Goal: Task Accomplishment & Management: Complete application form

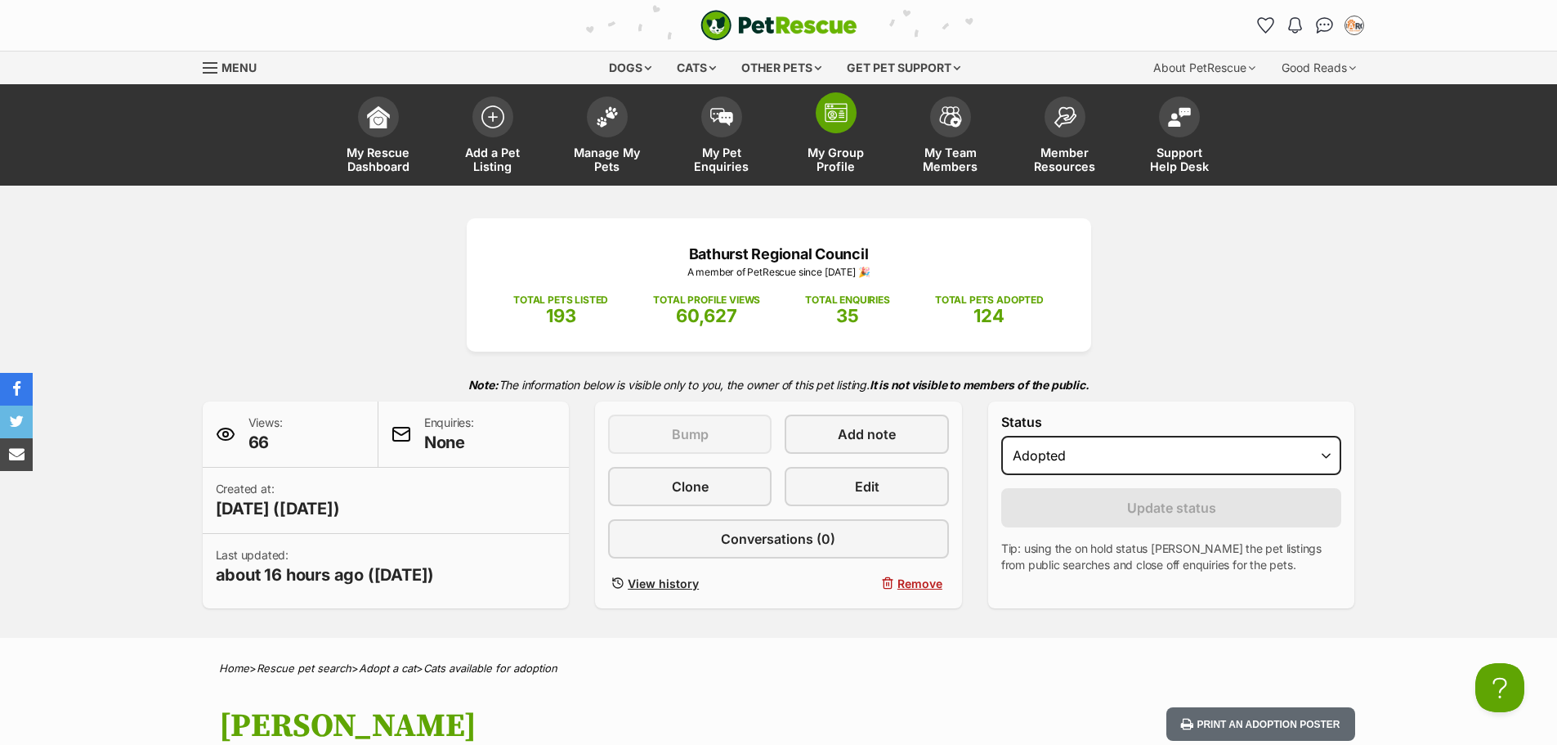
click at [830, 124] on span at bounding box center [836, 112] width 41 height 41
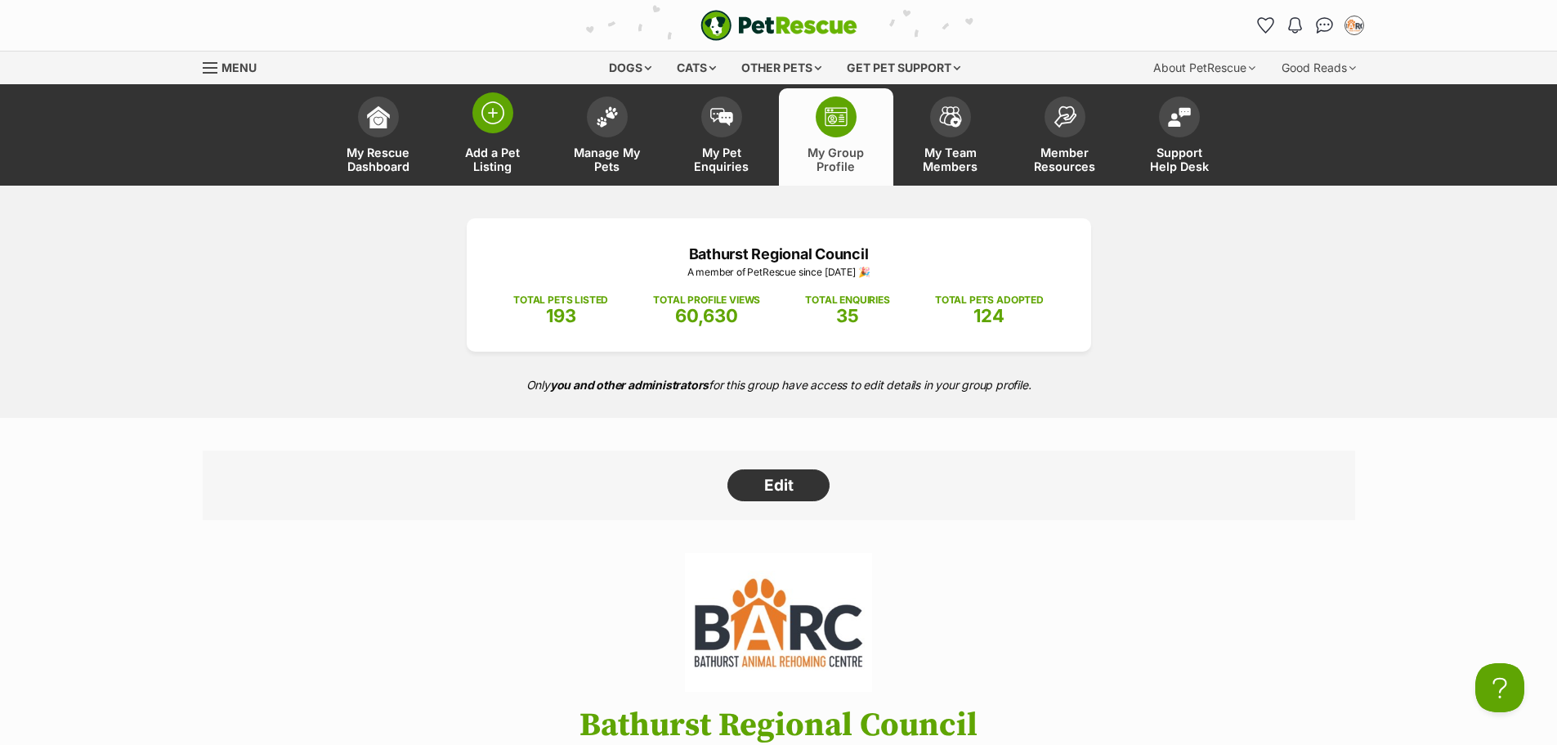
click at [499, 126] on span at bounding box center [492, 112] width 41 height 41
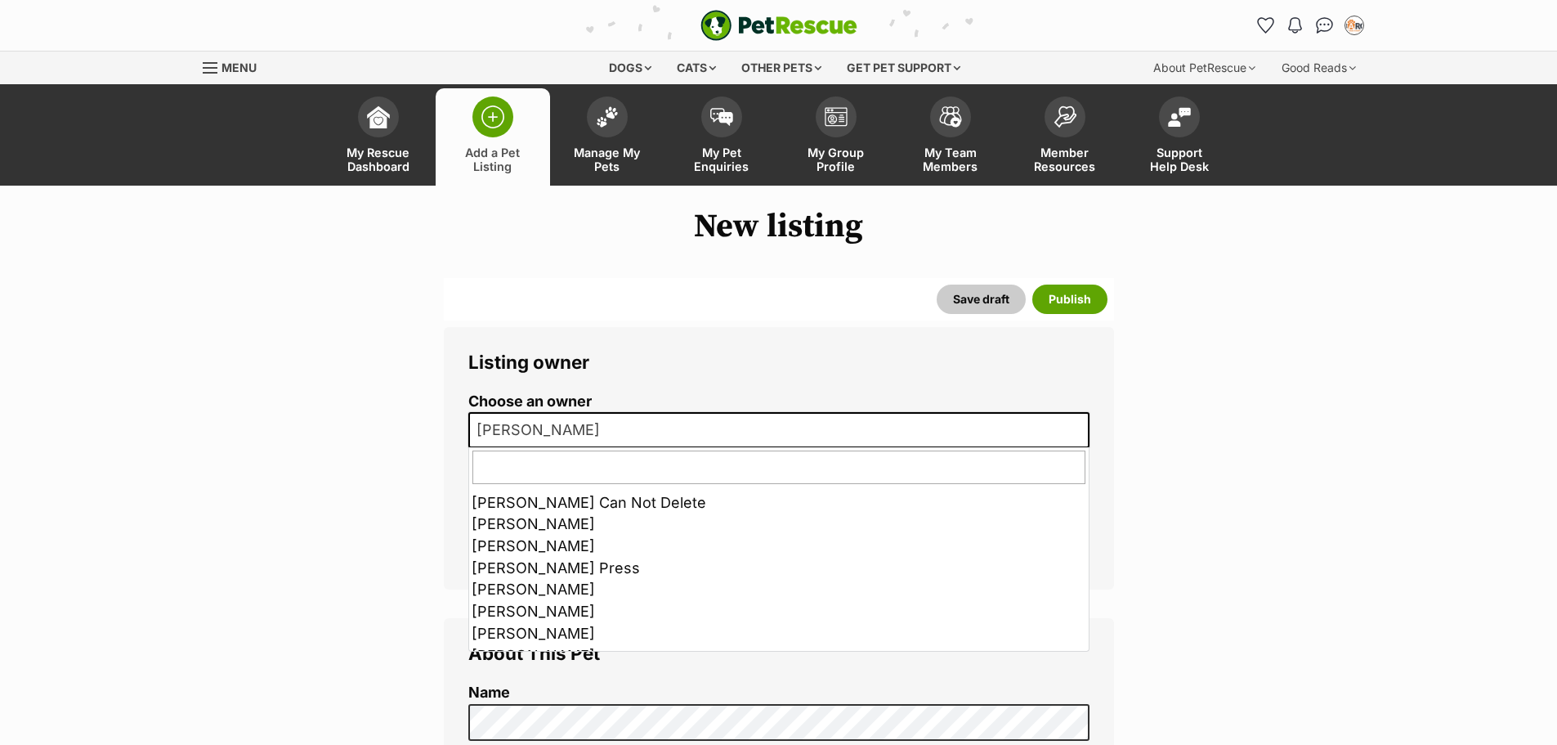
click at [658, 435] on span "[PERSON_NAME]" at bounding box center [778, 430] width 621 height 36
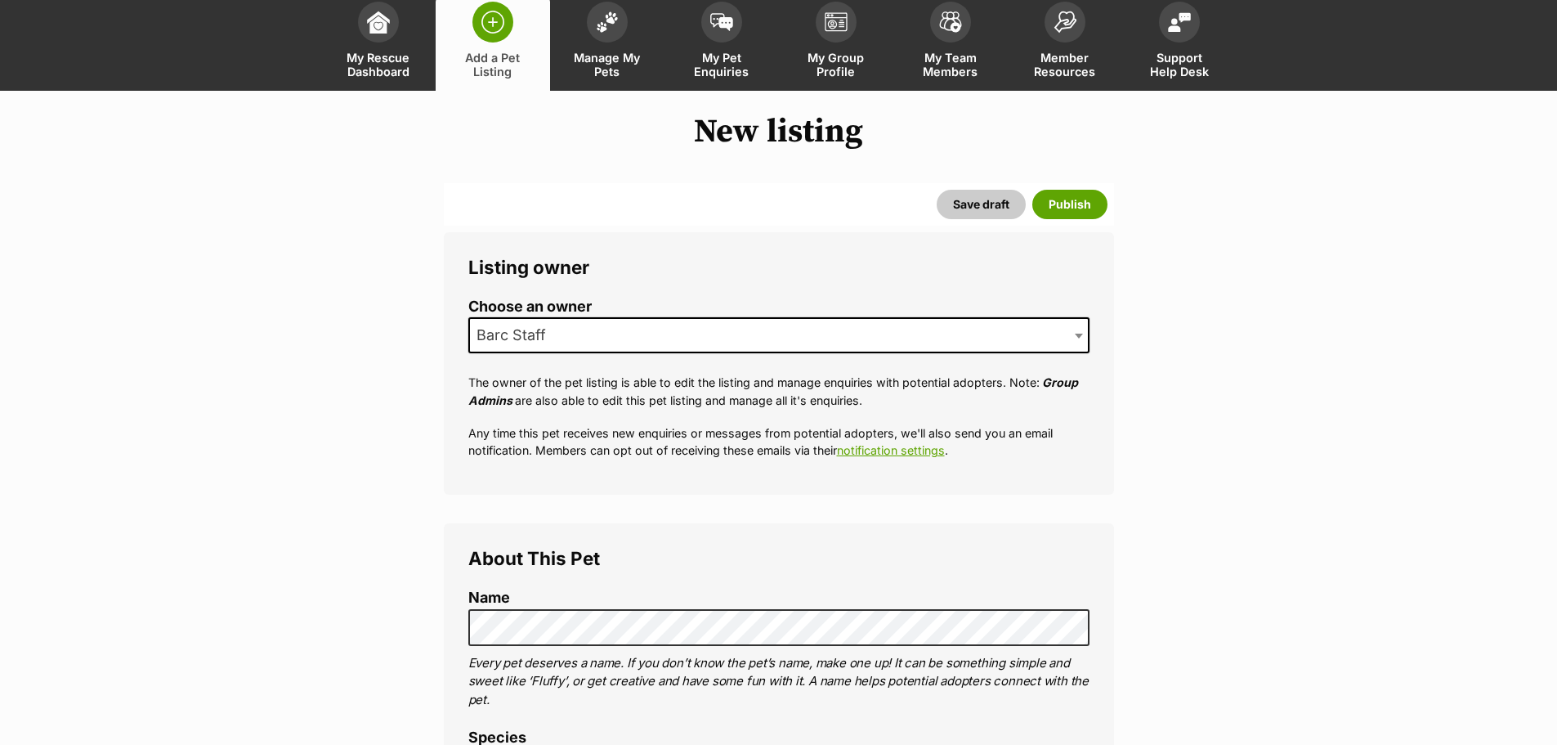
scroll to position [245, 0]
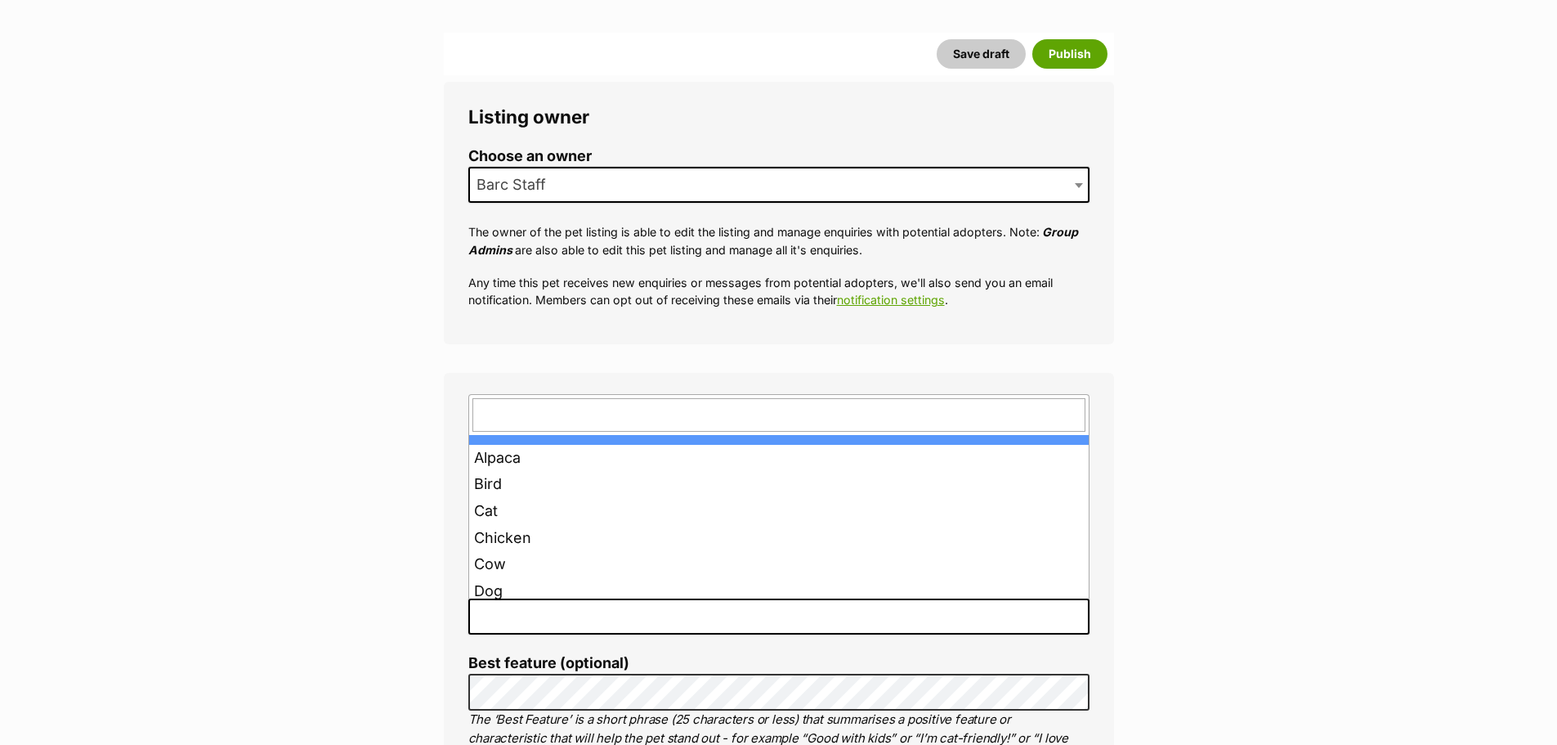
click at [535, 624] on span at bounding box center [778, 616] width 621 height 36
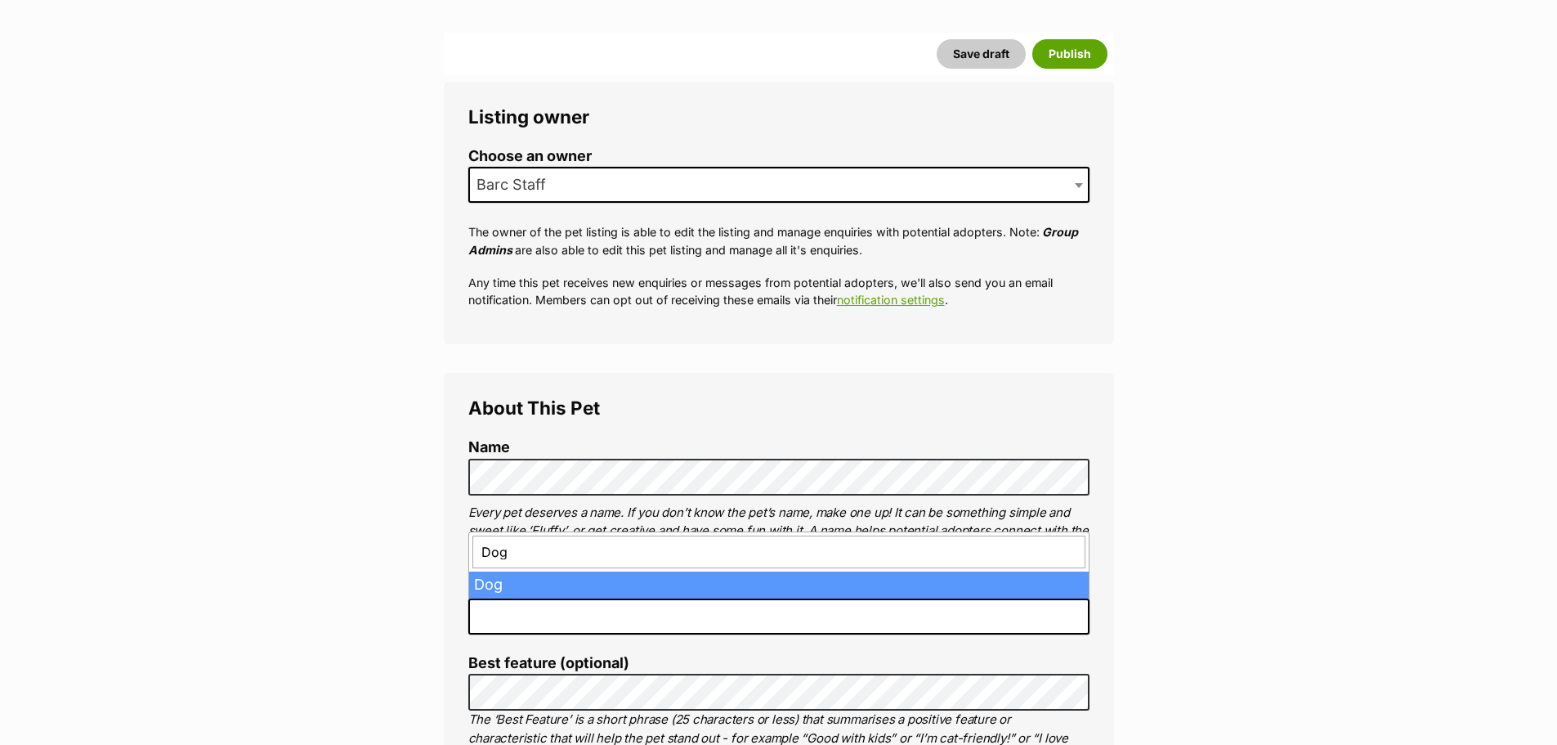
type input "Dog"
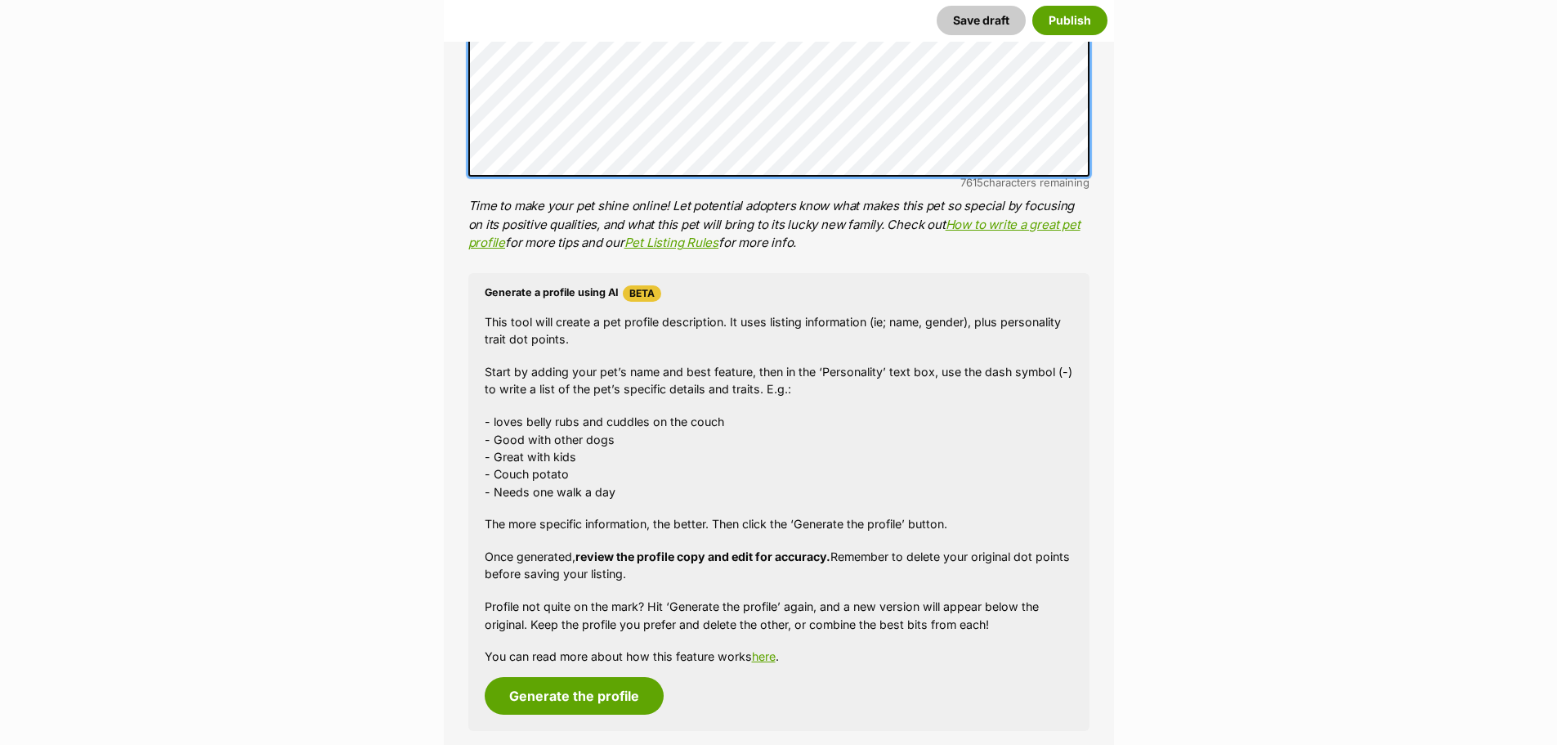
scroll to position [1553, 0]
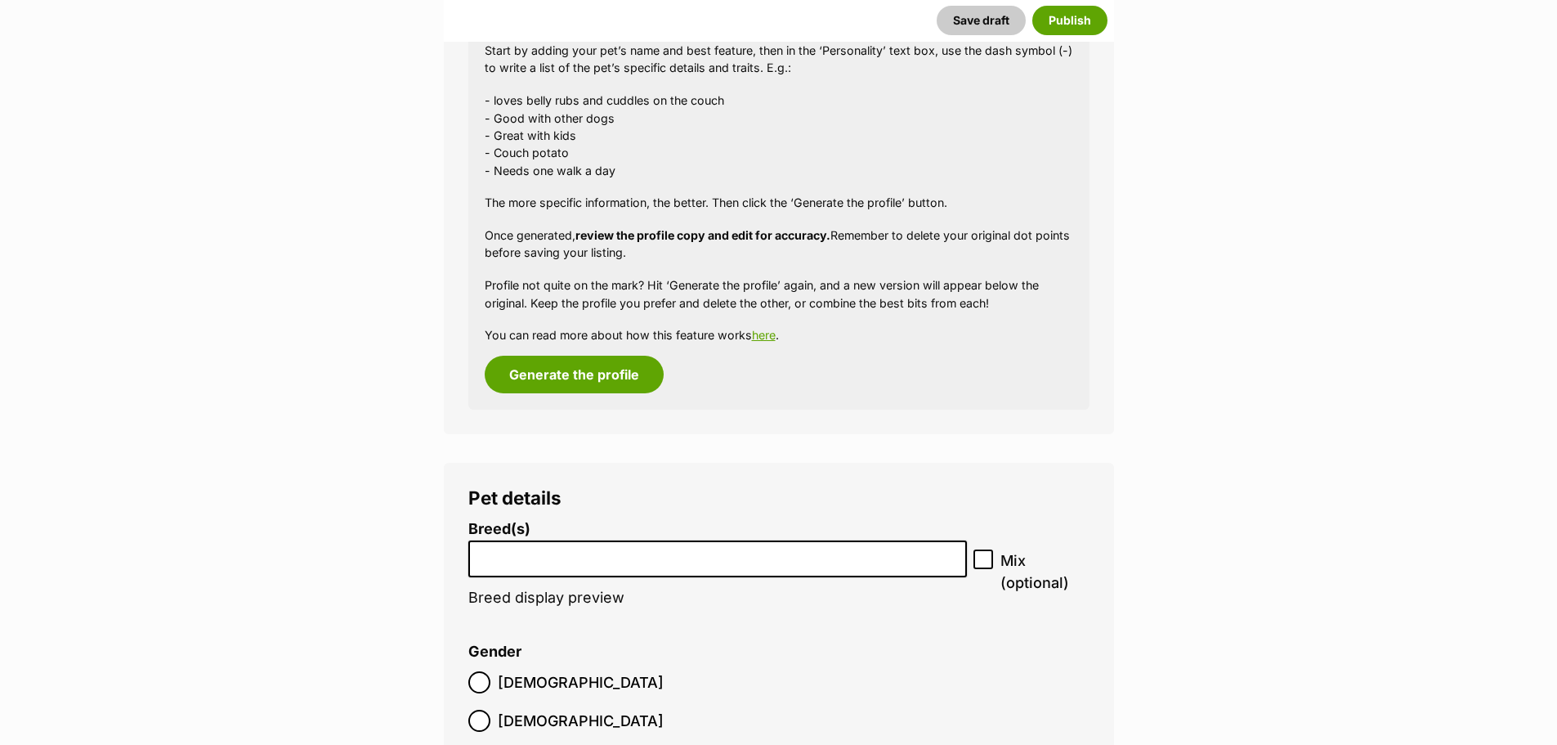
click at [674, 556] on input "search" at bounding box center [718, 554] width 488 height 17
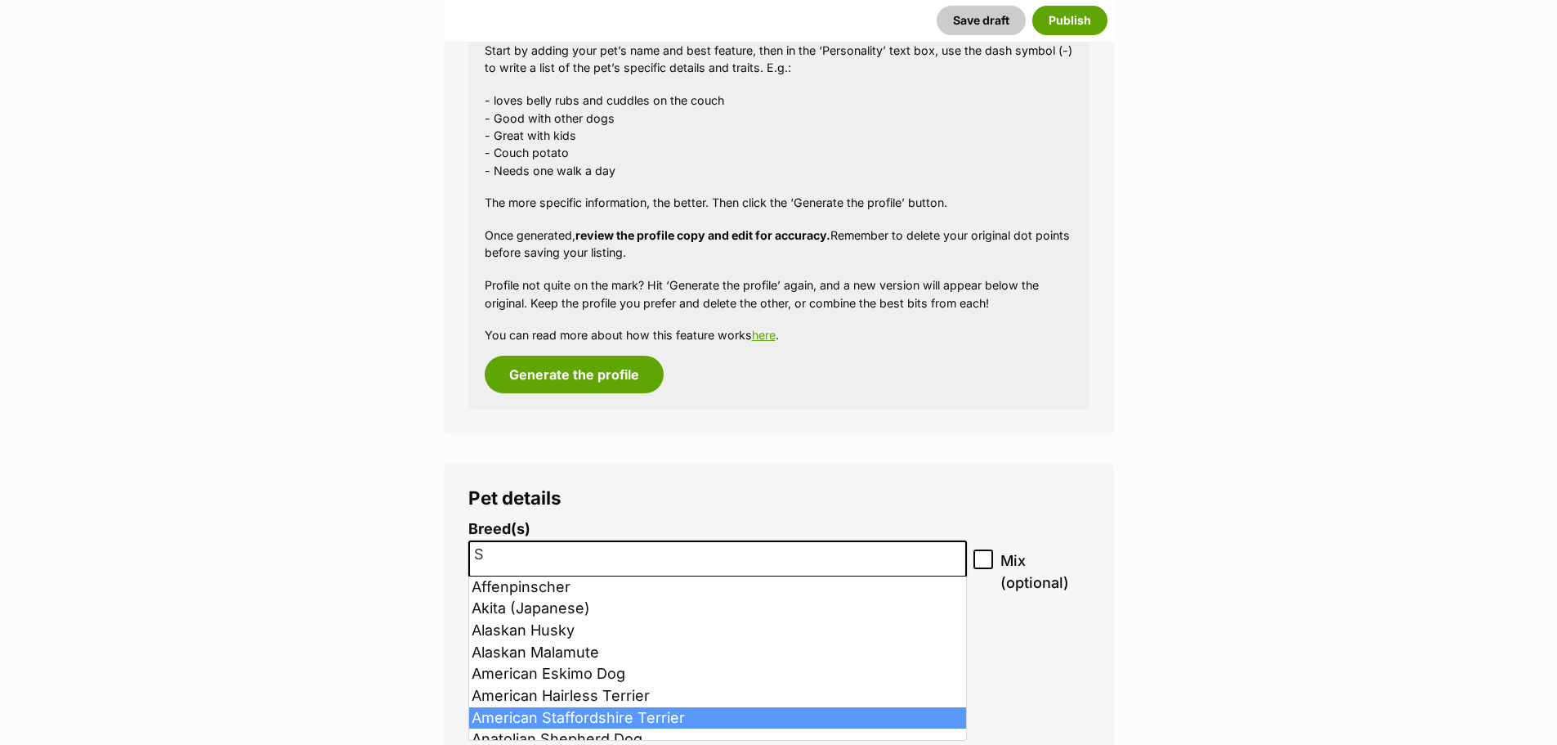
type input "S"
select select "9"
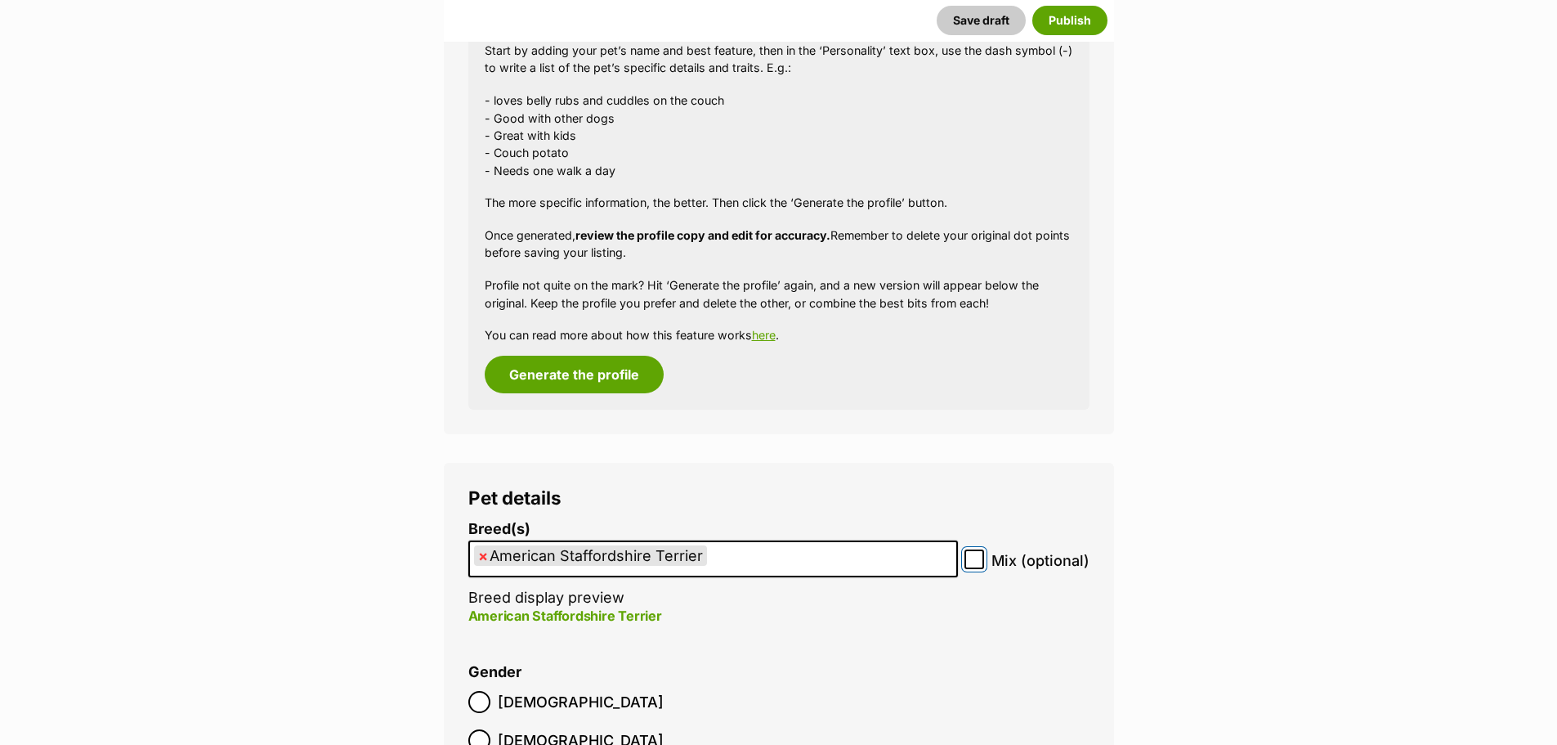
click at [973, 567] on input "Mix (optional)" at bounding box center [974, 559] width 20 height 20
checkbox input "true"
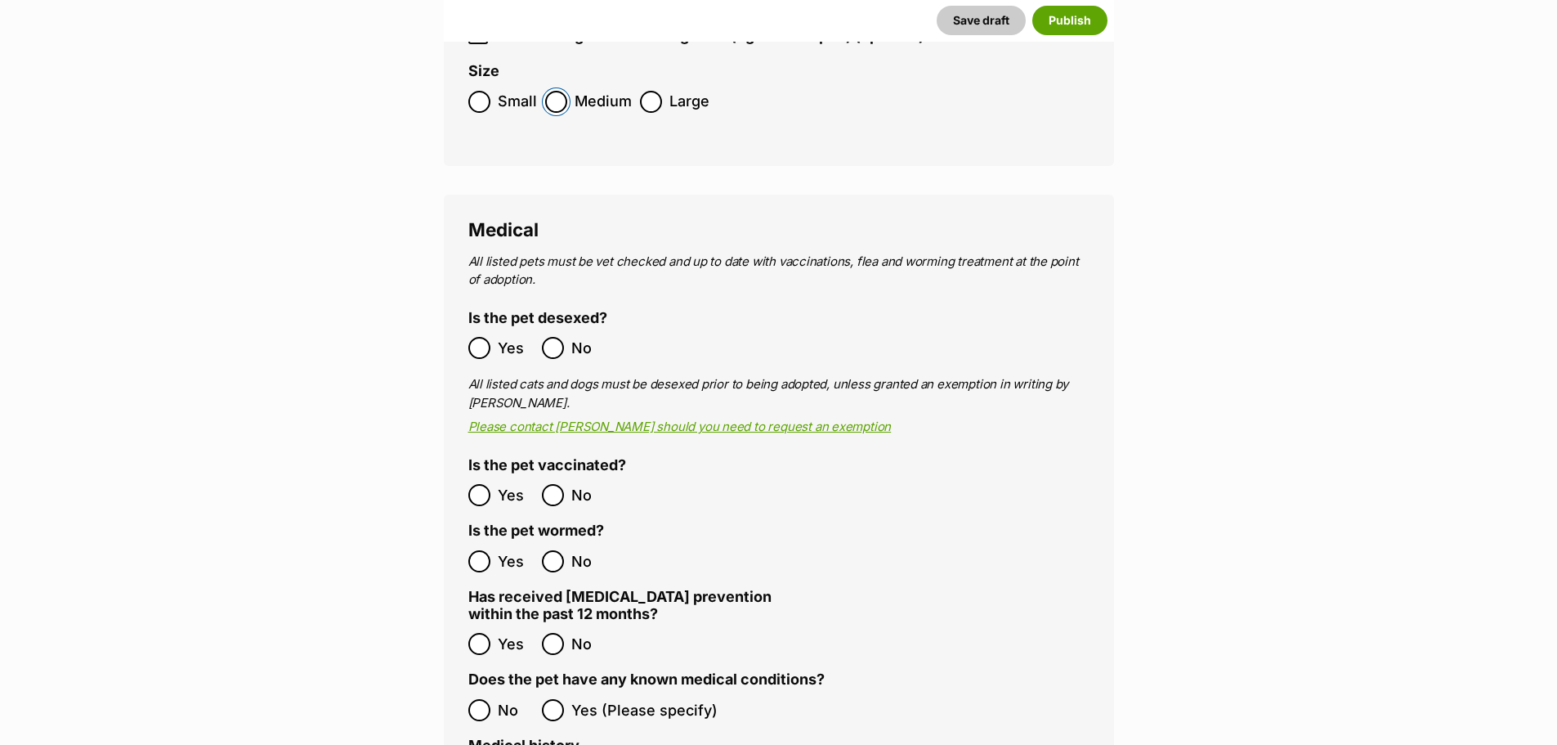
scroll to position [2697, 0]
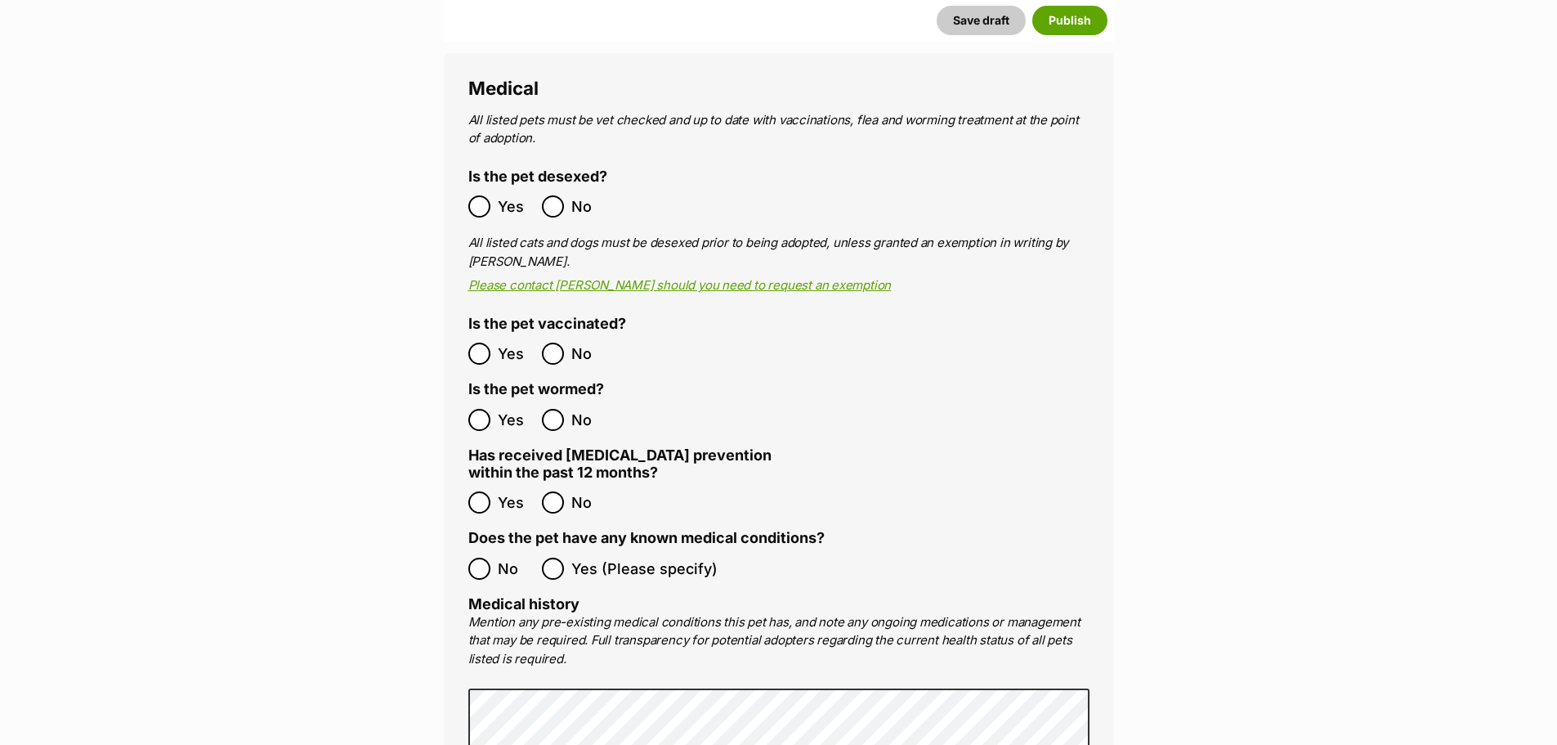
click at [490, 342] on label "Yes" at bounding box center [500, 353] width 65 height 22
click at [504, 409] on span "Yes" at bounding box center [516, 420] width 36 height 22
click at [503, 557] on span "No" at bounding box center [516, 568] width 36 height 22
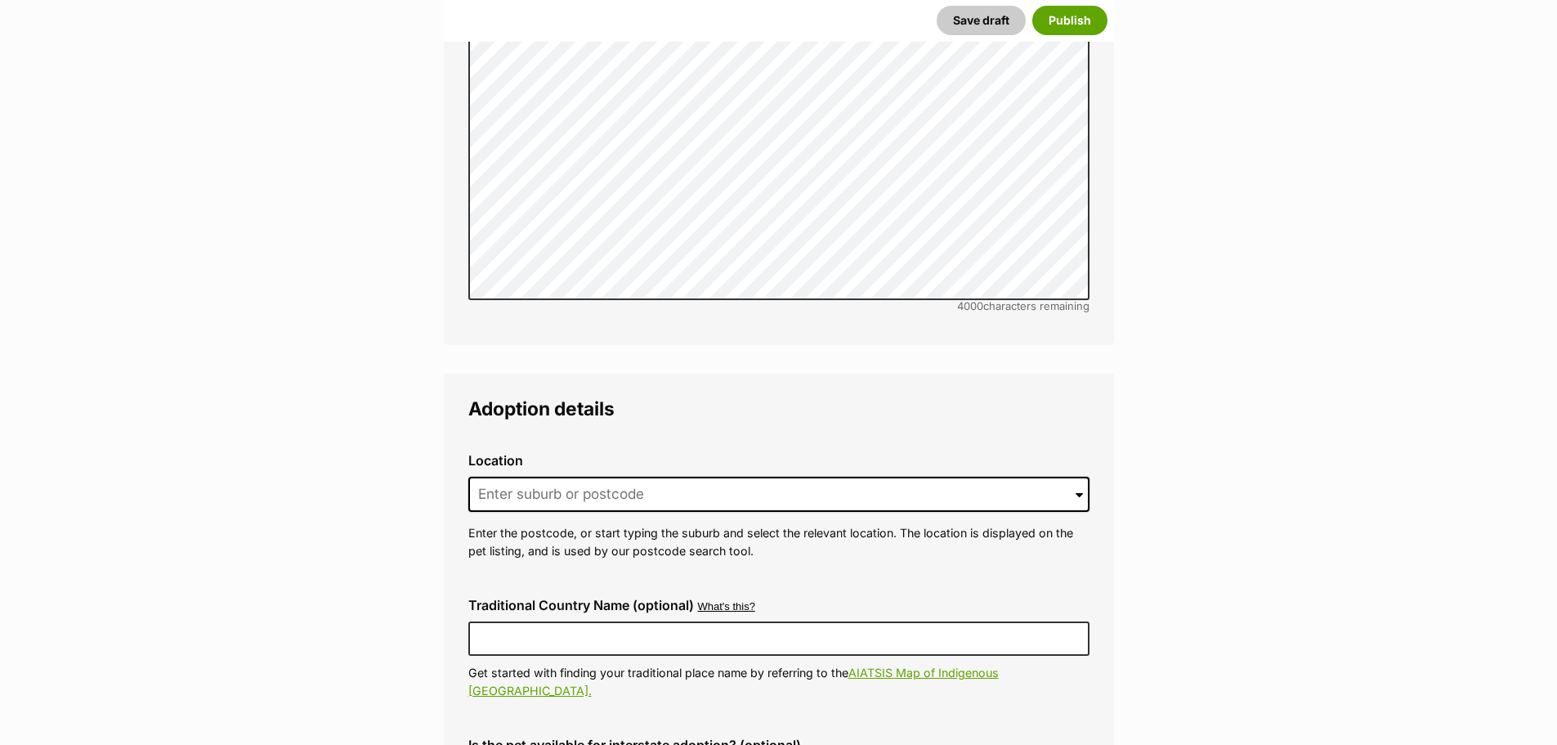
scroll to position [3515, 0]
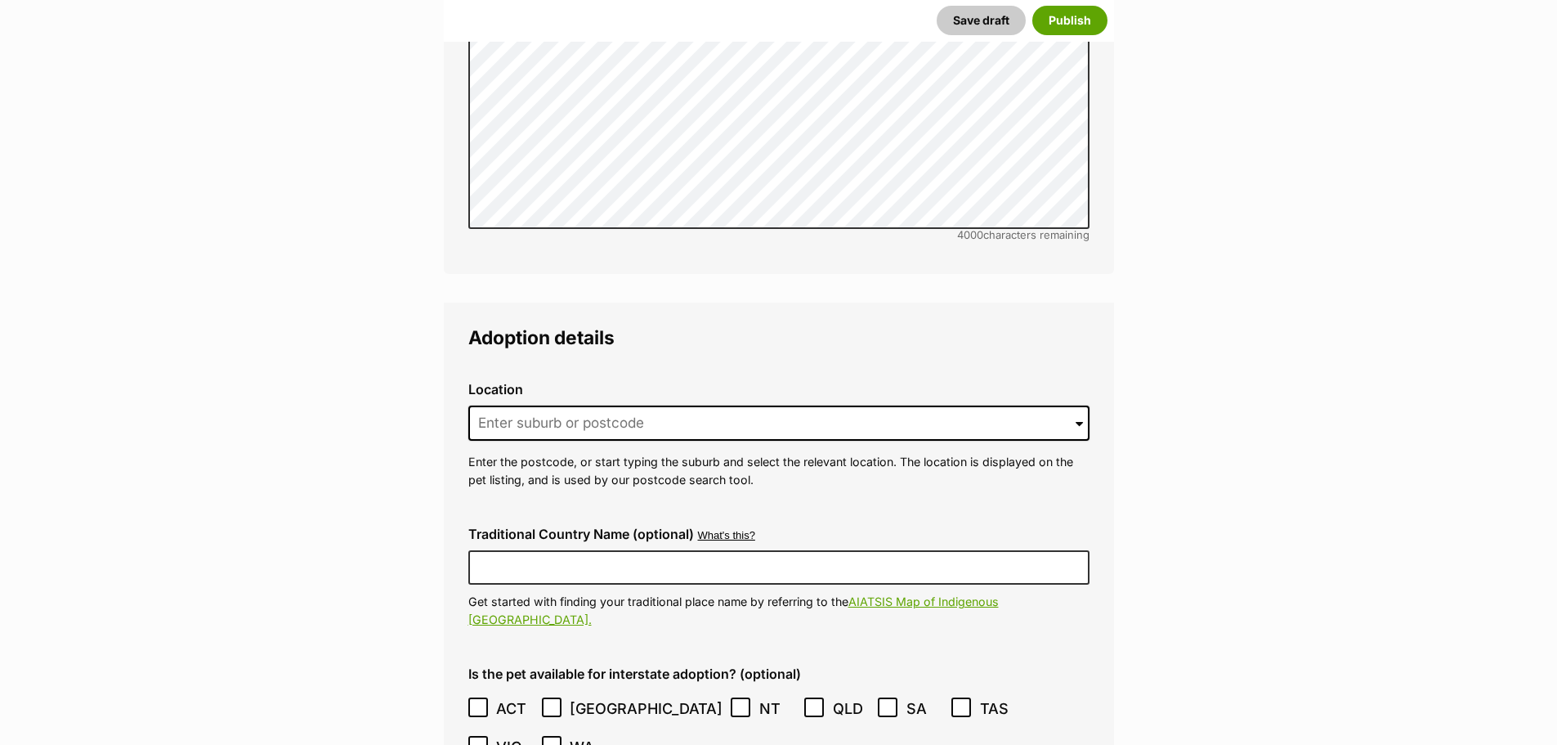
click at [602, 369] on div "Location 0 options available. Arrow down to browse or start typing to filter. E…" at bounding box center [778, 435] width 647 height 132
click at [618, 405] on input at bounding box center [778, 423] width 621 height 36
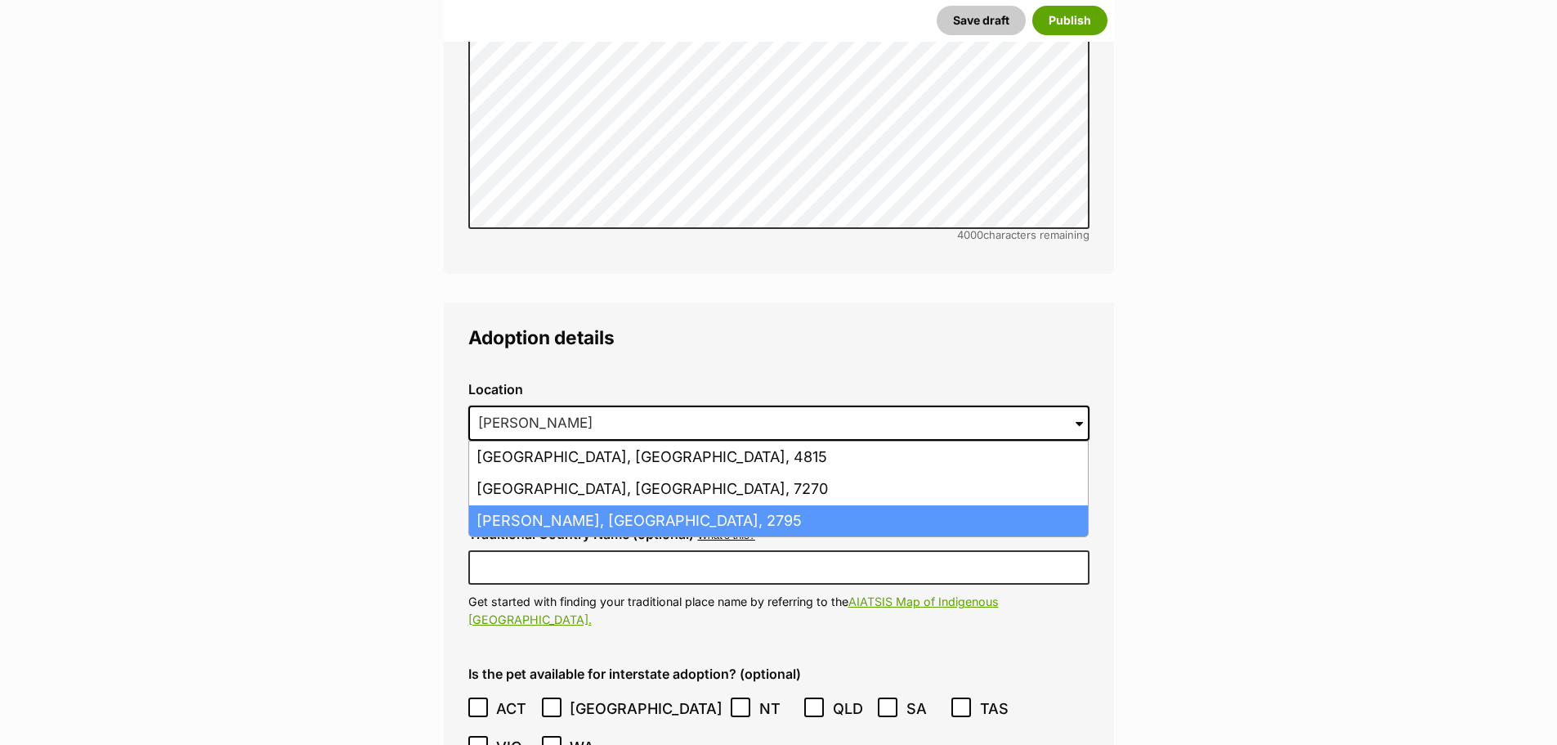
click at [579, 505] on li "Kelso, New South Wales, 2795" at bounding box center [778, 521] width 619 height 32
type input "Kelso, New South Wales, 2795"
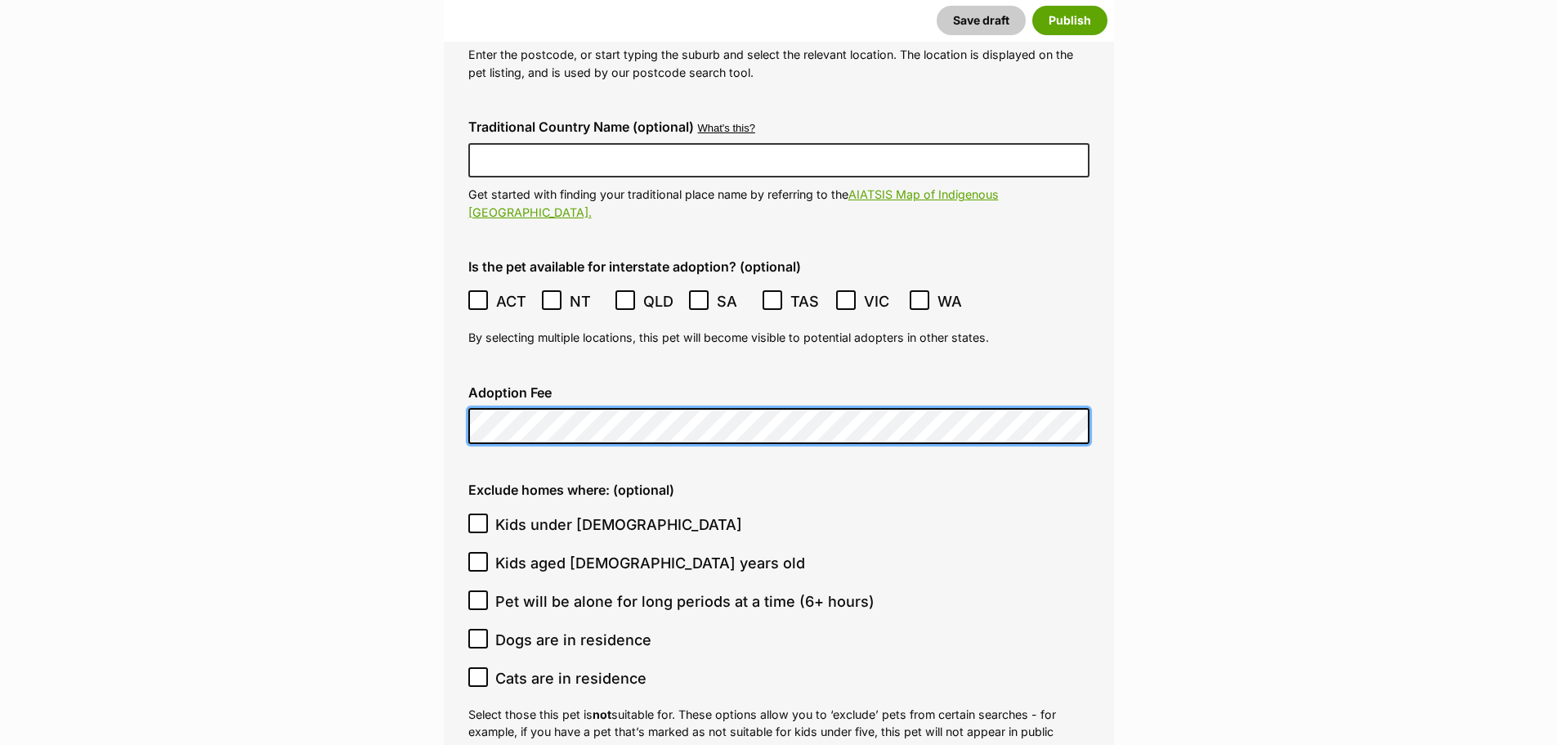
scroll to position [3923, 0]
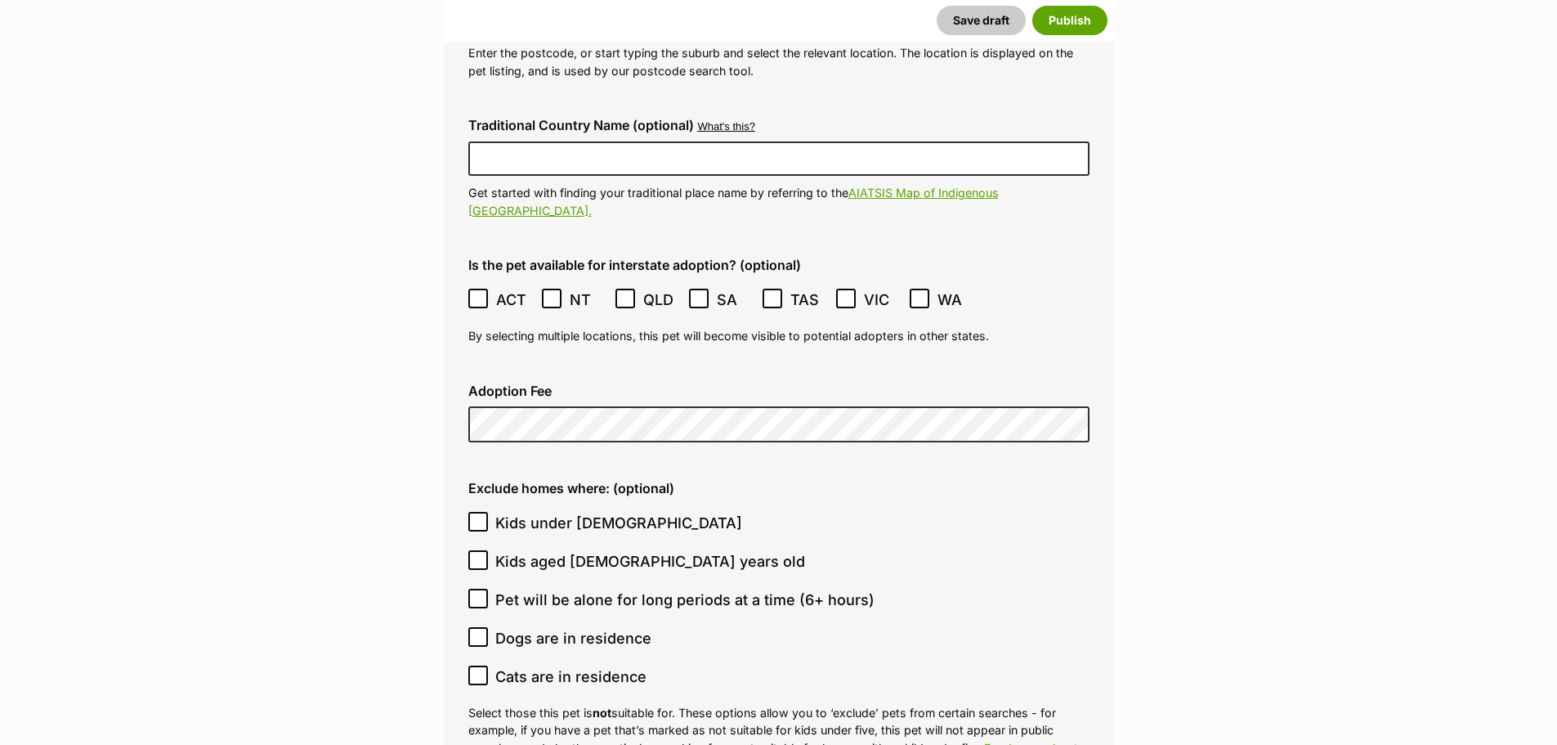
click at [617, 512] on span "Kids under [DEMOGRAPHIC_DATA]" at bounding box center [618, 523] width 247 height 22
click at [488, 512] on input "Kids under [DEMOGRAPHIC_DATA]" at bounding box center [478, 522] width 20 height 20
checkbox input "true"
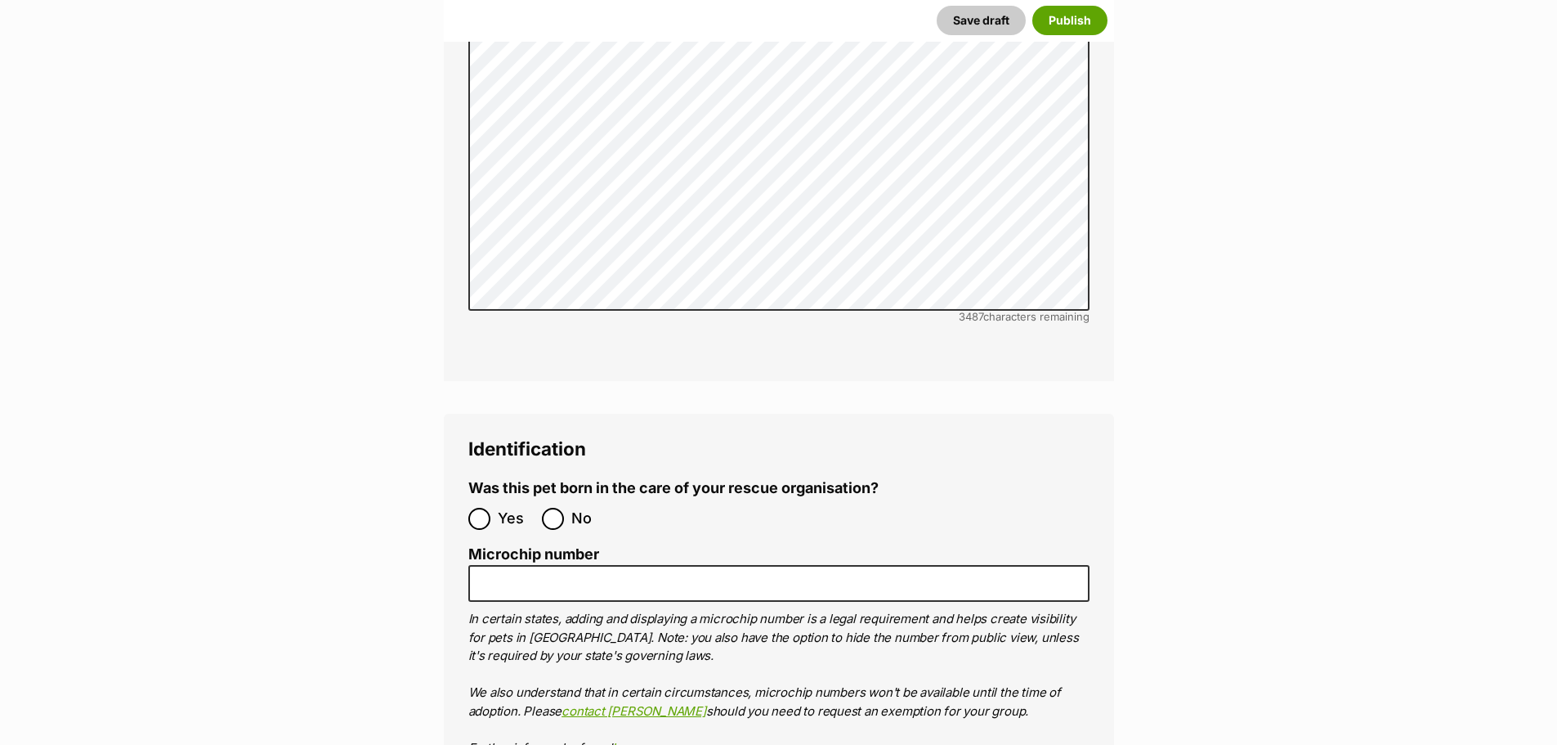
scroll to position [4986, 0]
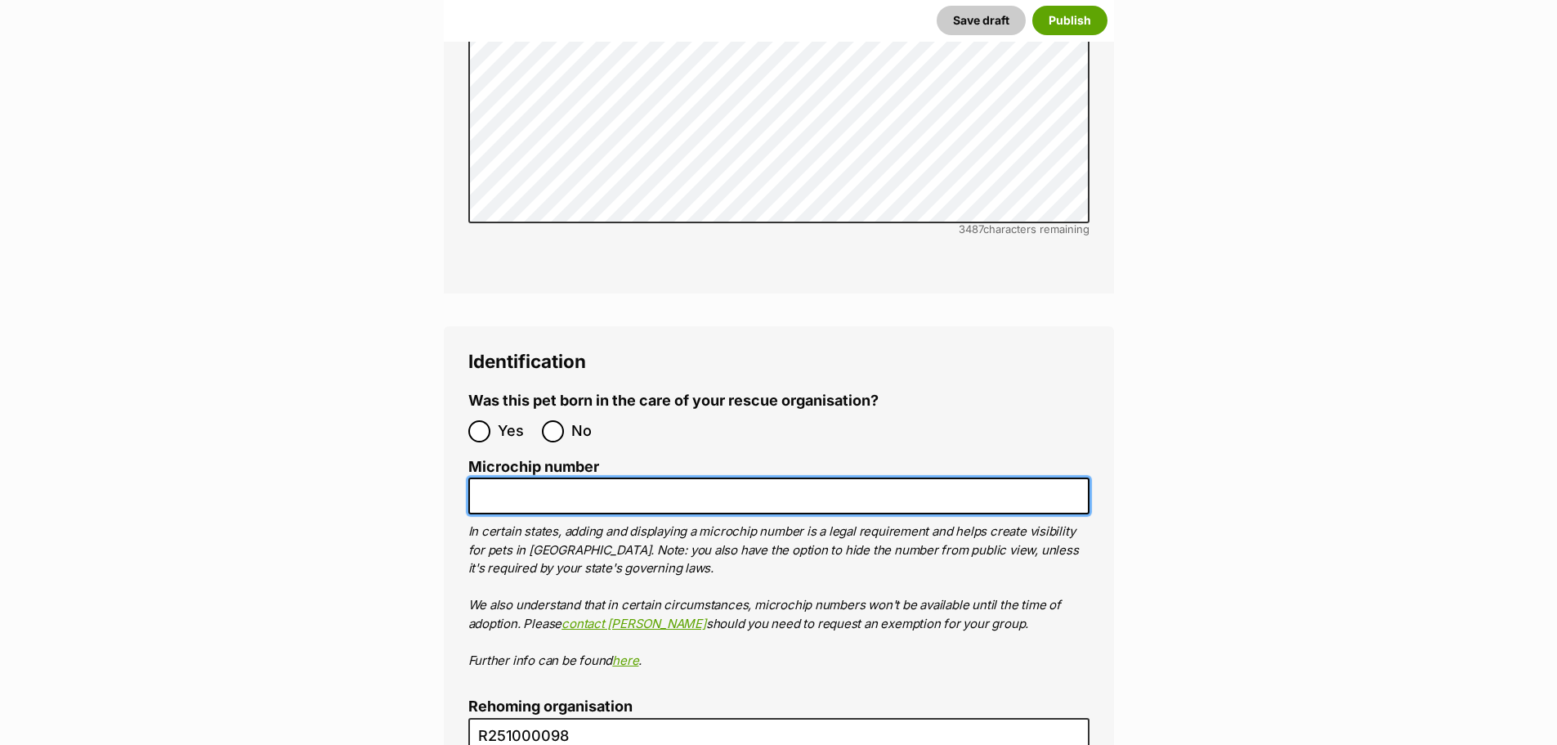
click at [546, 477] on input "Microchip number" at bounding box center [778, 495] width 621 height 37
type input "991003001986542"
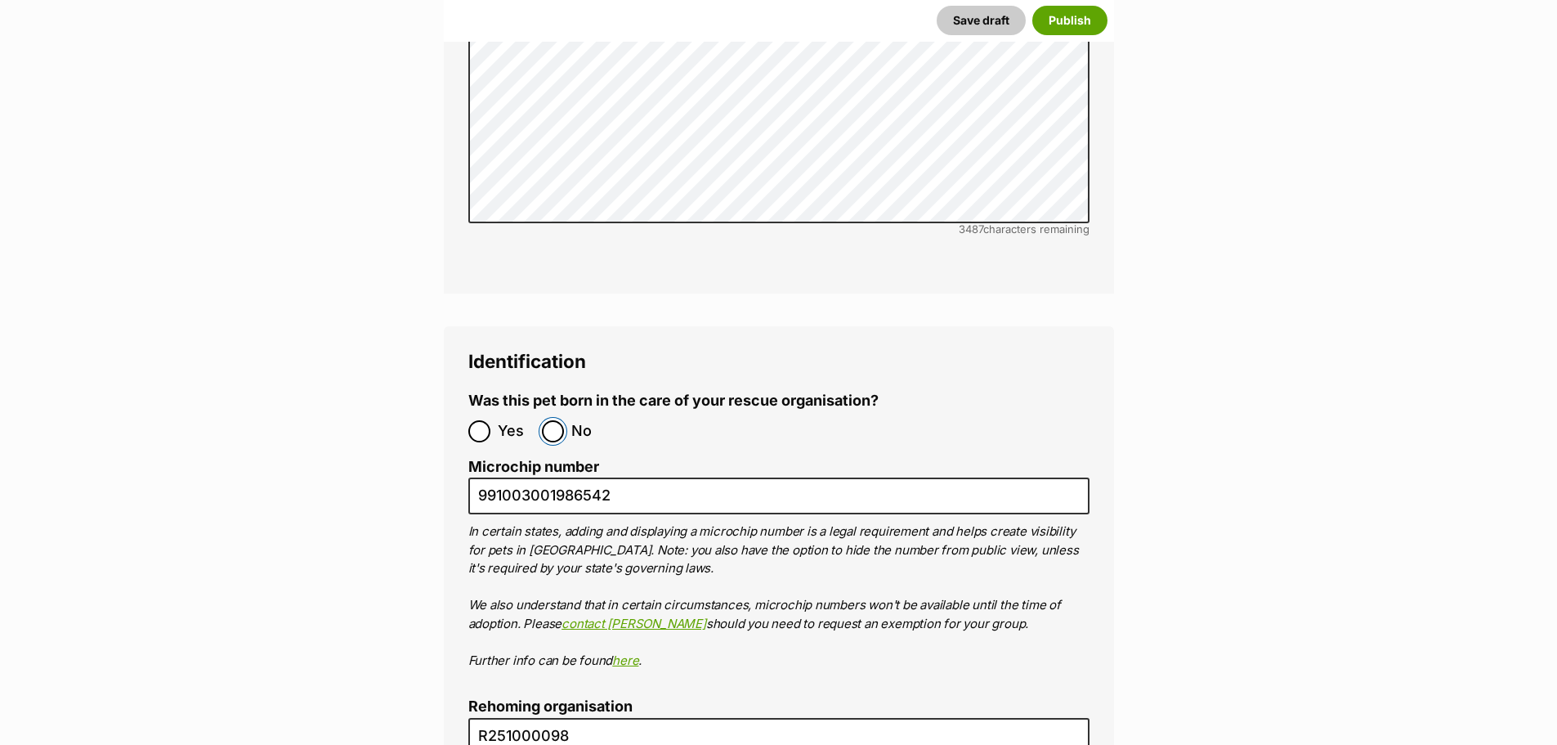
click at [562, 420] on input "No" at bounding box center [553, 431] width 22 height 22
radio input "true"
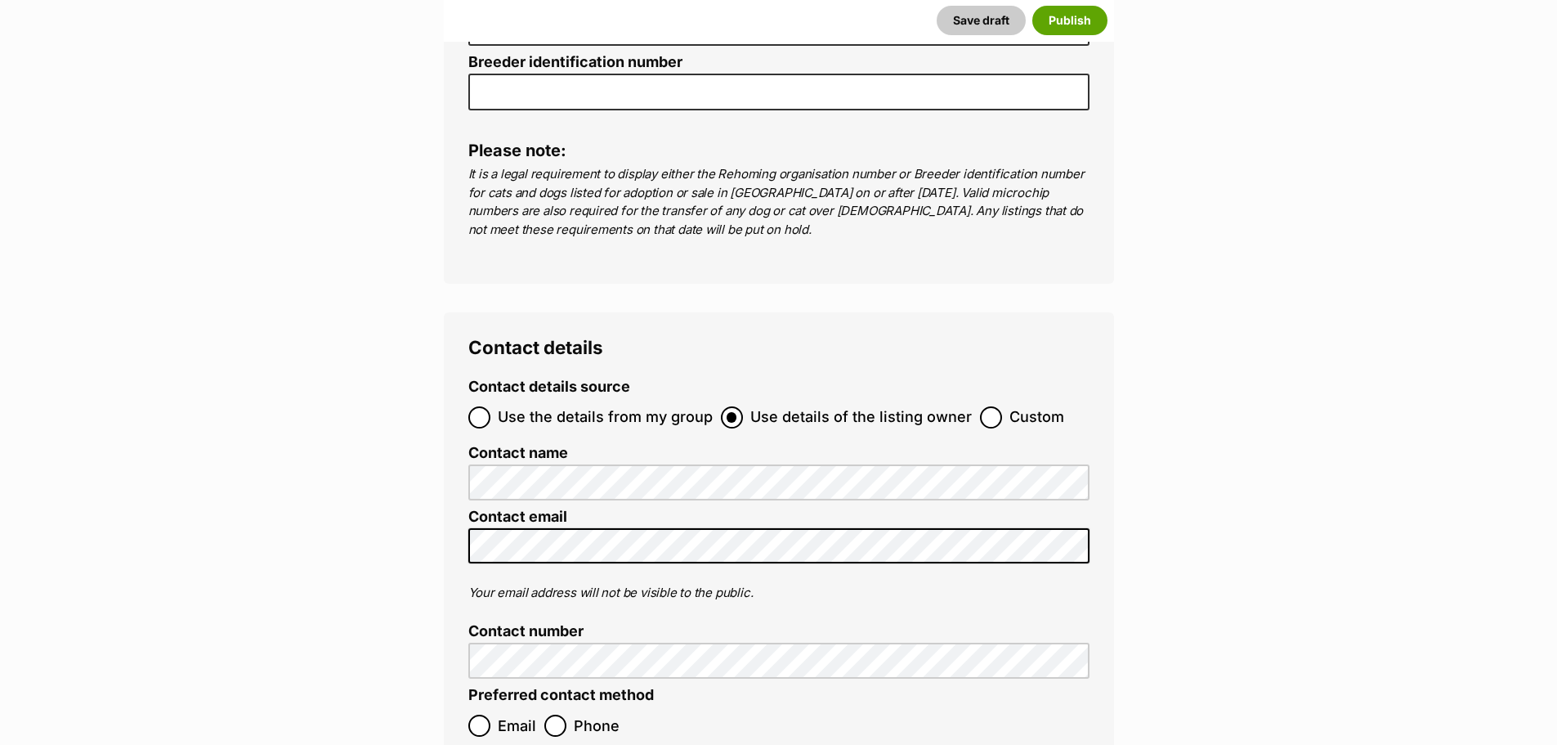
scroll to position [5721, 0]
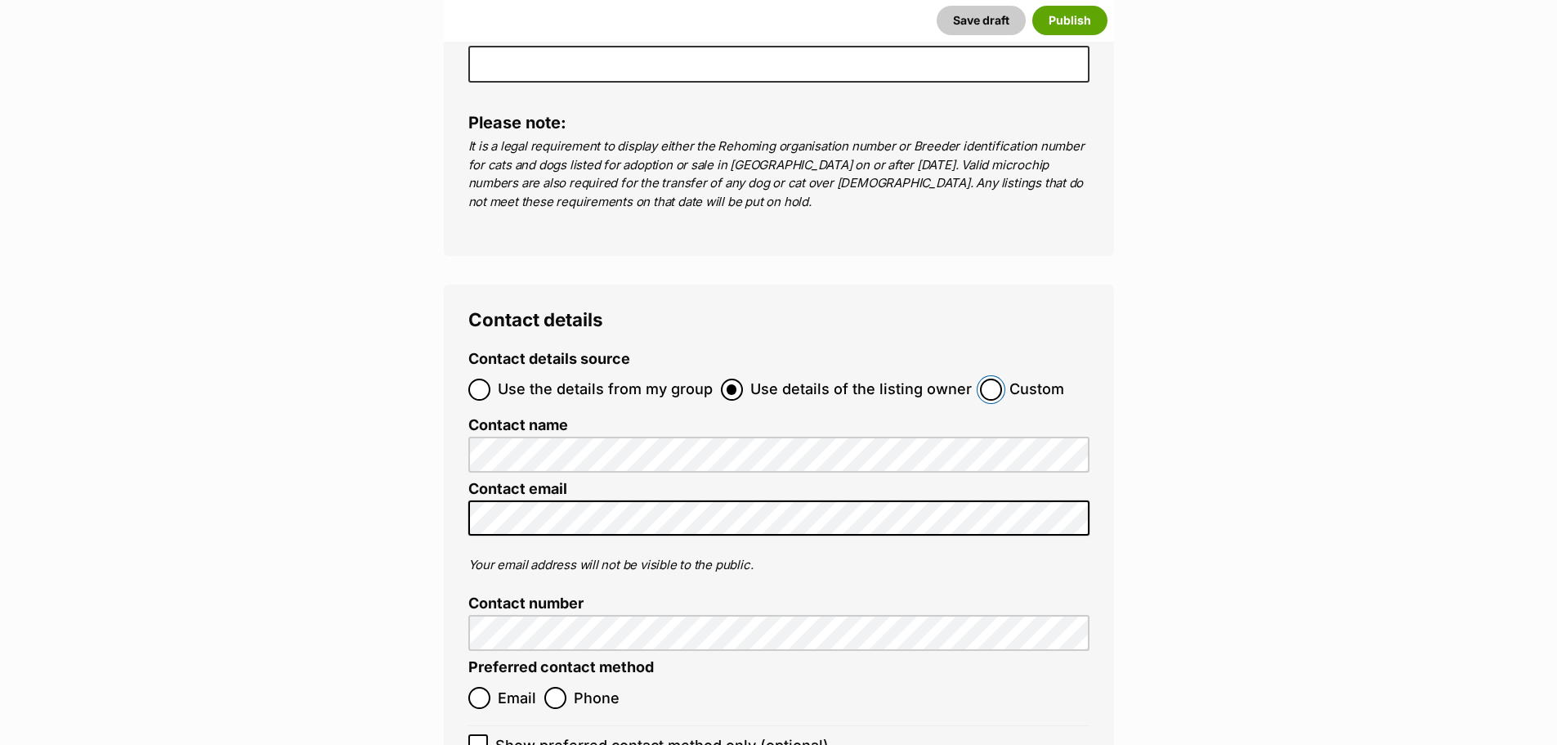
click at [987, 378] on input "Custom" at bounding box center [991, 389] width 22 height 22
radio input "true"
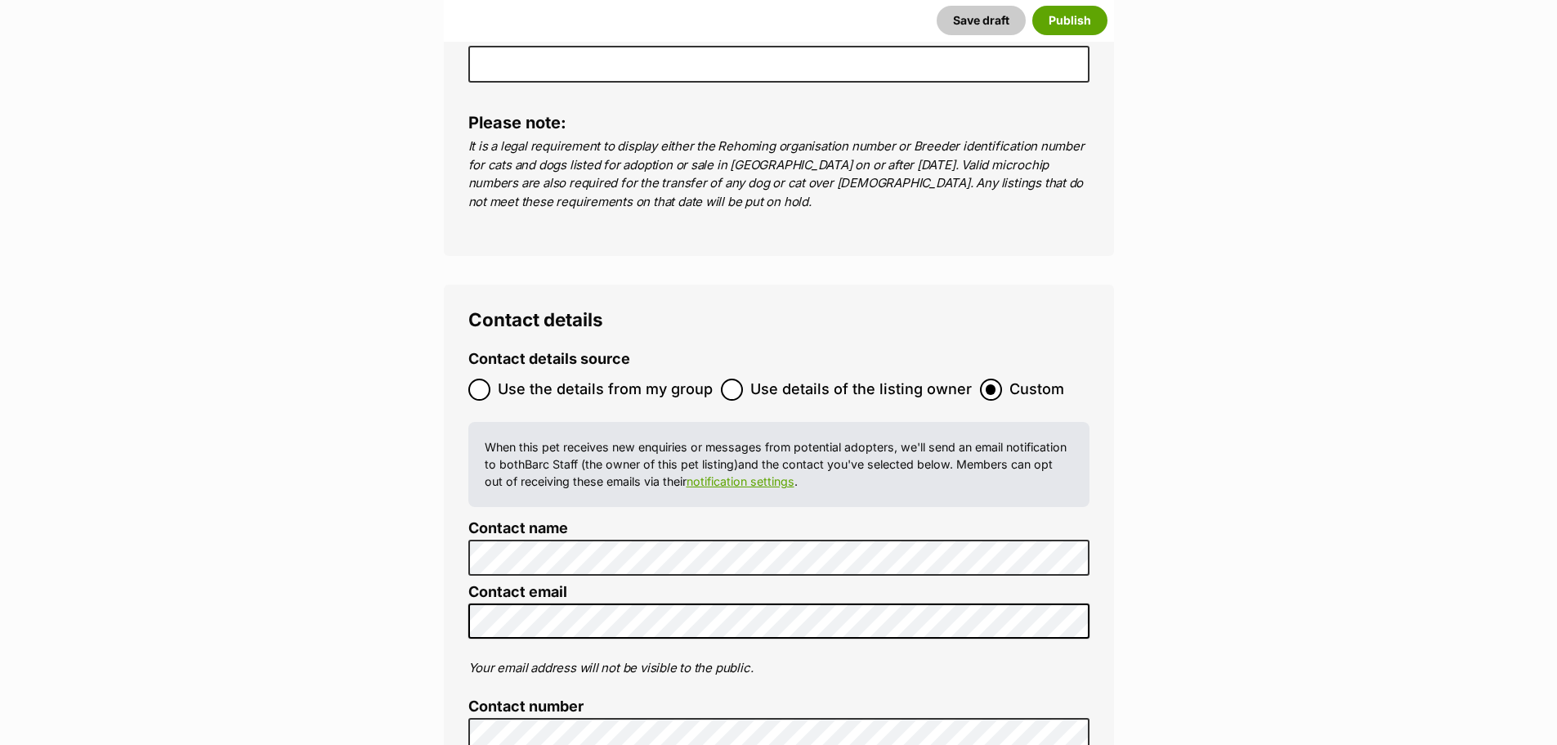
click at [734, 378] on input "Use details of the listing owner" at bounding box center [732, 389] width 22 height 22
radio input "true"
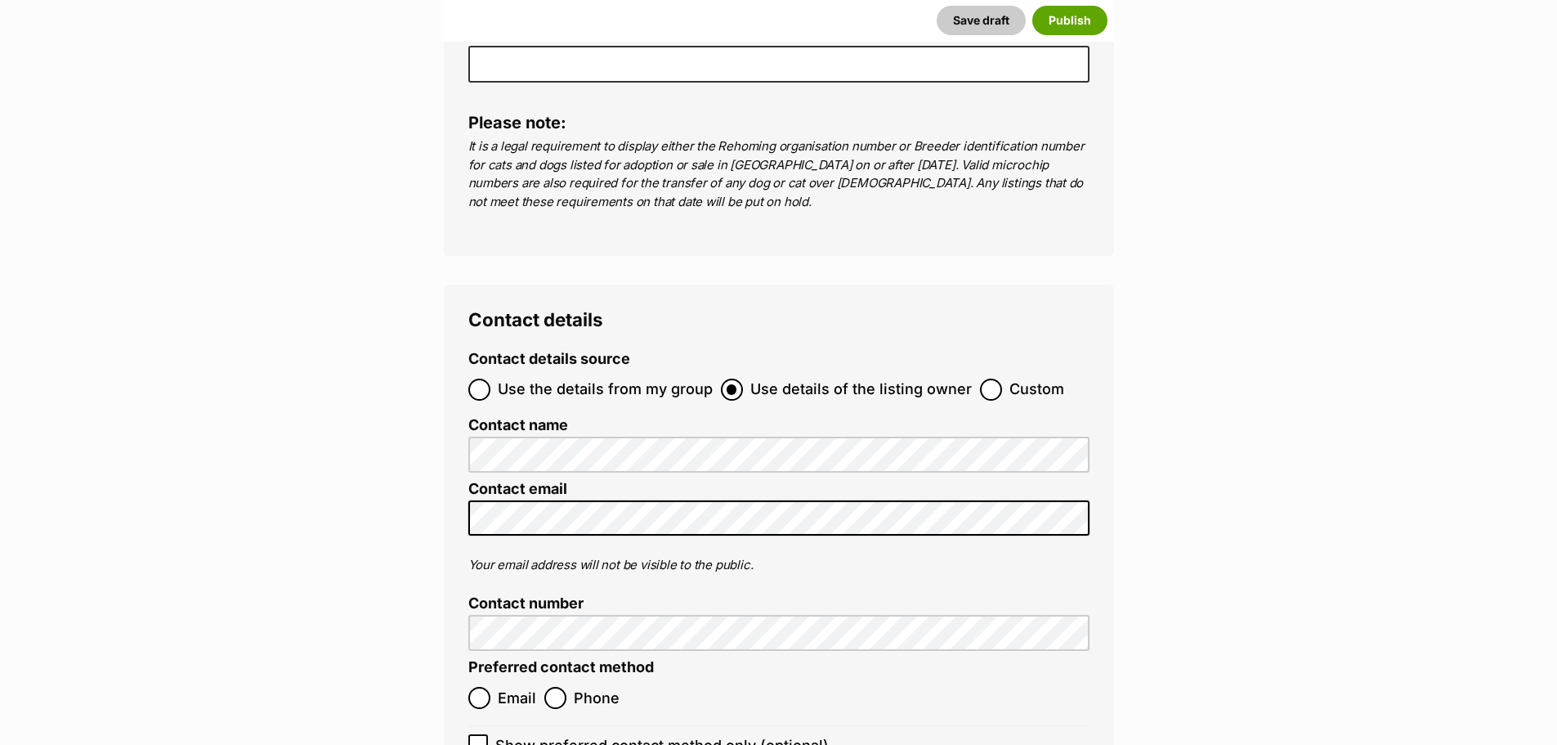
click at [661, 378] on span "Use the details from my group" at bounding box center [605, 389] width 215 height 22
click at [490, 378] on input "Use the details from my group" at bounding box center [479, 389] width 22 height 22
radio input "true"
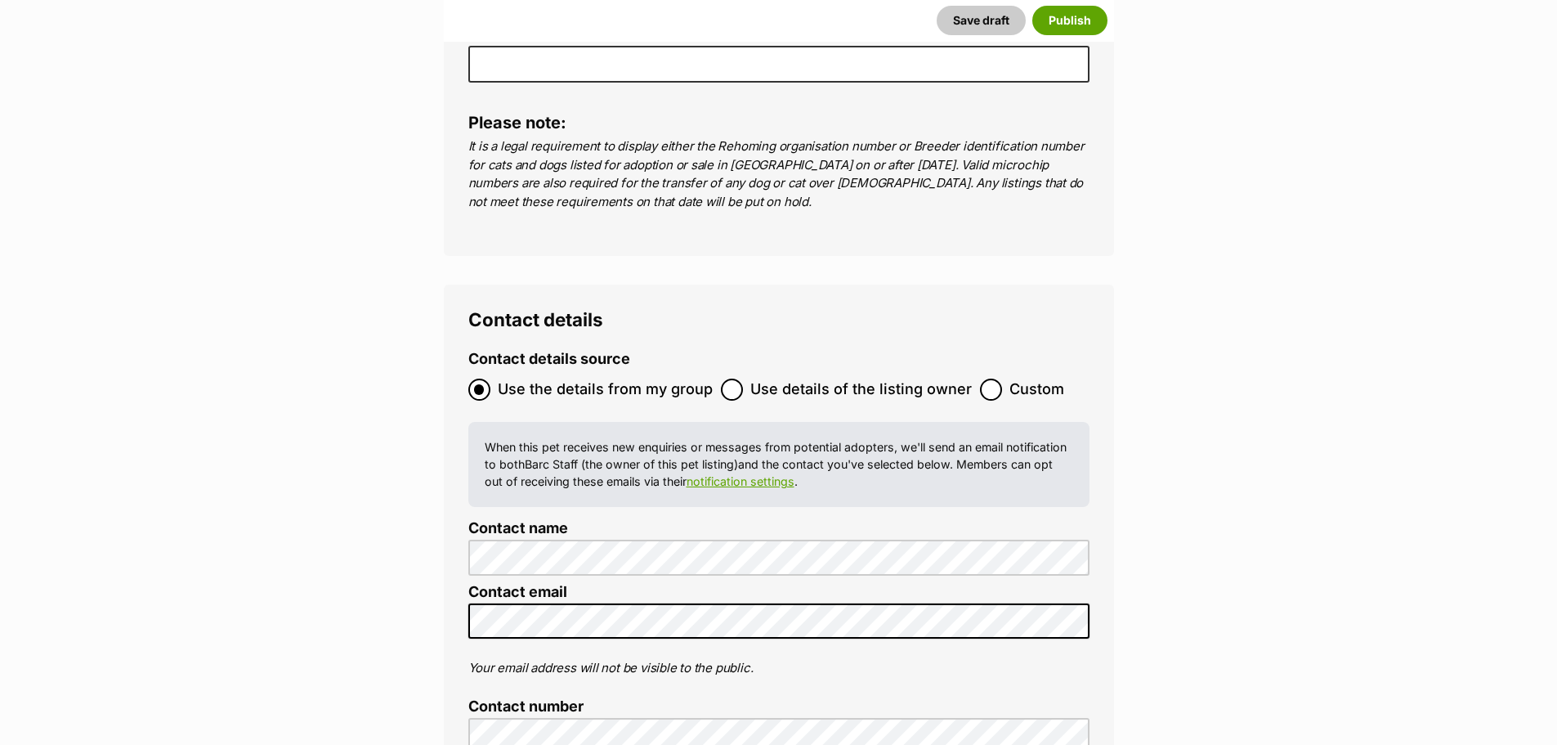
click at [1009, 378] on span "Custom" at bounding box center [1036, 389] width 55 height 22
click at [1002, 378] on input "Custom" at bounding box center [991, 389] width 22 height 22
radio input "true"
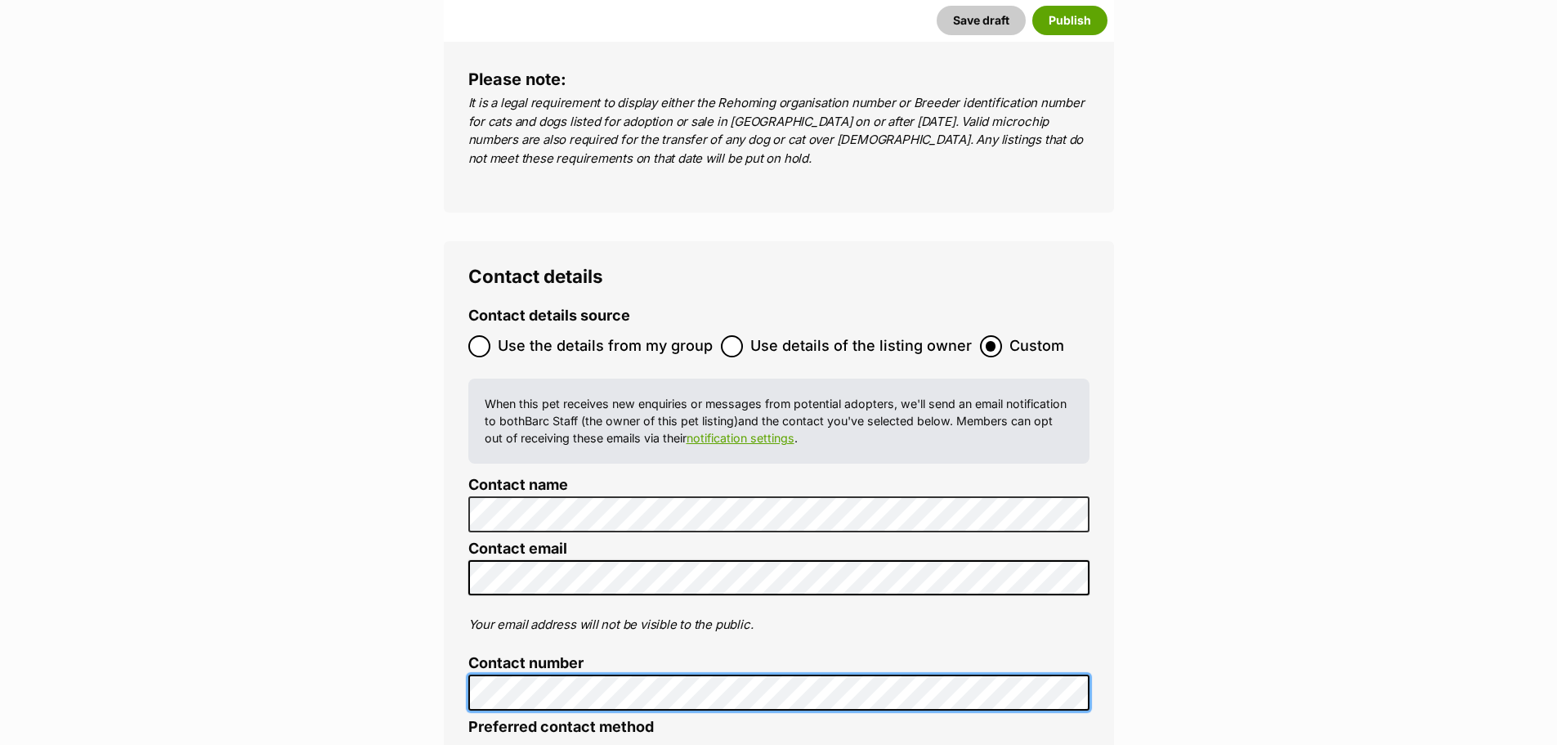
scroll to position [5803, 0]
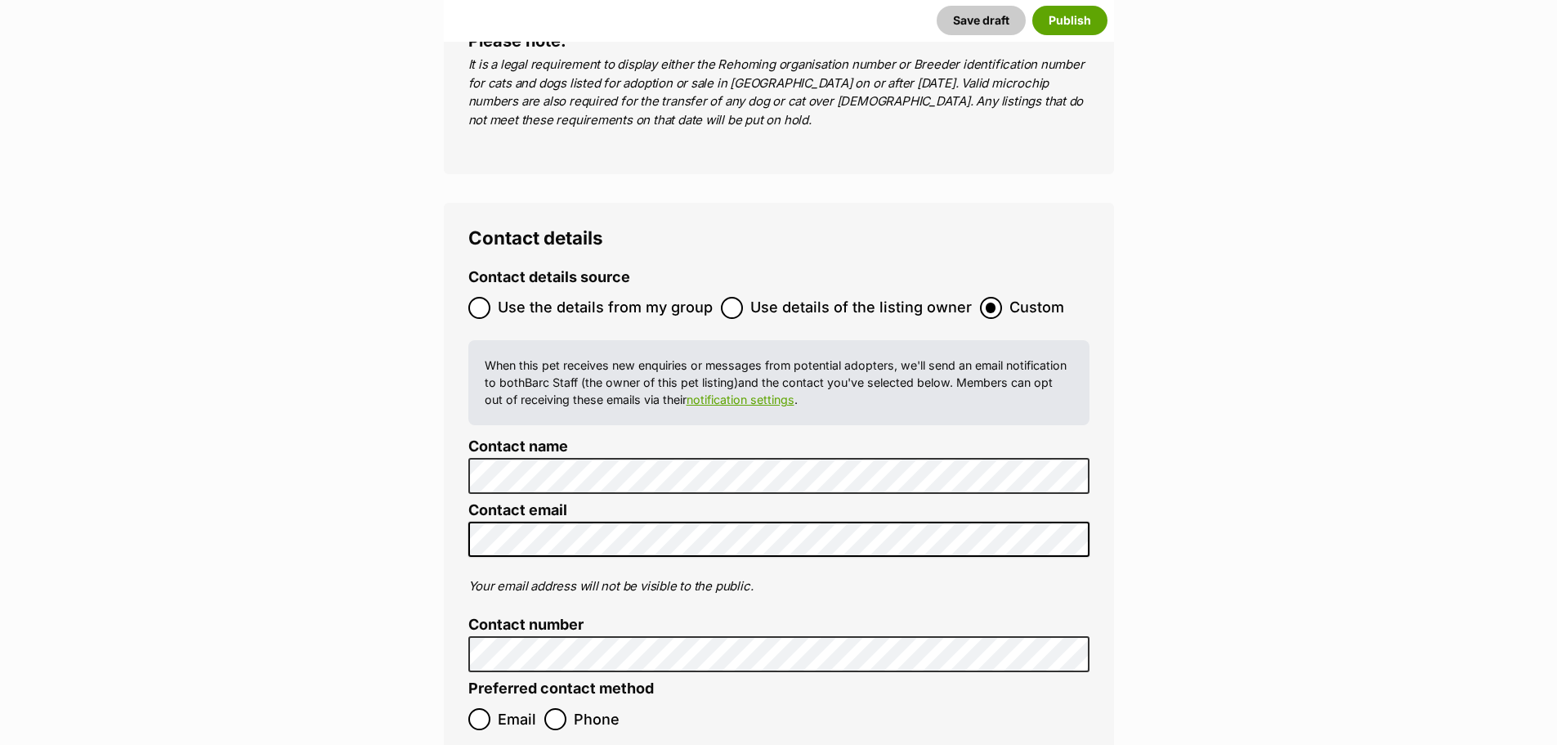
click at [566, 708] on label "Phone" at bounding box center [581, 719] width 75 height 22
click at [566, 708] on input "Phone" at bounding box center [555, 719] width 22 height 22
radio input "true"
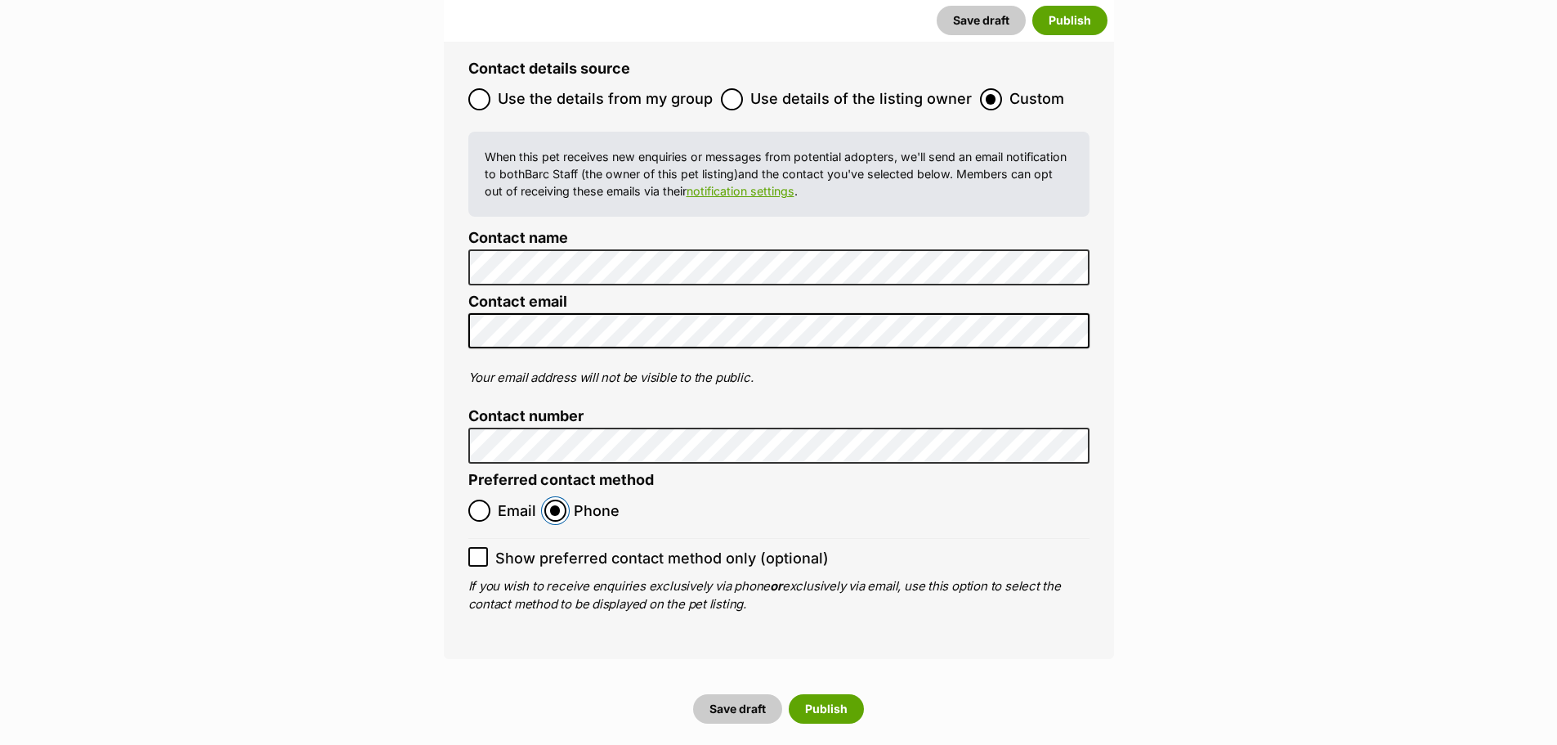
scroll to position [6048, 0]
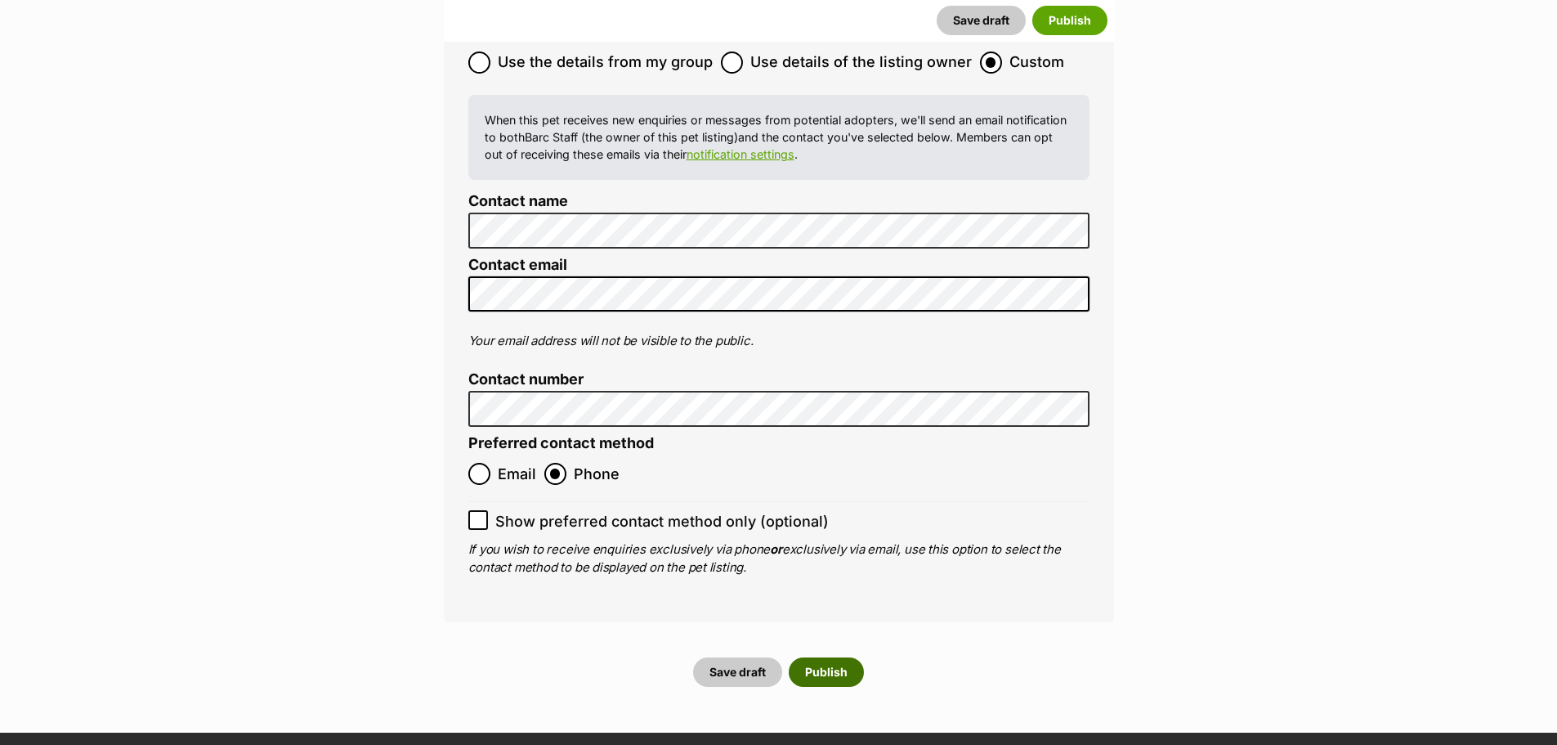
click at [830, 657] on button "Publish" at bounding box center [826, 671] width 75 height 29
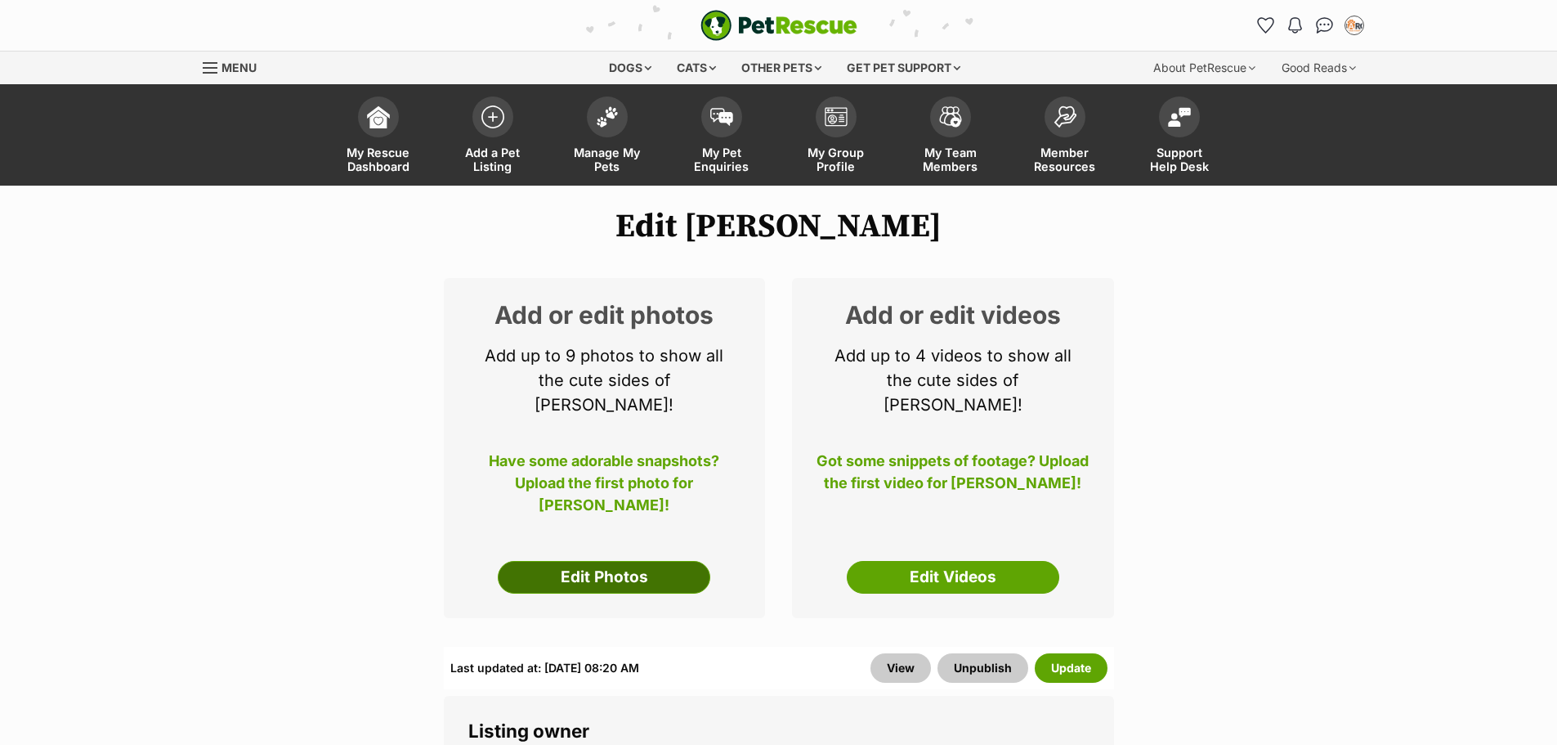
click at [664, 561] on link "Edit Photos" at bounding box center [604, 577] width 213 height 33
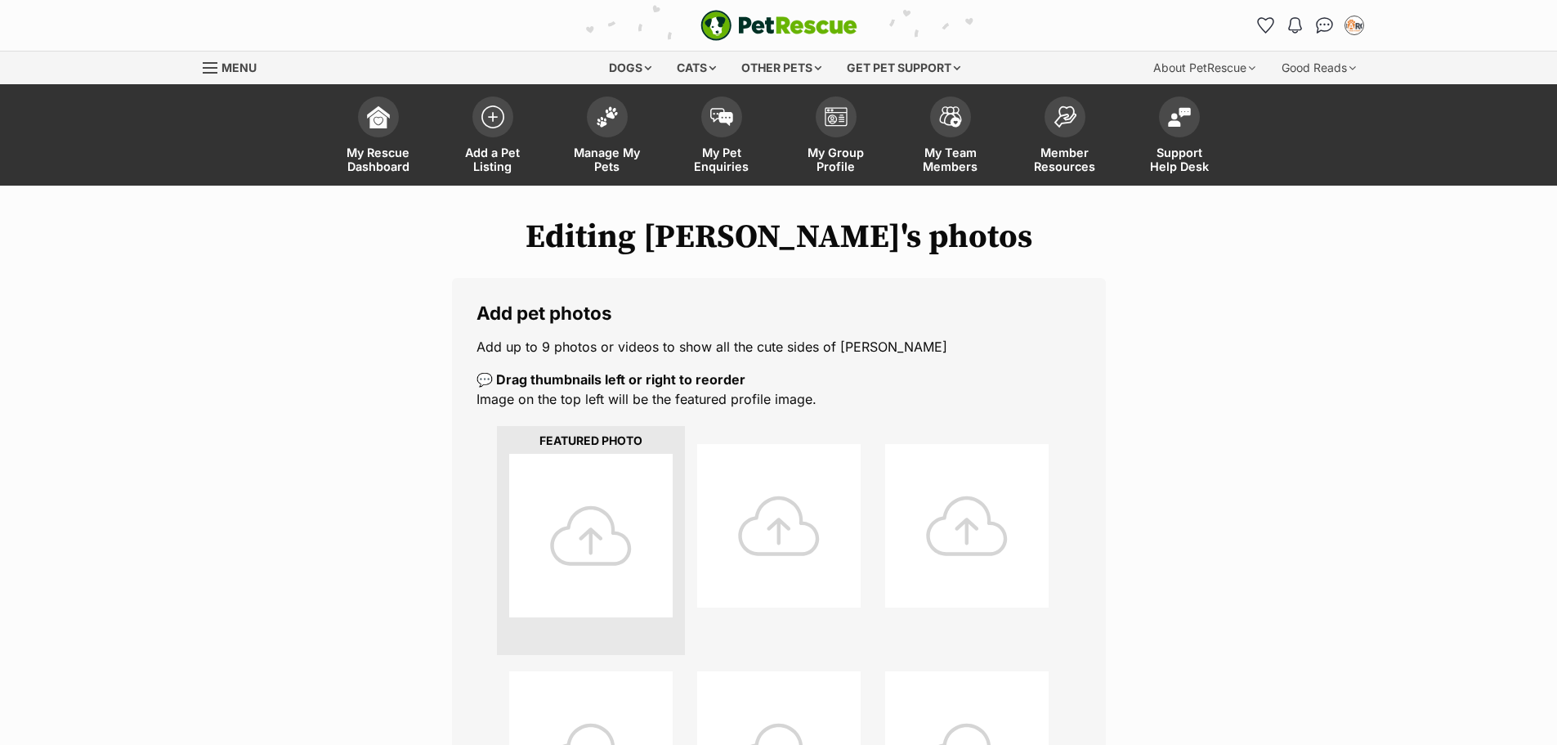
click at [613, 518] on div at bounding box center [590, 535] width 163 height 163
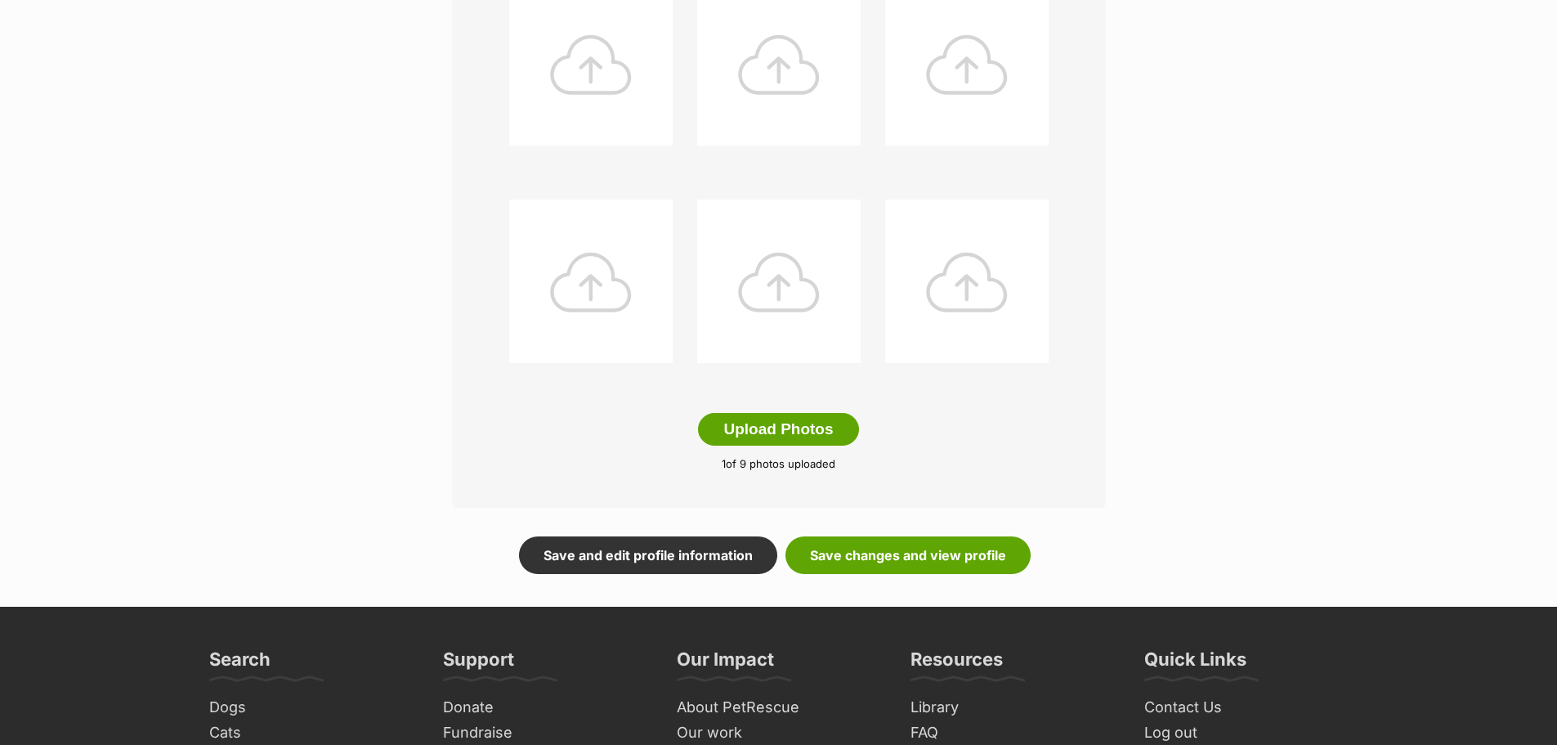
scroll to position [736, 0]
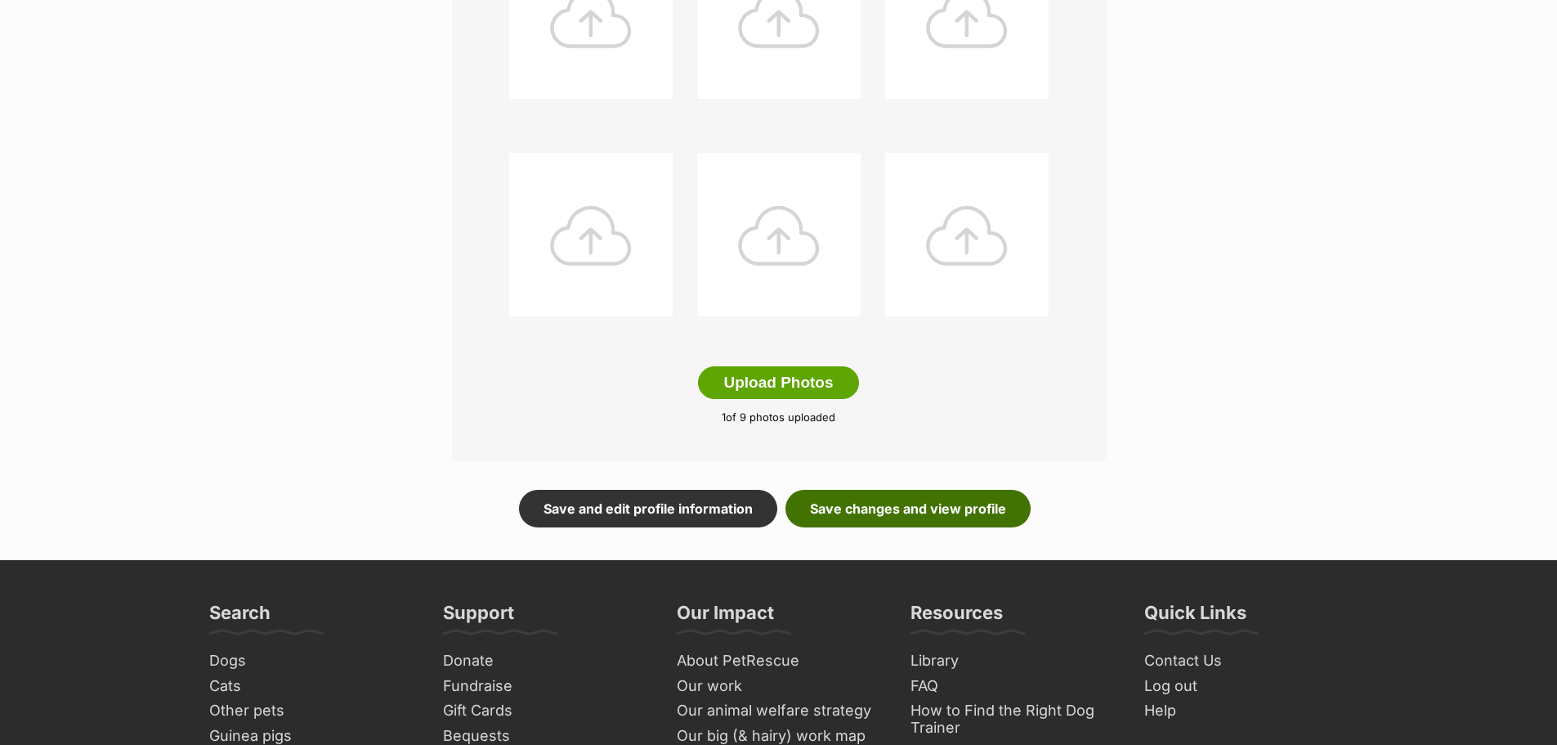
click at [944, 509] on link "Save changes and view profile" at bounding box center [907, 509] width 245 height 38
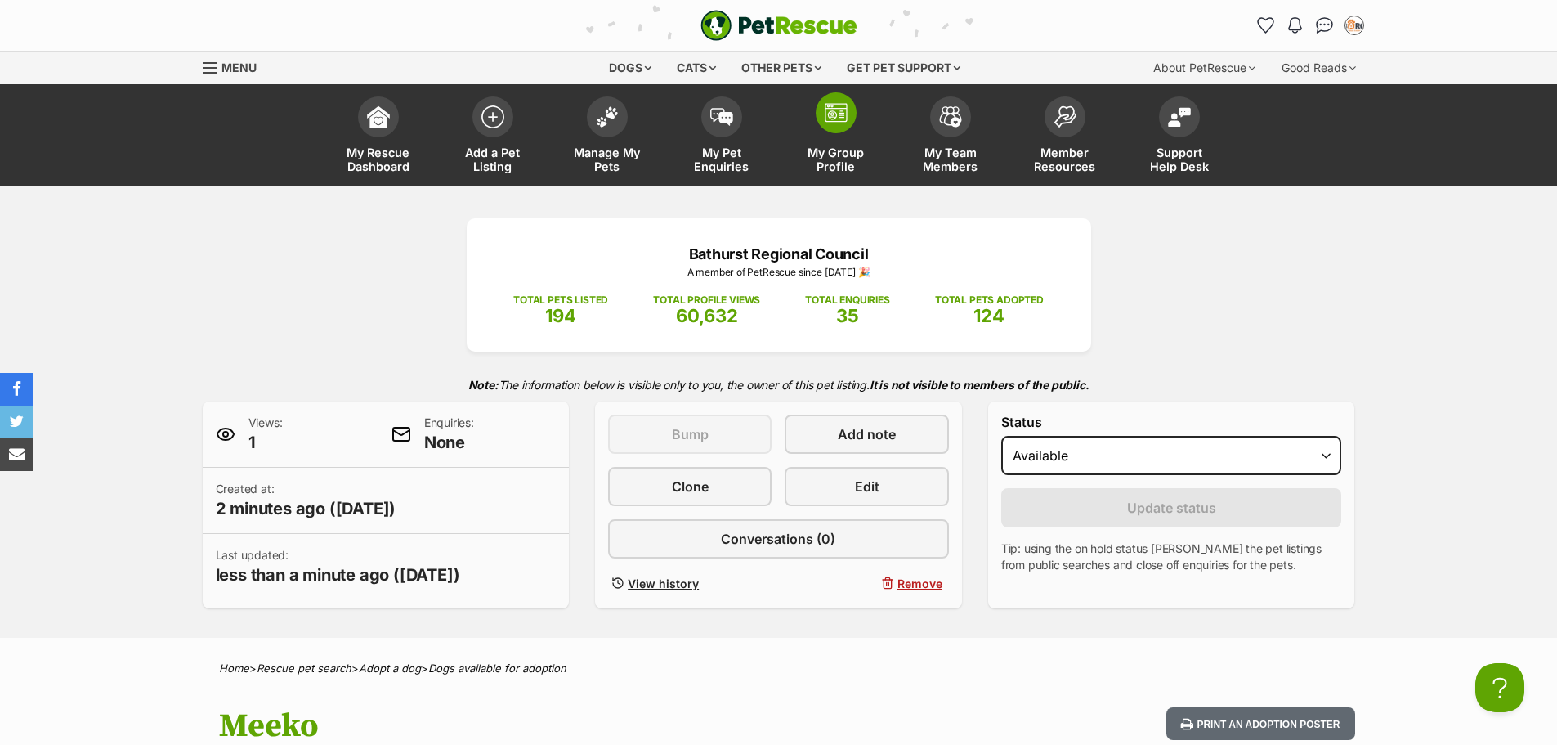
click at [834, 128] on span at bounding box center [836, 112] width 41 height 41
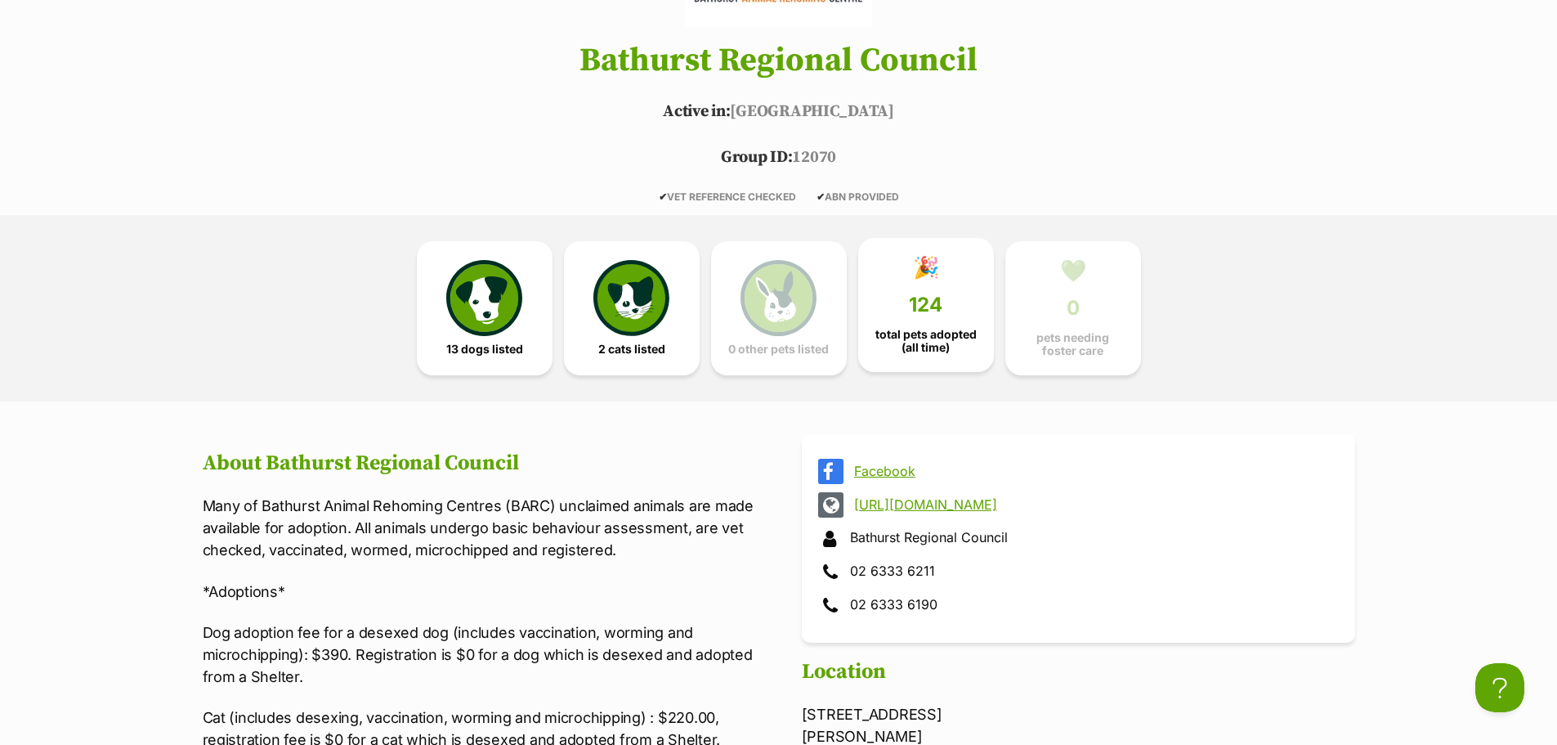
scroll to position [736, 0]
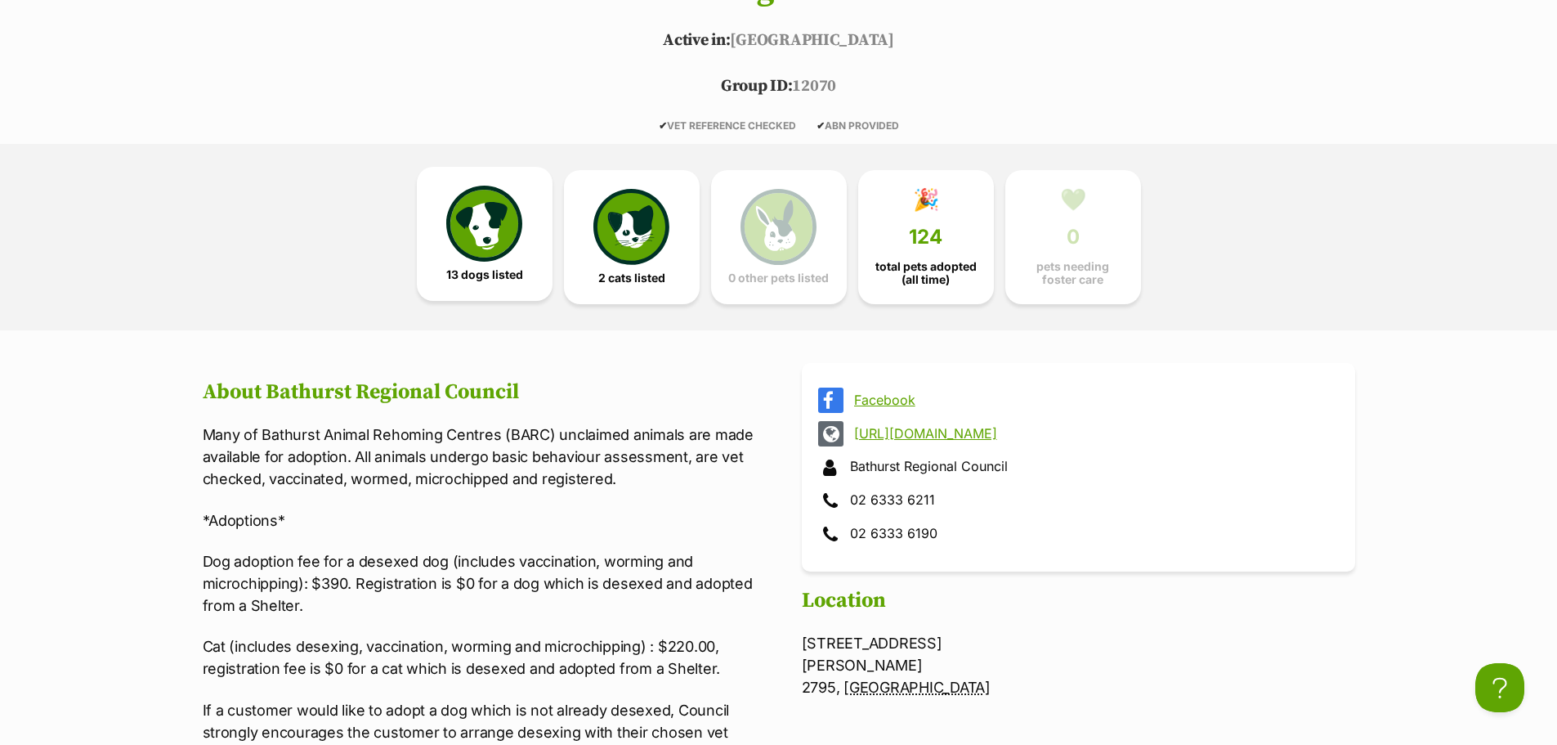
click at [494, 263] on link "13 dogs listed" at bounding box center [485, 234] width 136 height 134
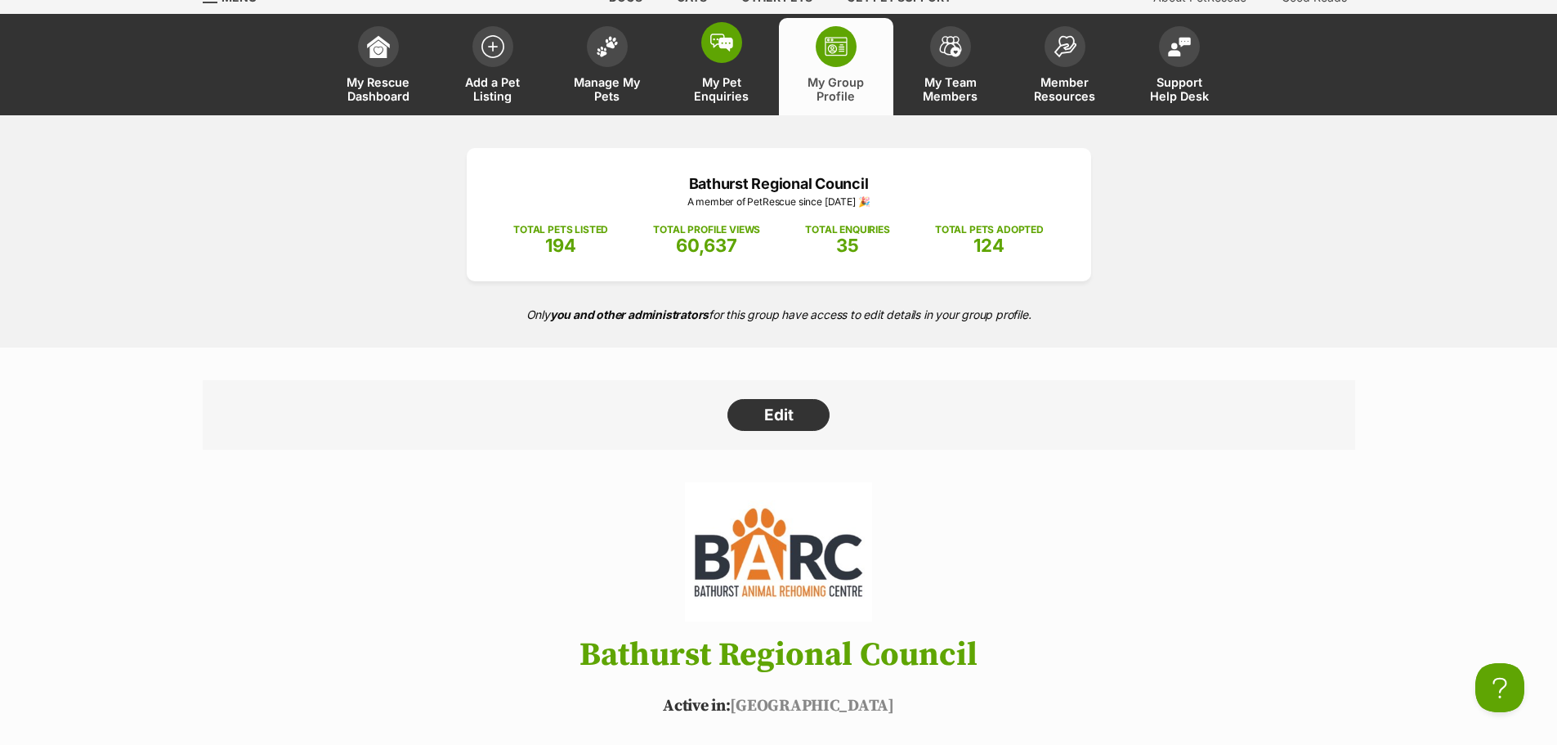
scroll to position [66, 0]
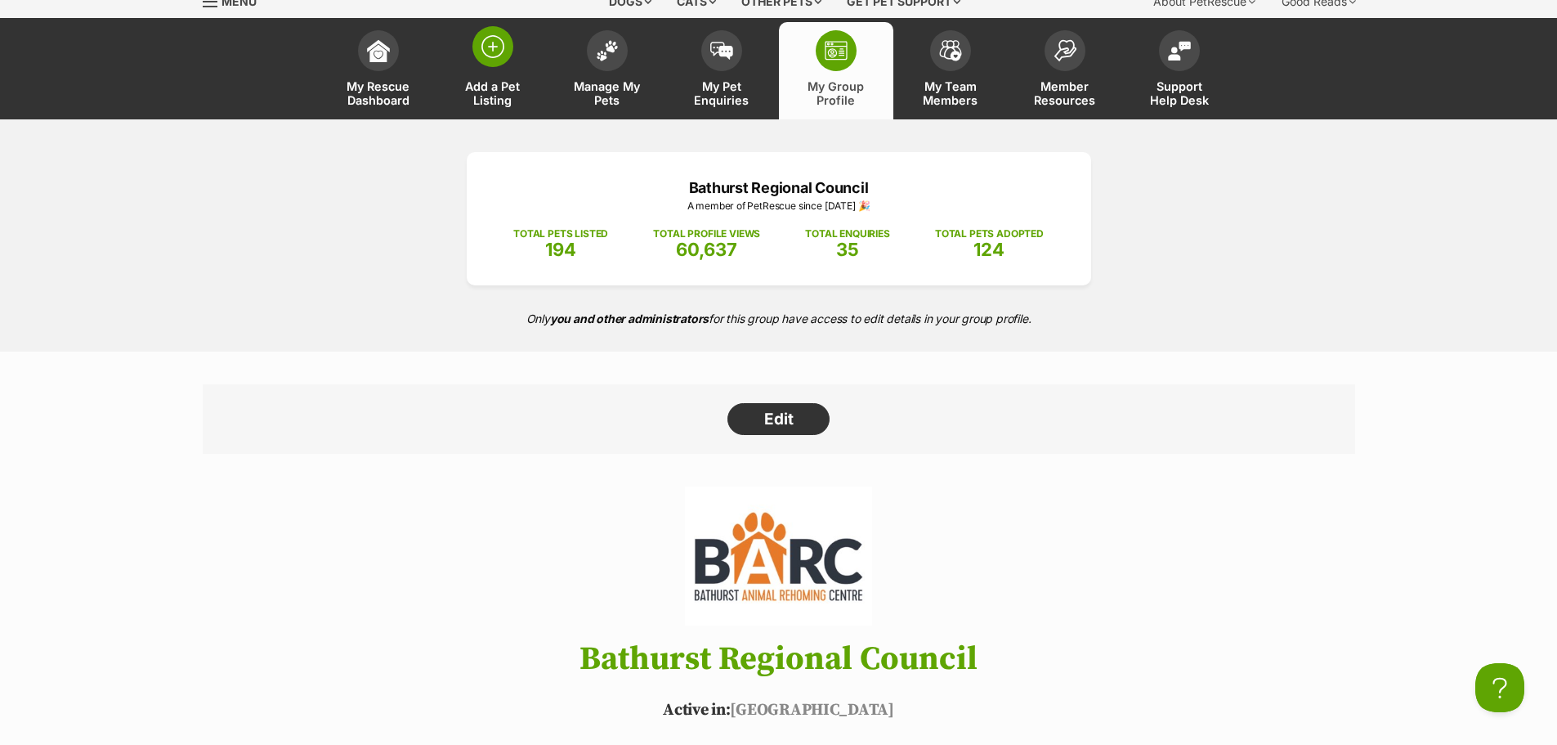
click at [495, 65] on span at bounding box center [492, 46] width 41 height 41
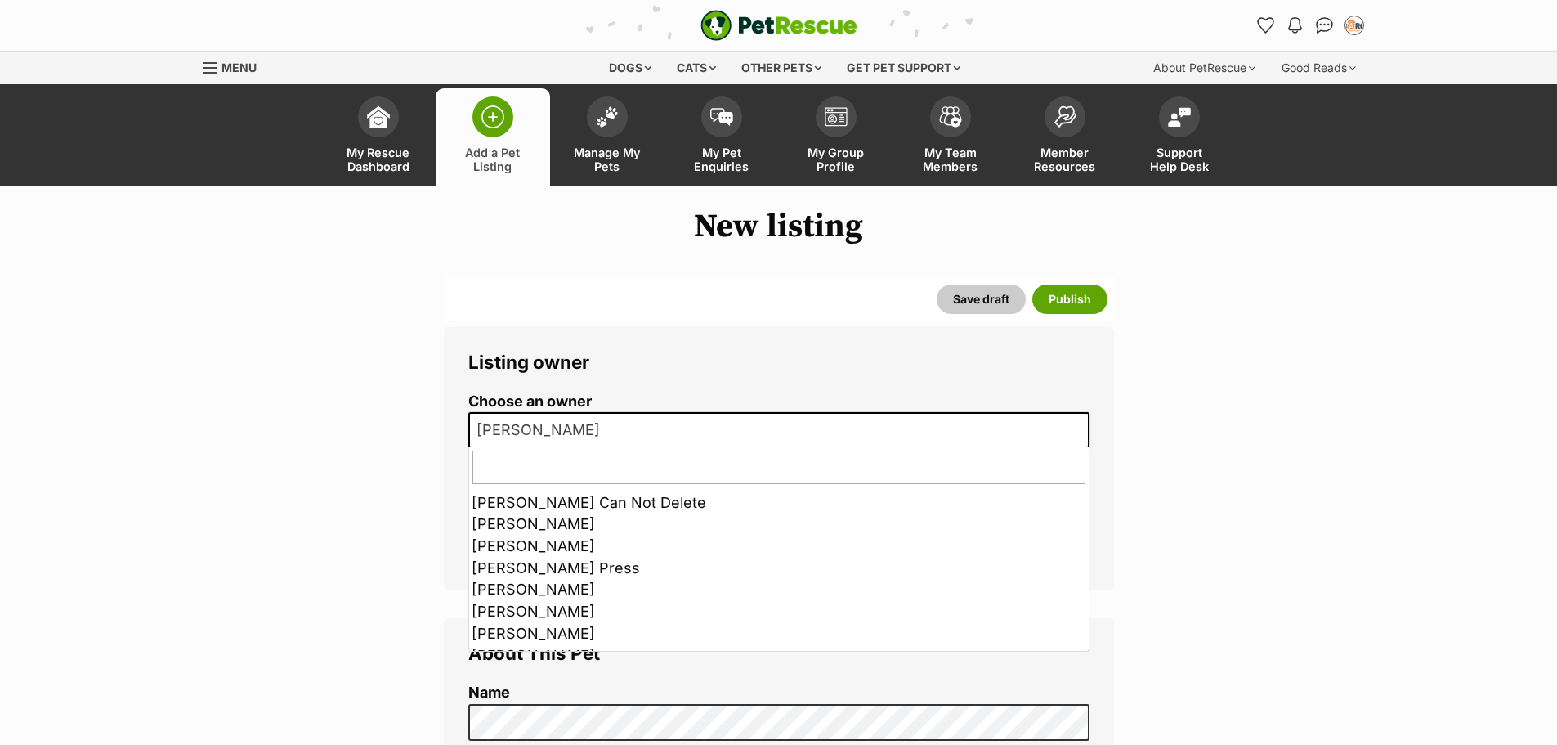
click at [889, 422] on span "[PERSON_NAME]" at bounding box center [778, 430] width 621 height 36
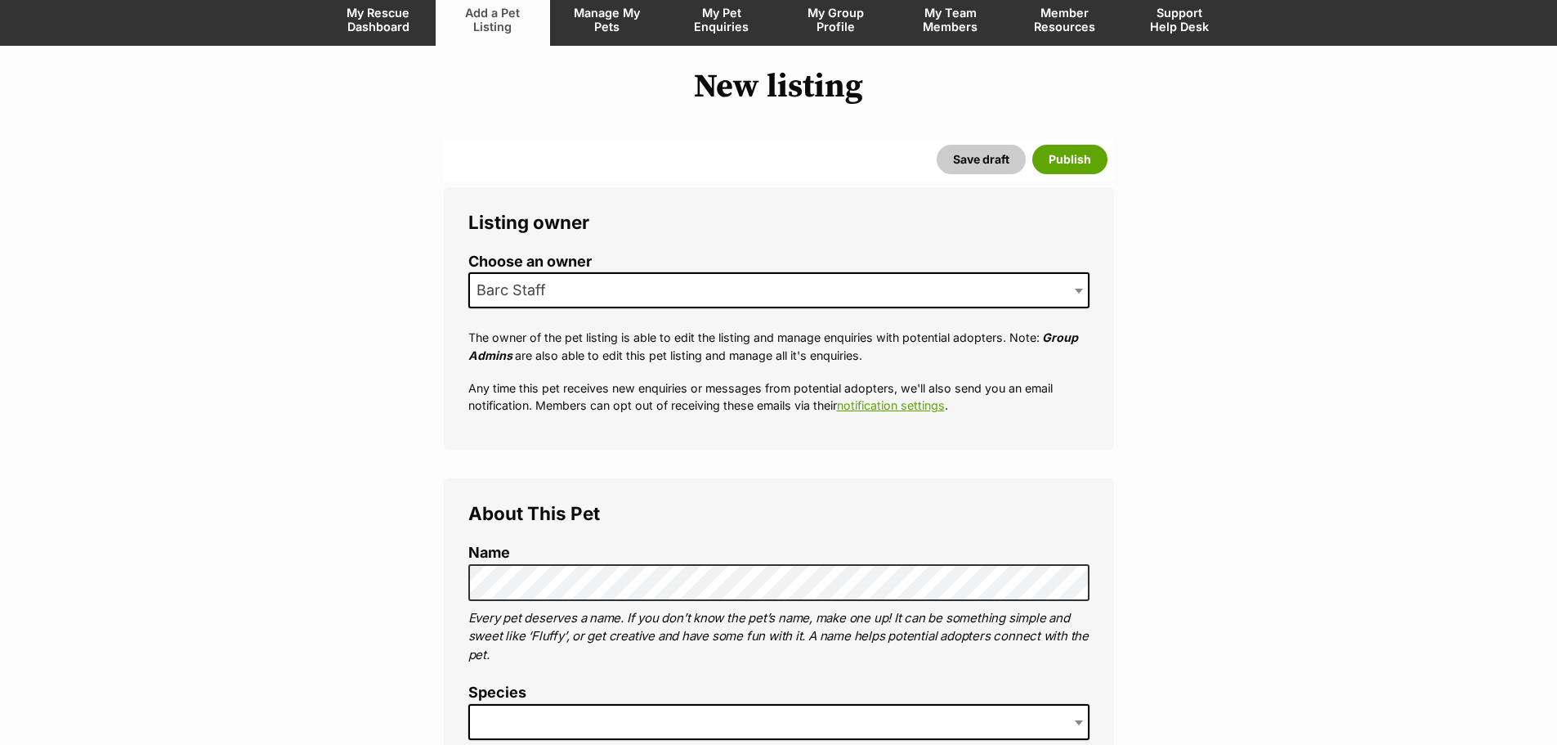
scroll to position [245, 0]
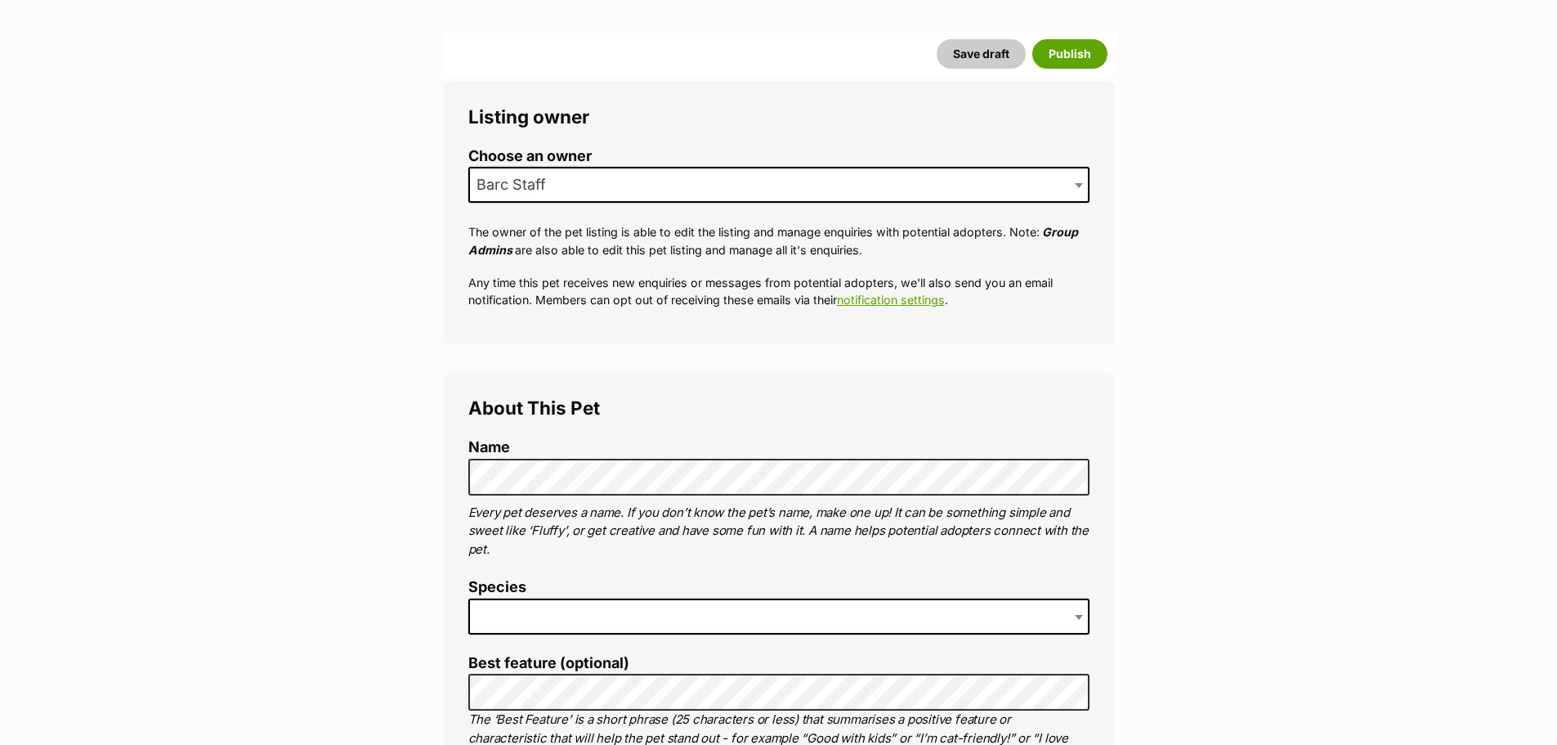
click at [660, 601] on span at bounding box center [778, 616] width 621 height 36
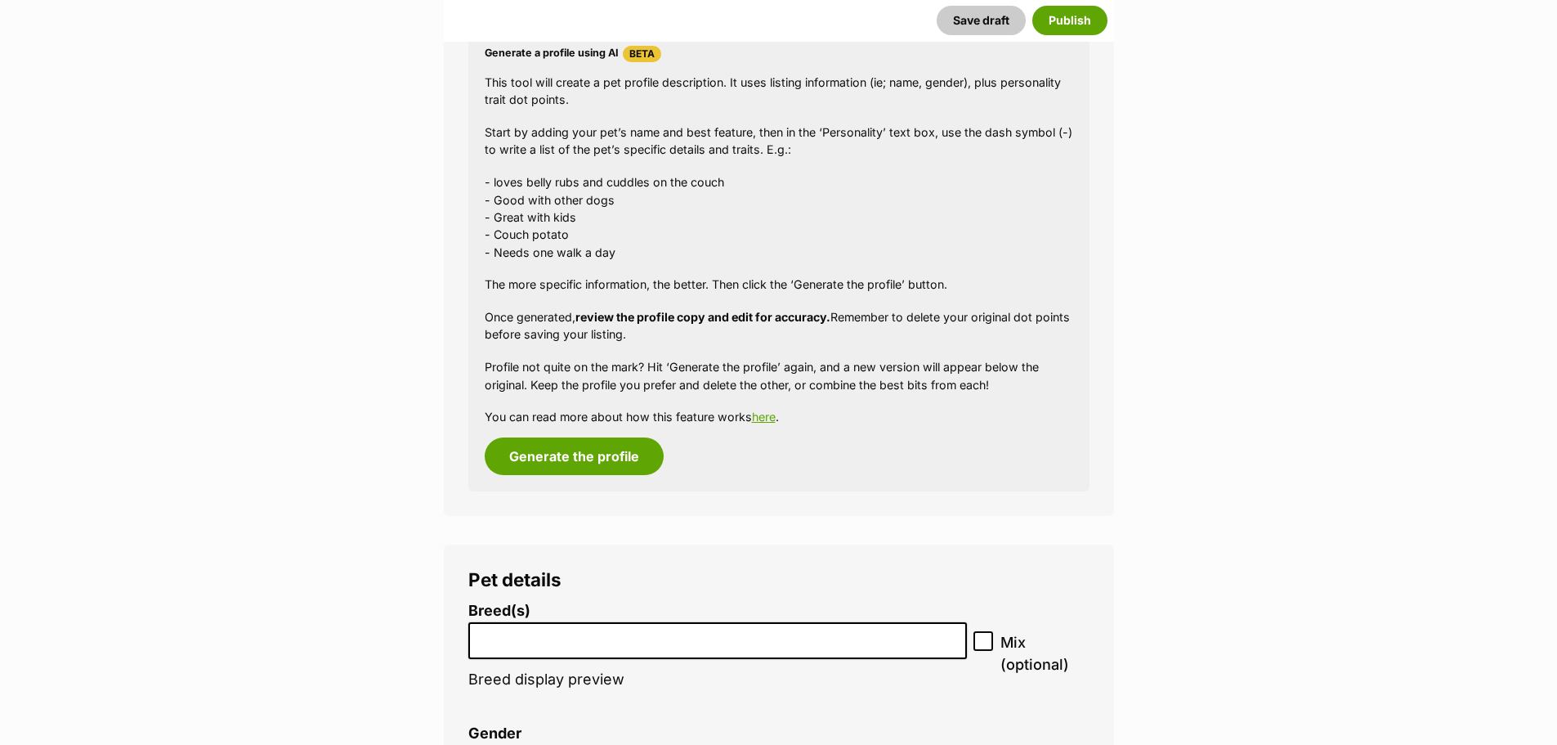
scroll to position [1716, 0]
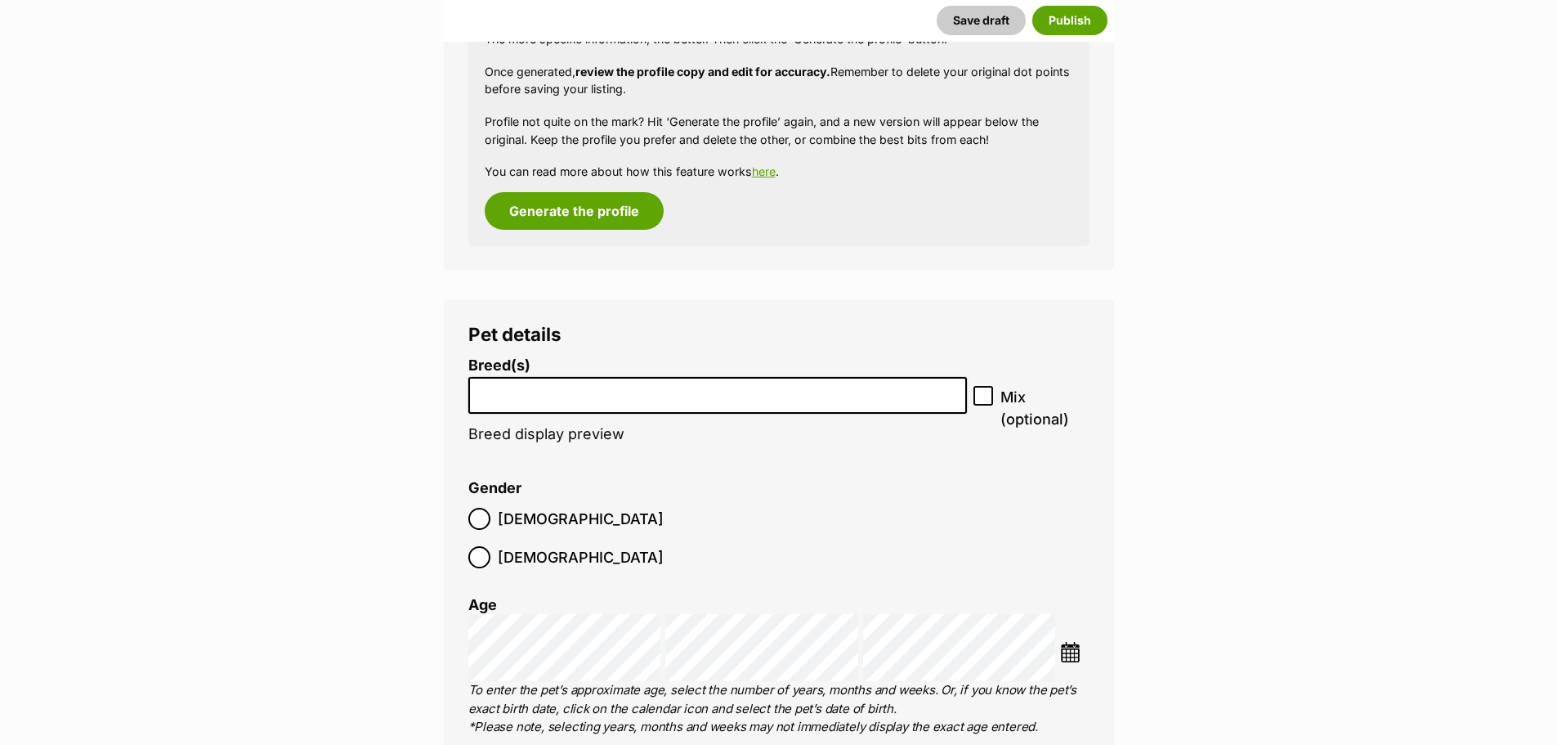
click at [581, 398] on input "search" at bounding box center [718, 391] width 488 height 17
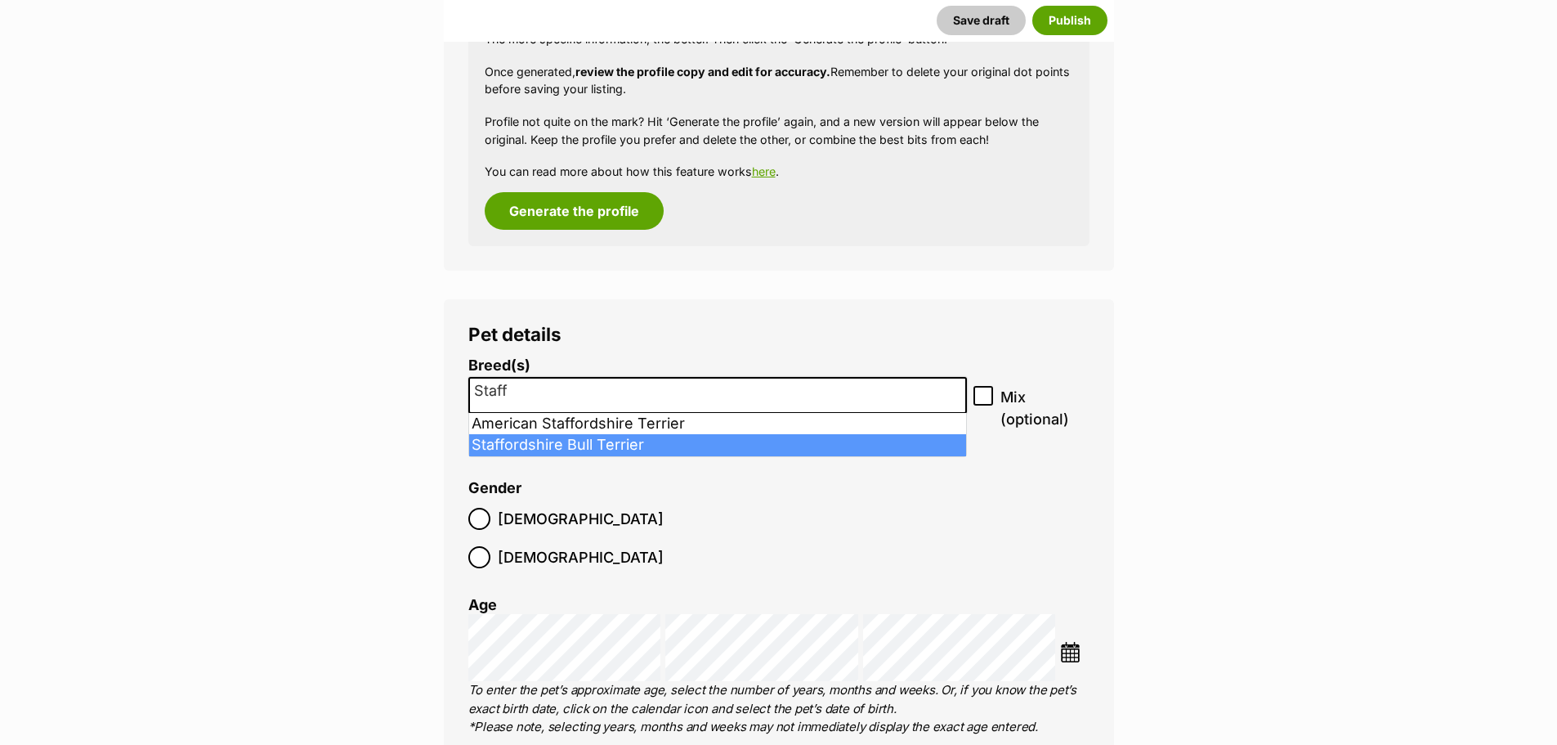
type input "Staff"
select select "198"
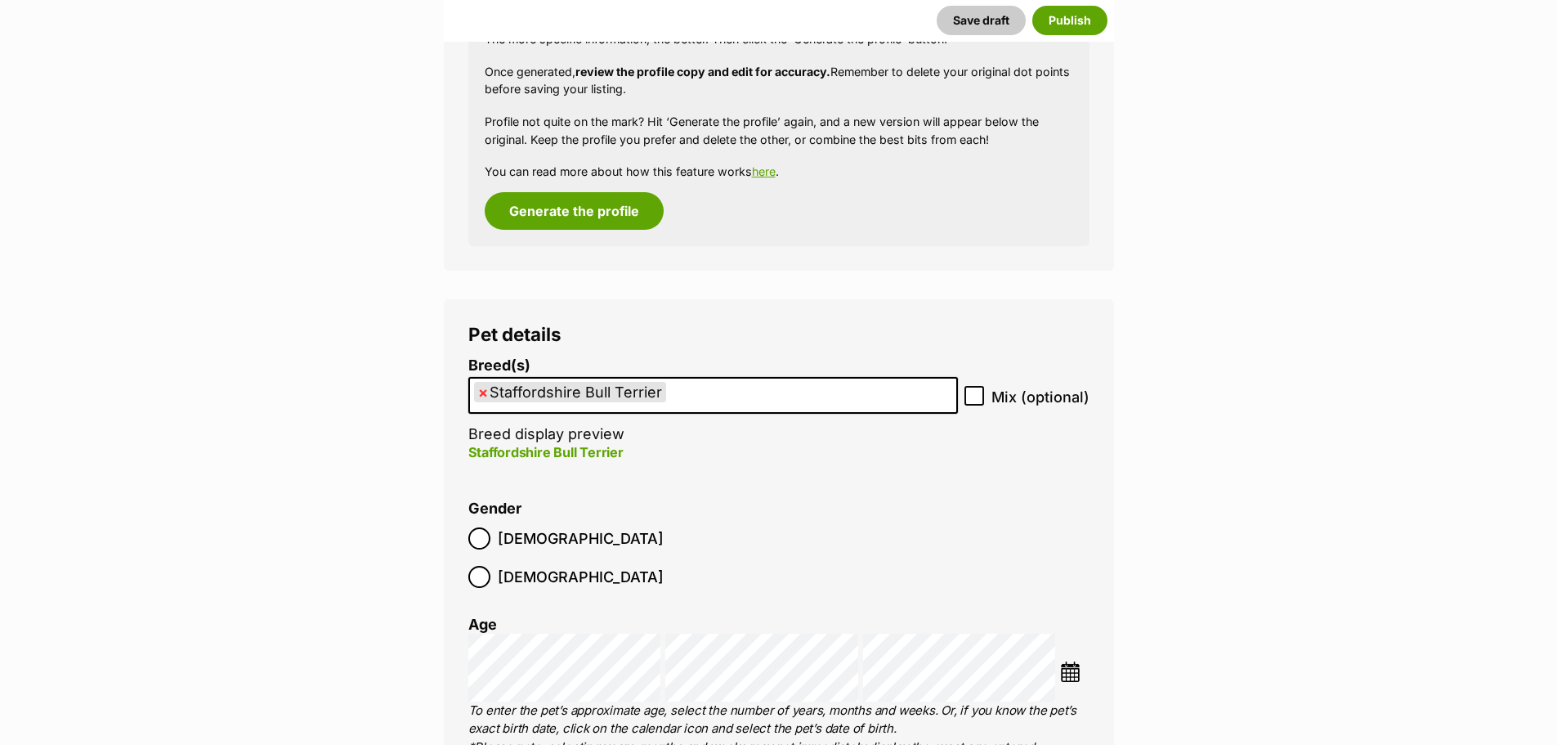
click at [974, 399] on icon at bounding box center [974, 395] width 10 height 7
click at [974, 399] on input "Mix (optional)" at bounding box center [974, 396] width 20 height 20
checkbox input "true"
click at [490, 541] on label "[DEMOGRAPHIC_DATA]" at bounding box center [565, 538] width 195 height 22
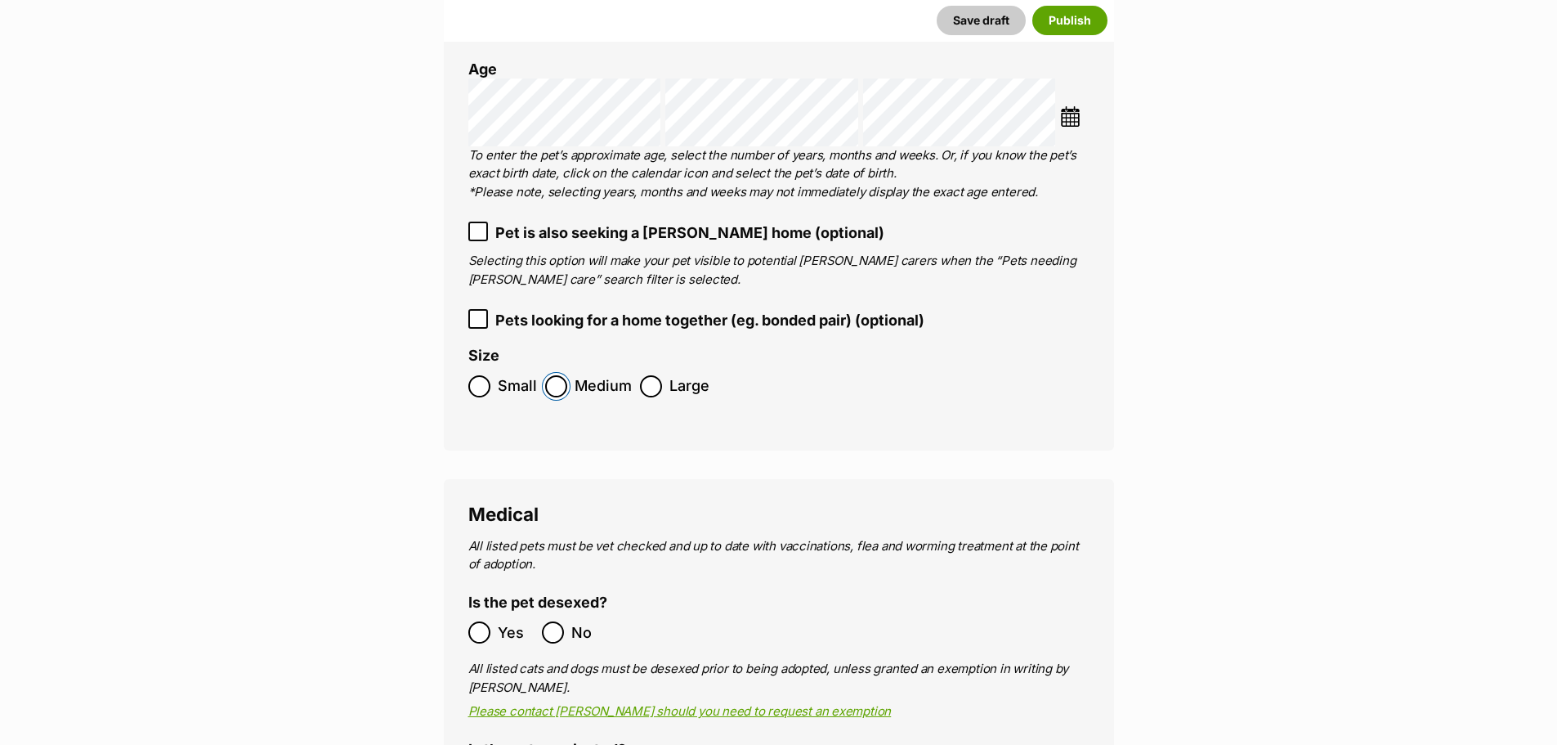
scroll to position [2370, 0]
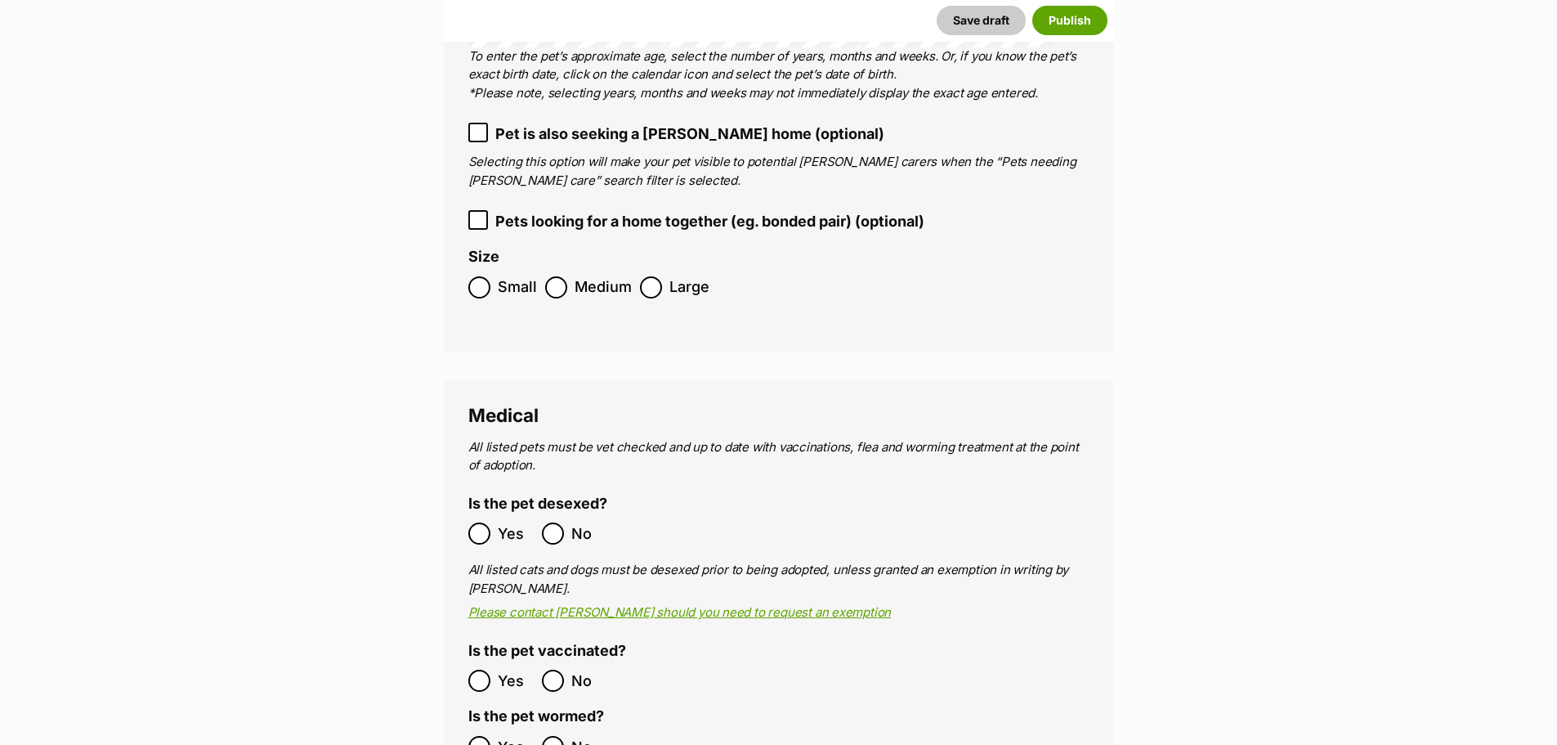
click at [495, 661] on ol "Yes No" at bounding box center [623, 680] width 311 height 38
click at [493, 661] on ol "Yes No" at bounding box center [623, 680] width 311 height 38
click at [501, 669] on span "Yes" at bounding box center [516, 680] width 36 height 22
click at [501, 736] on span "Yes" at bounding box center [516, 747] width 36 height 22
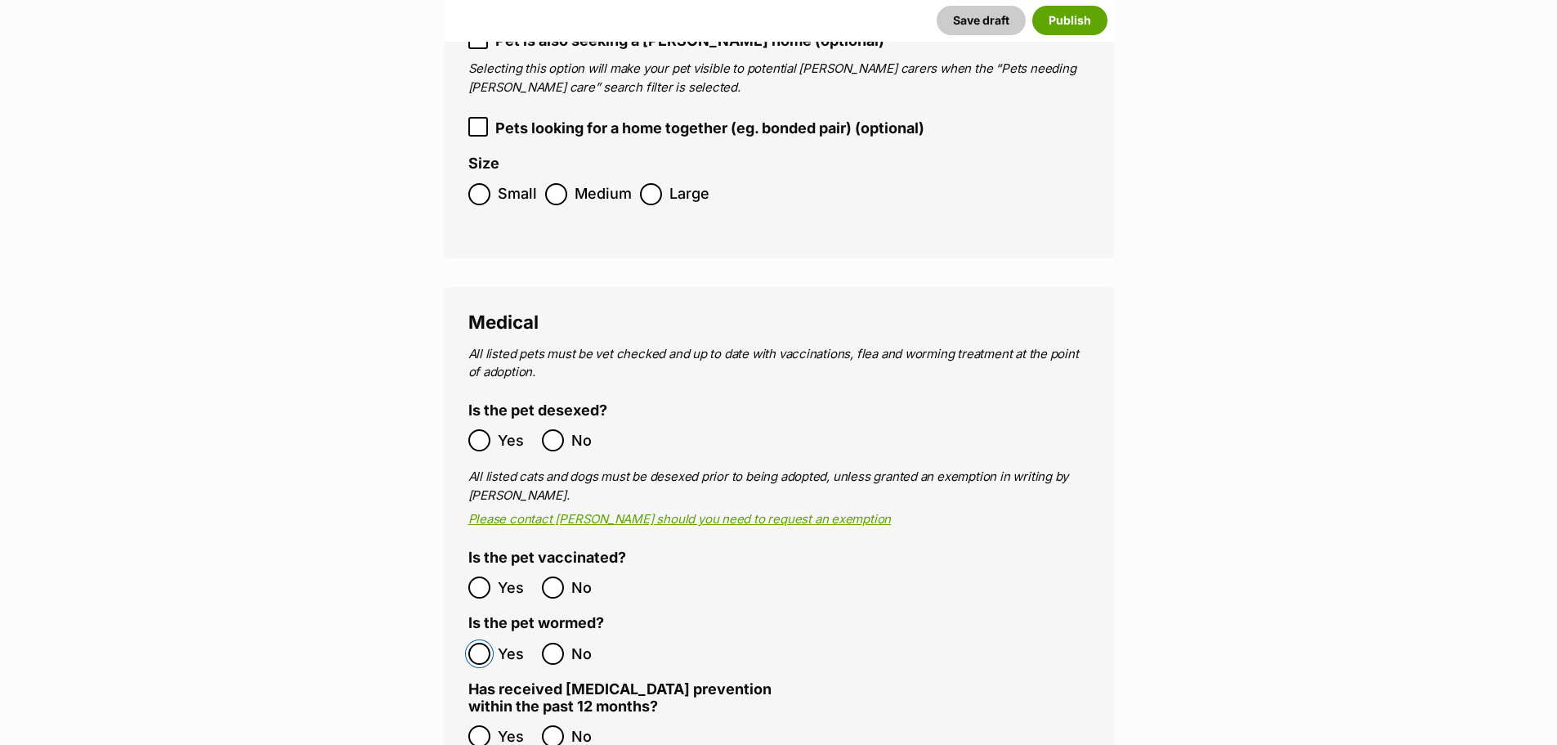
scroll to position [2534, 0]
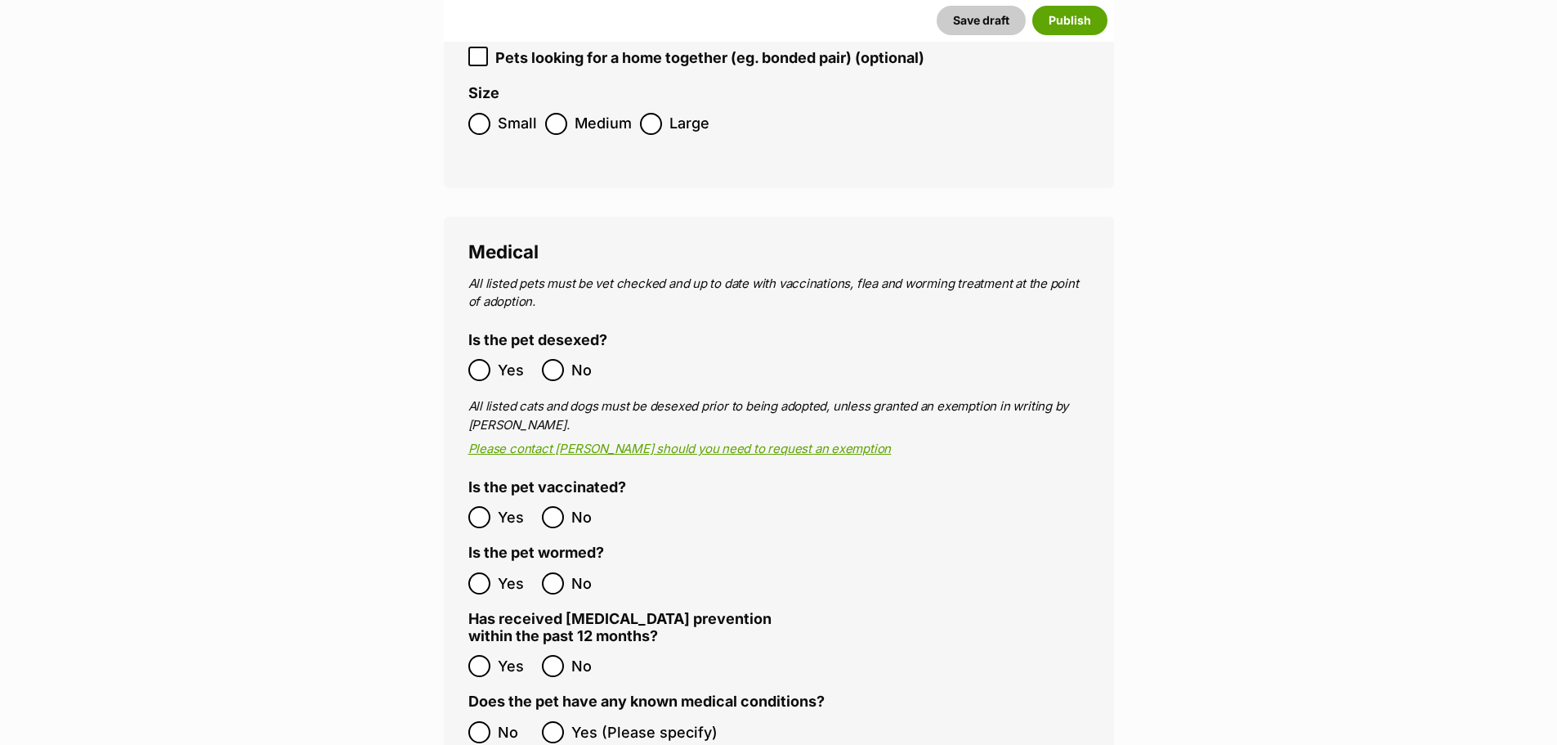
click at [510, 655] on span "Yes" at bounding box center [516, 666] width 36 height 22
click at [499, 721] on span "No" at bounding box center [516, 732] width 36 height 22
click at [512, 655] on span "Yes" at bounding box center [516, 666] width 36 height 22
click at [539, 647] on ol "Yes No" at bounding box center [623, 666] width 311 height 38
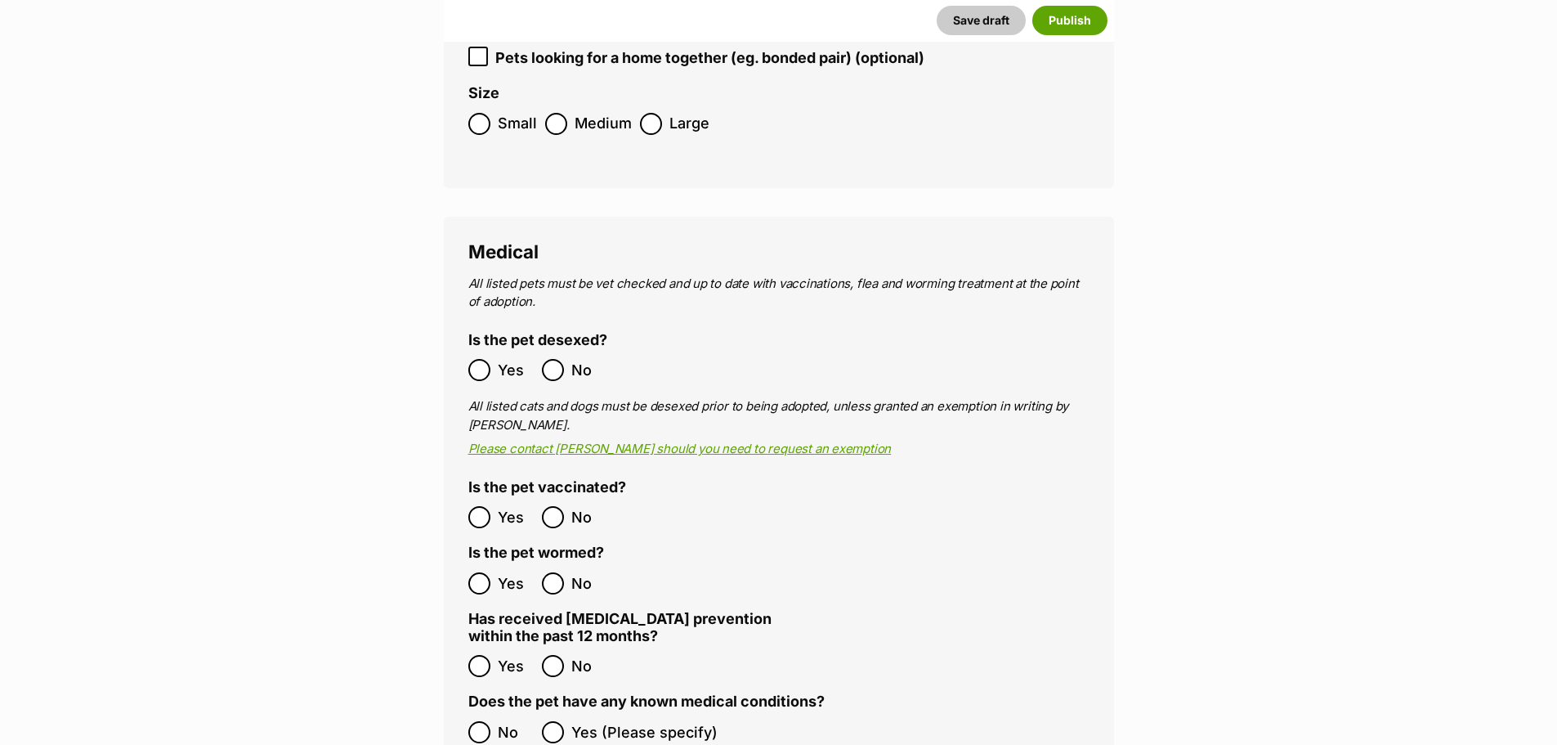
click at [507, 655] on span "Yes" at bounding box center [516, 666] width 36 height 22
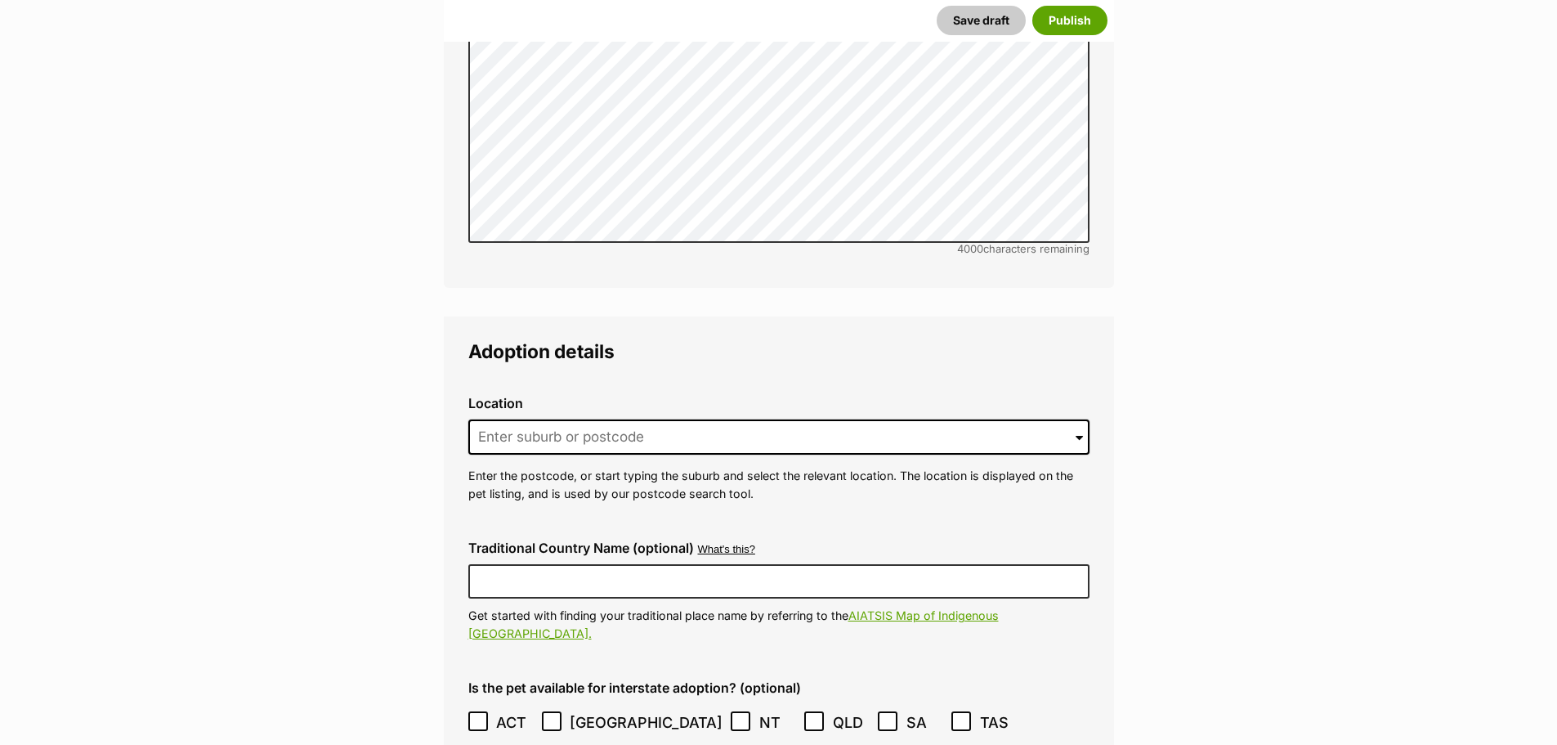
scroll to position [3515, 0]
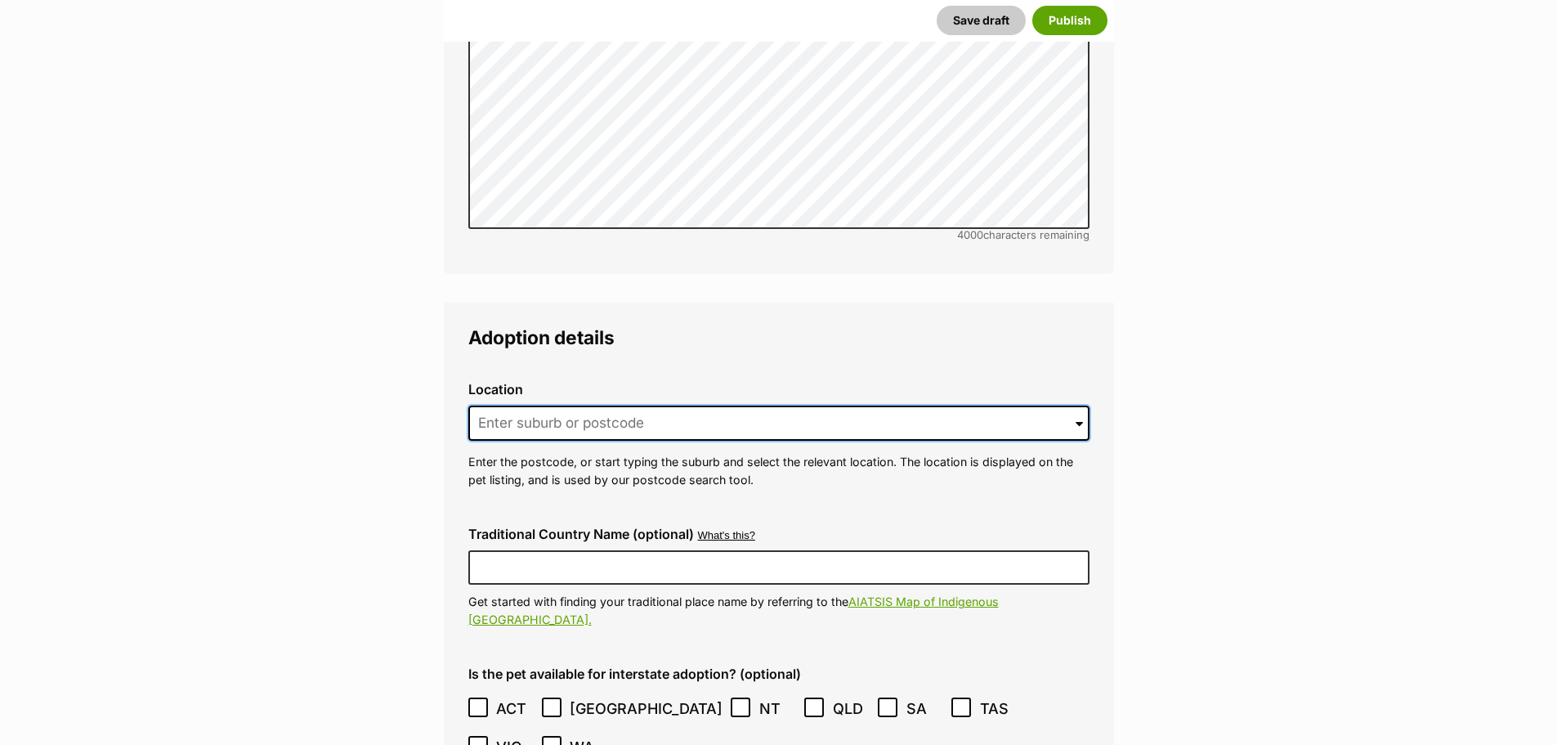
click at [570, 405] on input at bounding box center [778, 423] width 621 height 36
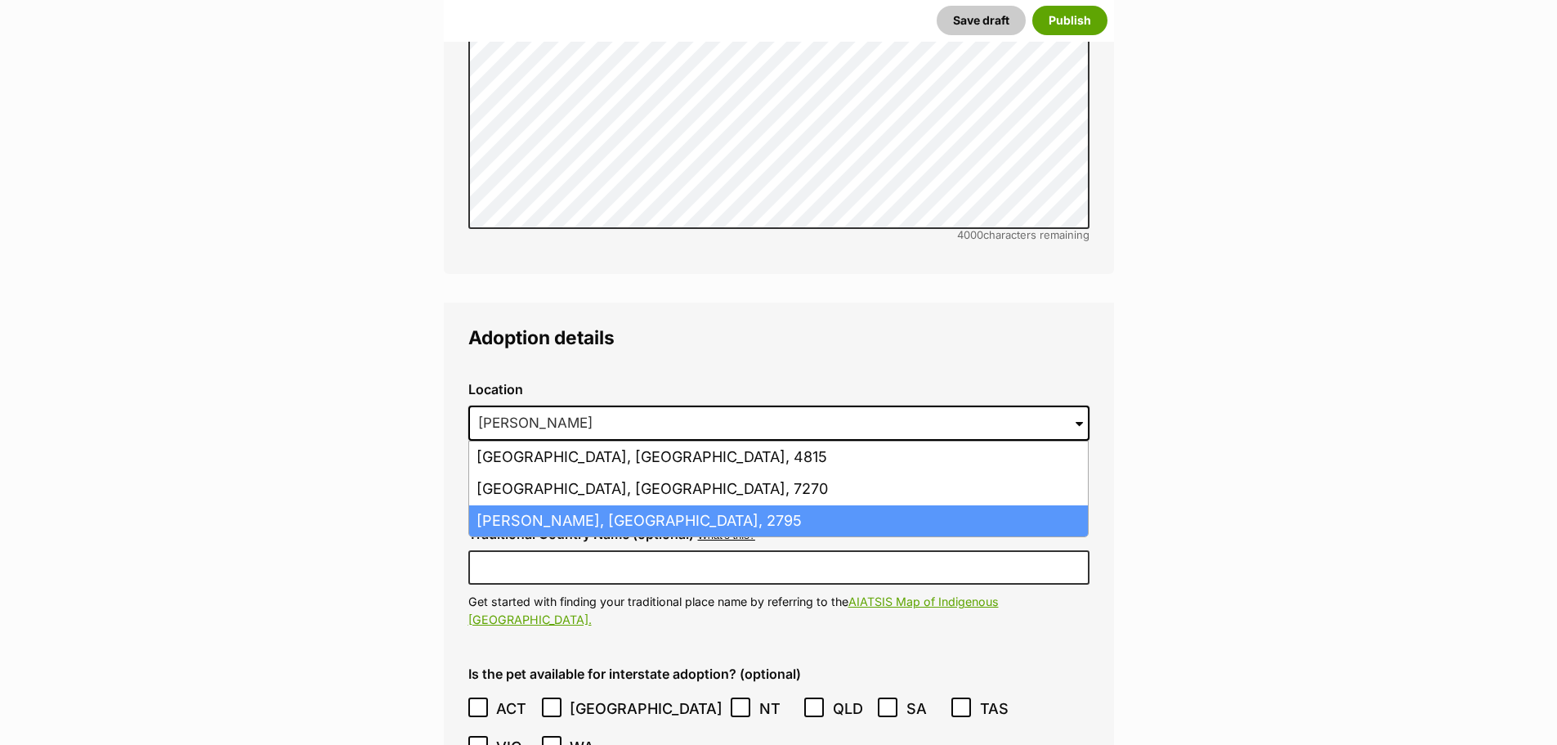
click at [646, 505] on li "Kelso, New South Wales, 2795" at bounding box center [778, 521] width 619 height 32
type input "Kelso, New South Wales, 2795"
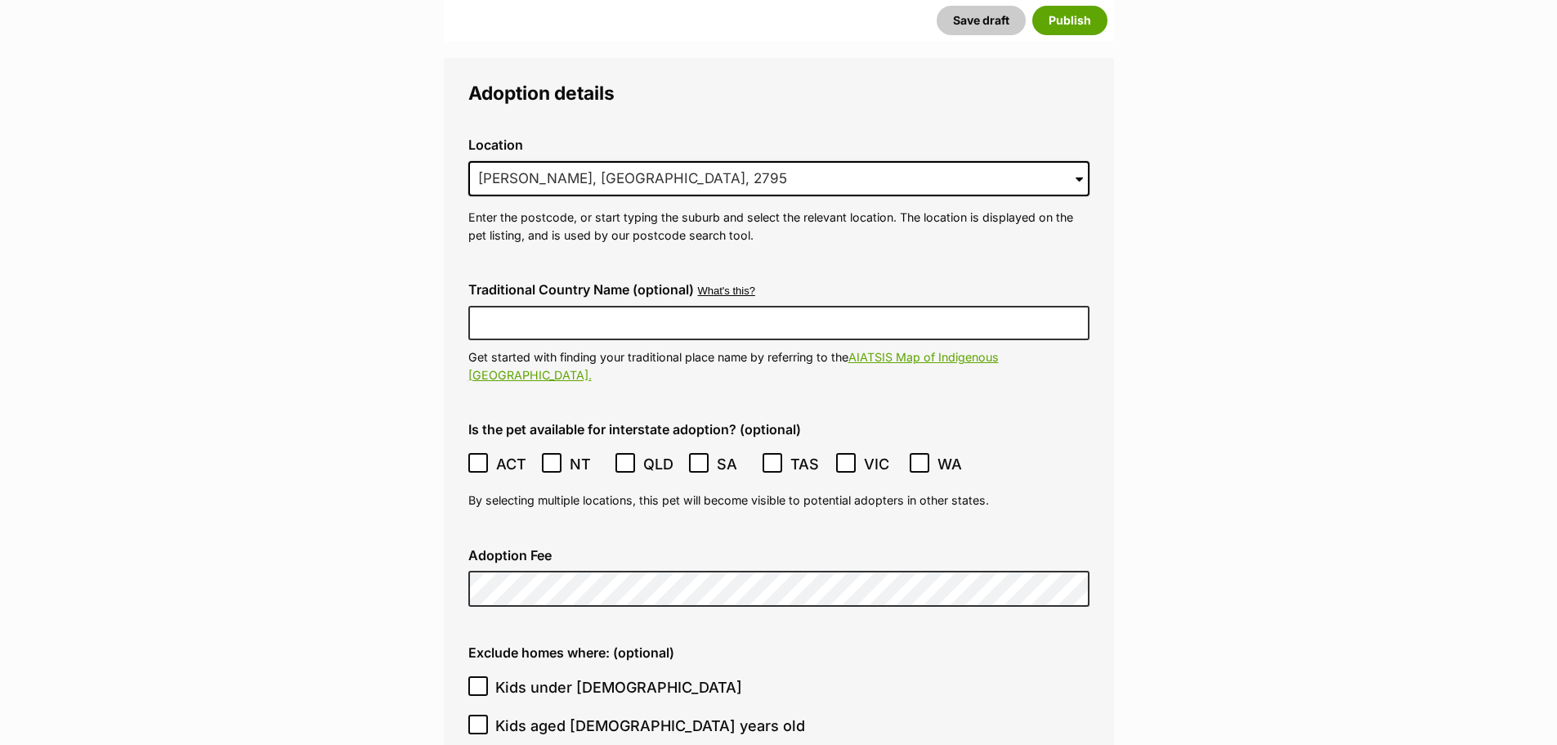
scroll to position [3760, 0]
click at [538, 675] on span "Kids under [DEMOGRAPHIC_DATA]" at bounding box center [618, 686] width 247 height 22
click at [488, 675] on input "Kids under [DEMOGRAPHIC_DATA]" at bounding box center [478, 685] width 20 height 20
checkbox input "true"
click at [569, 714] on span "Kids aged [DEMOGRAPHIC_DATA] years old" at bounding box center [650, 725] width 310 height 22
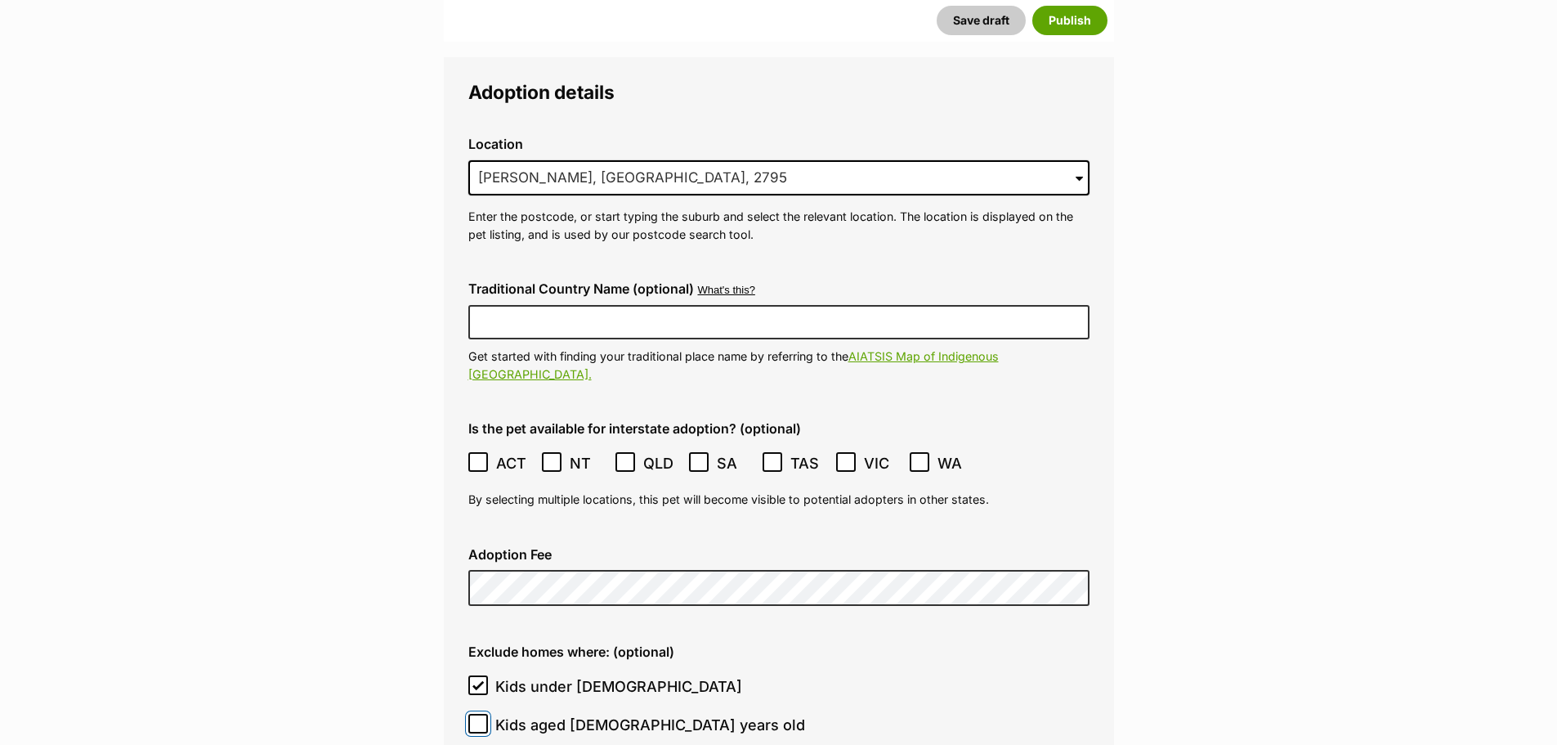
click at [488, 714] on input "Kids aged [DEMOGRAPHIC_DATA] years old" at bounding box center [478, 724] width 20 height 20
checkbox input "true"
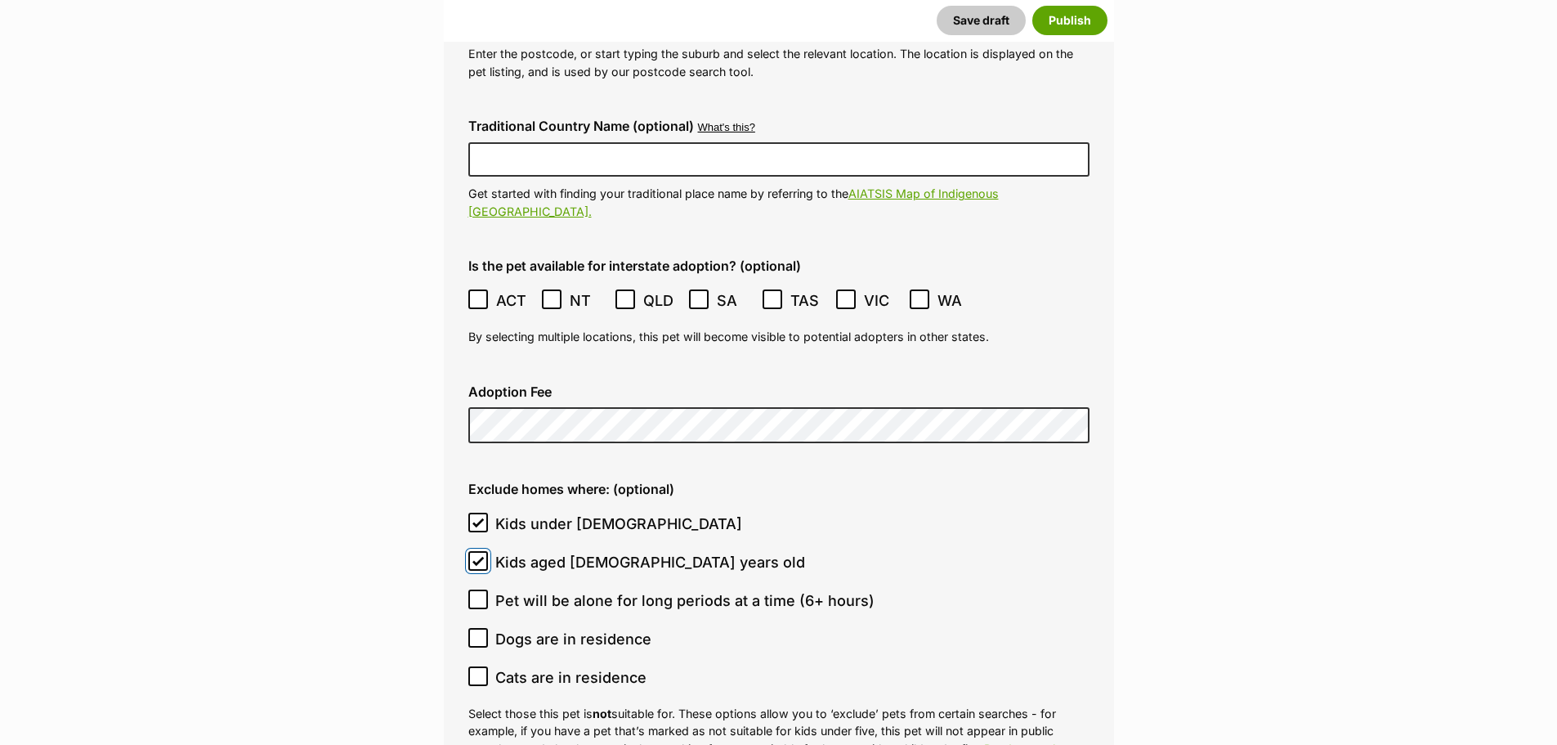
scroll to position [3923, 0]
click at [553, 627] on span "Dogs are in residence" at bounding box center [573, 638] width 156 height 22
click at [488, 627] on input "Dogs are in residence" at bounding box center [478, 637] width 20 height 20
checkbox input "true"
click at [565, 665] on span "Cats are in residence" at bounding box center [570, 676] width 151 height 22
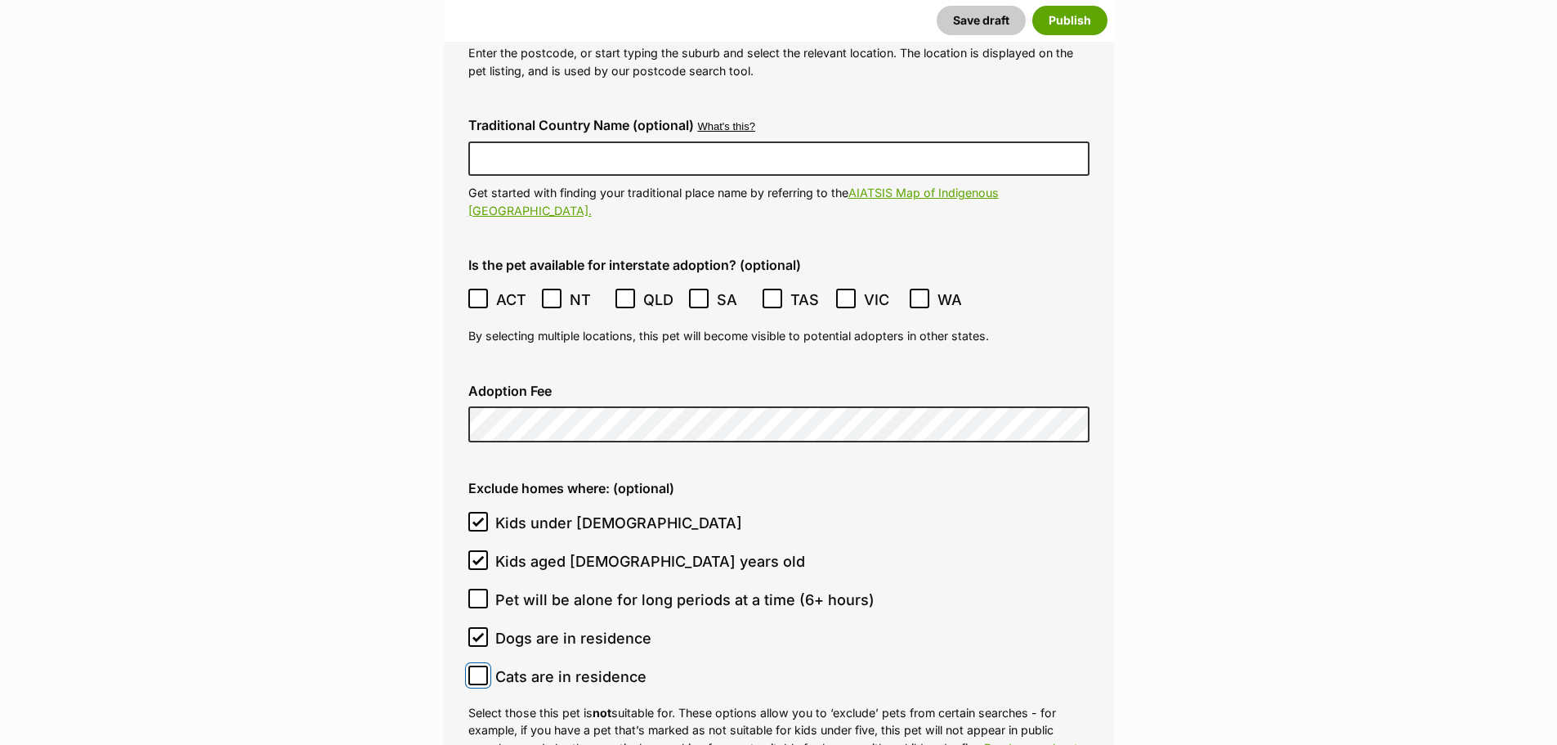
click at [488, 665] on input "Cats are in residence" at bounding box center [478, 675] width 20 height 20
checkbox input "true"
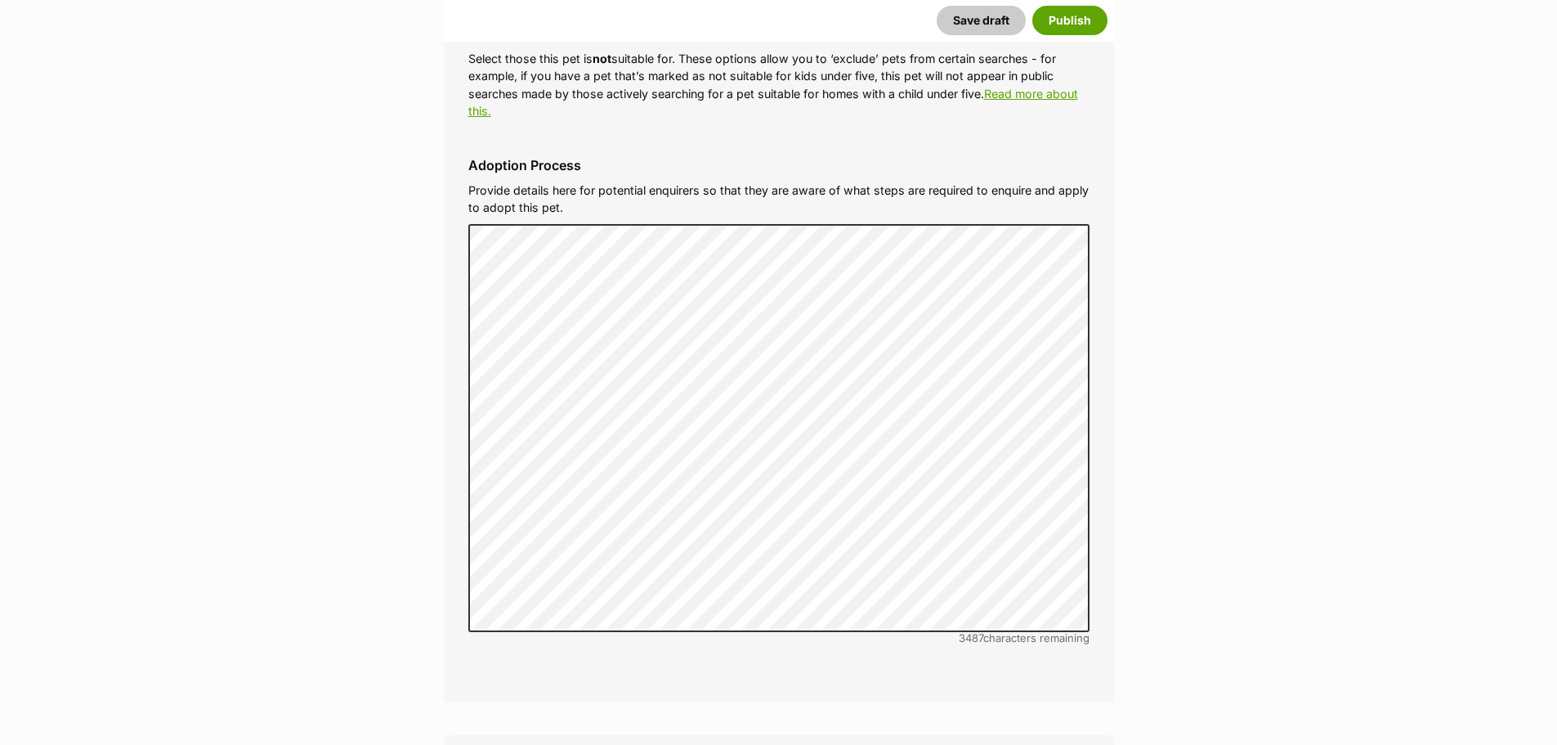
scroll to position [5068, 0]
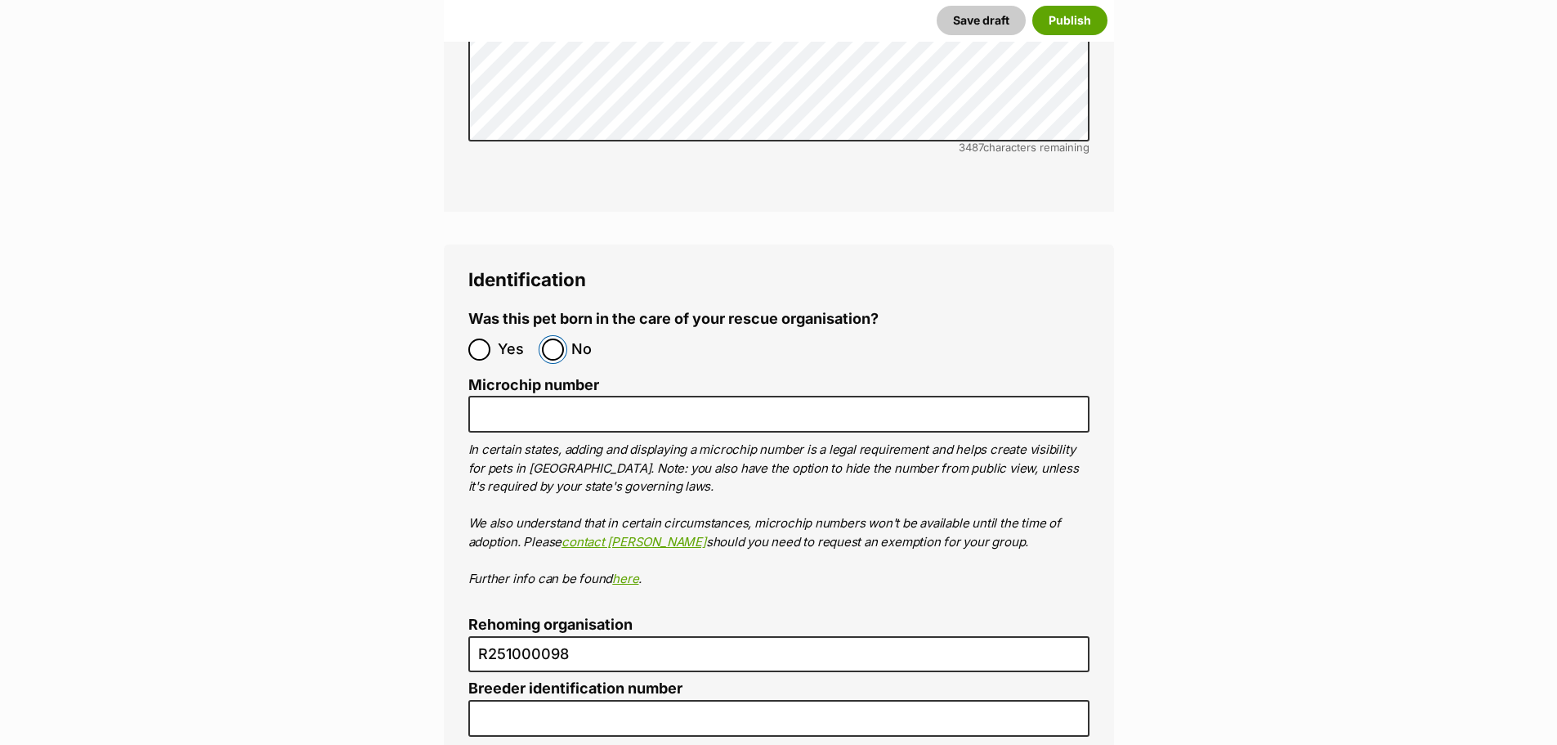
click at [557, 338] on input "No" at bounding box center [553, 349] width 22 height 22
radio input "true"
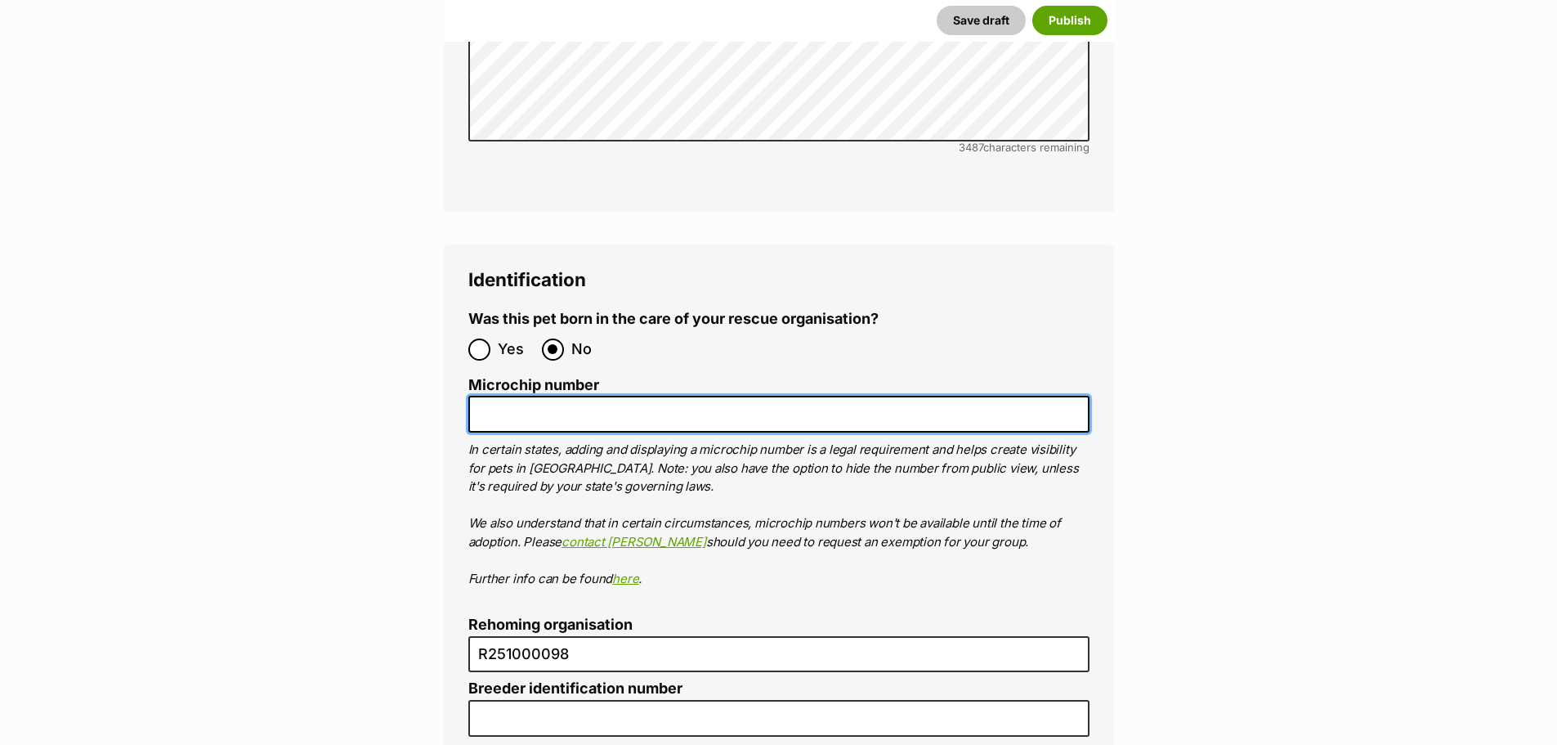
click at [636, 396] on input "Microchip number" at bounding box center [778, 414] width 621 height 37
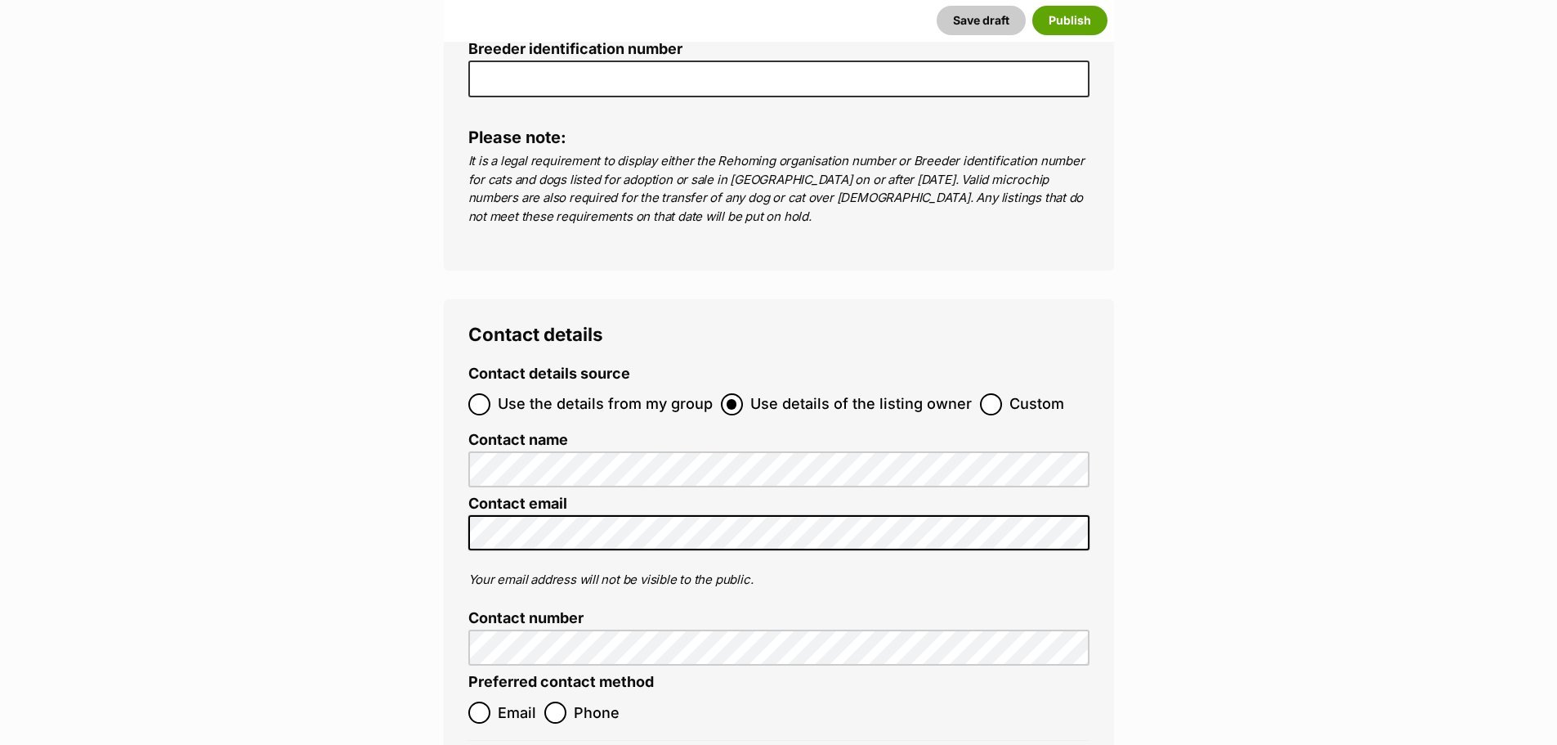
scroll to position [5721, 0]
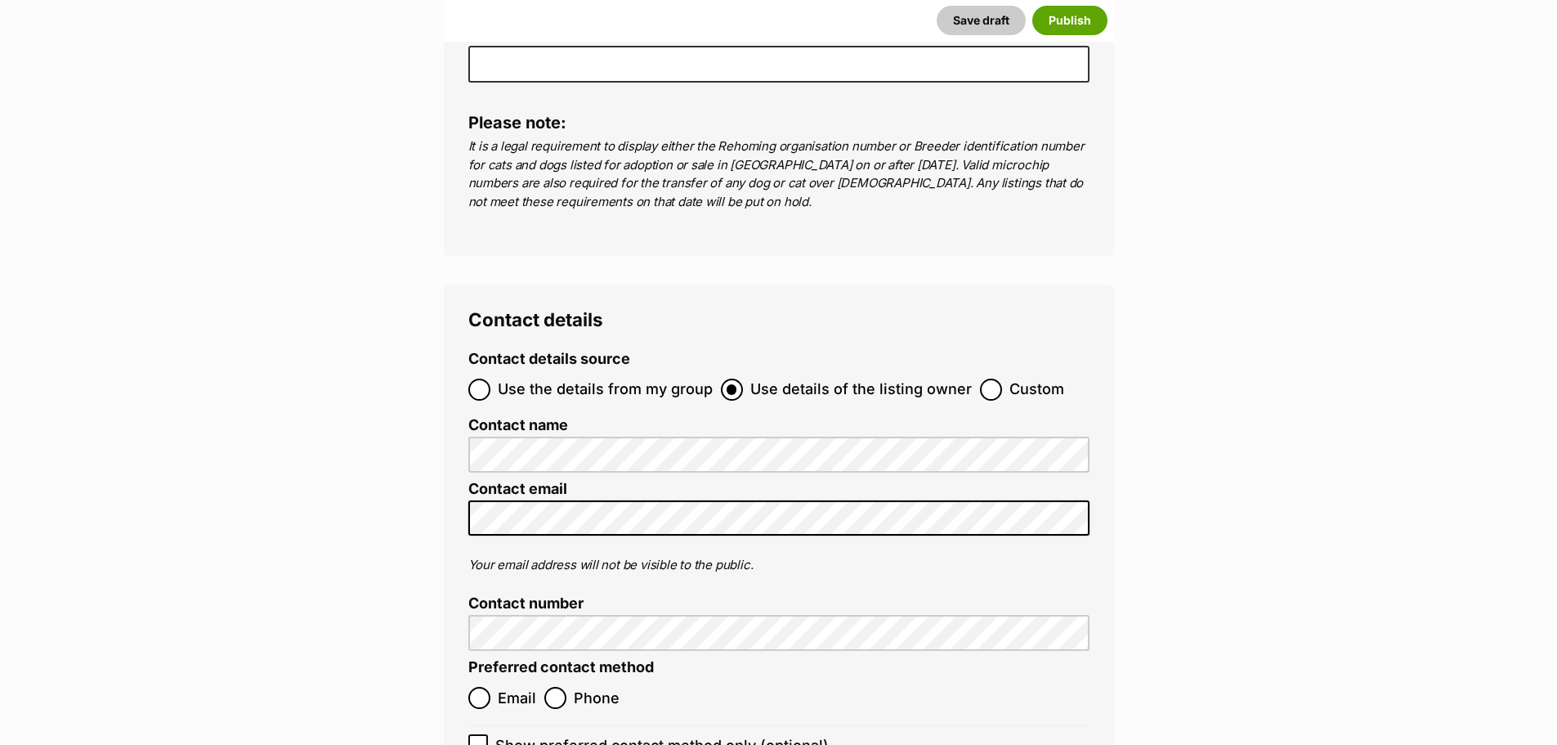
type input "991003001986557"
click at [996, 378] on label "Custom" at bounding box center [1022, 389] width 84 height 22
click at [996, 378] on input "Custom" at bounding box center [991, 389] width 22 height 22
radio input "true"
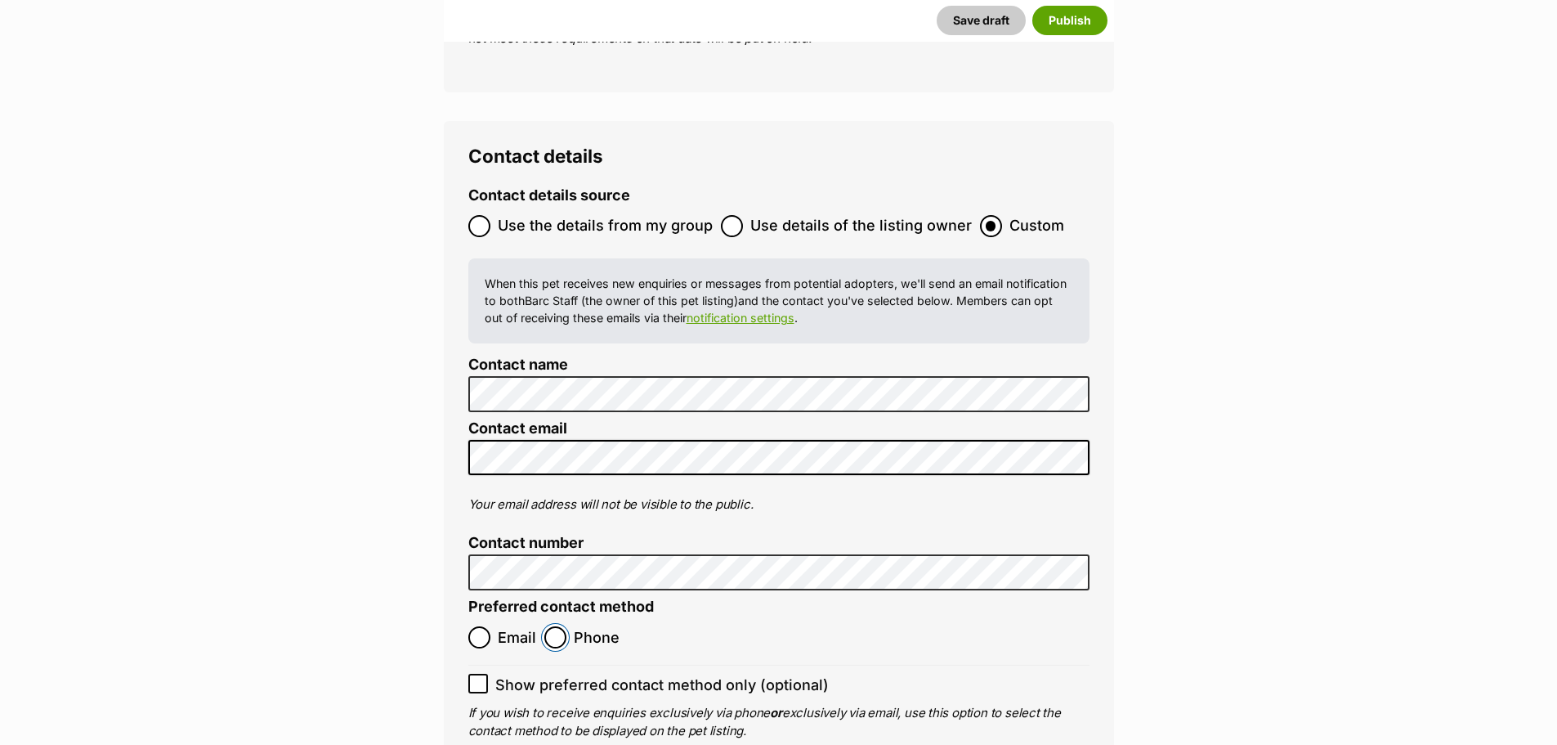
click at [562, 626] on input "Phone" at bounding box center [555, 637] width 22 height 22
radio input "true"
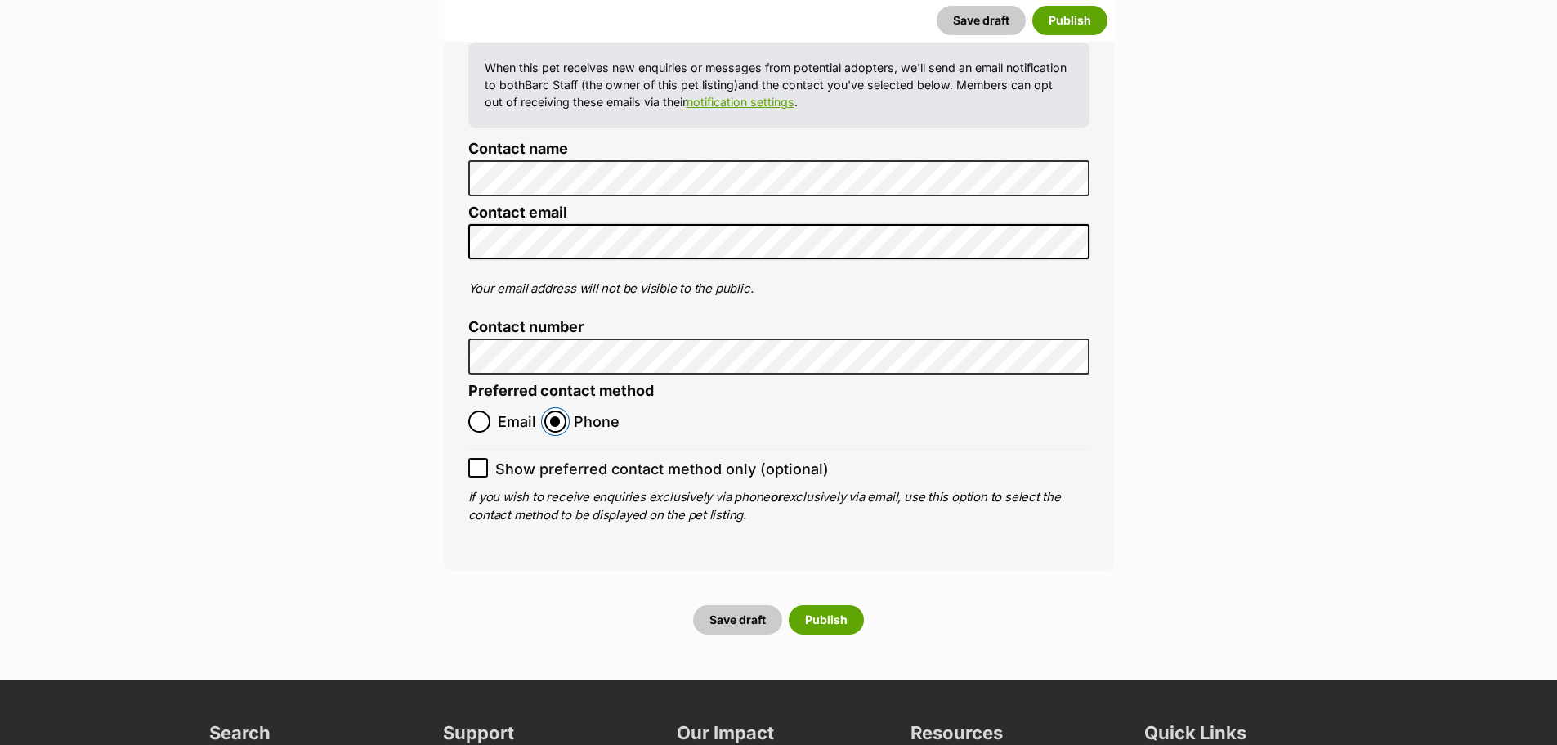
scroll to position [6457, 0]
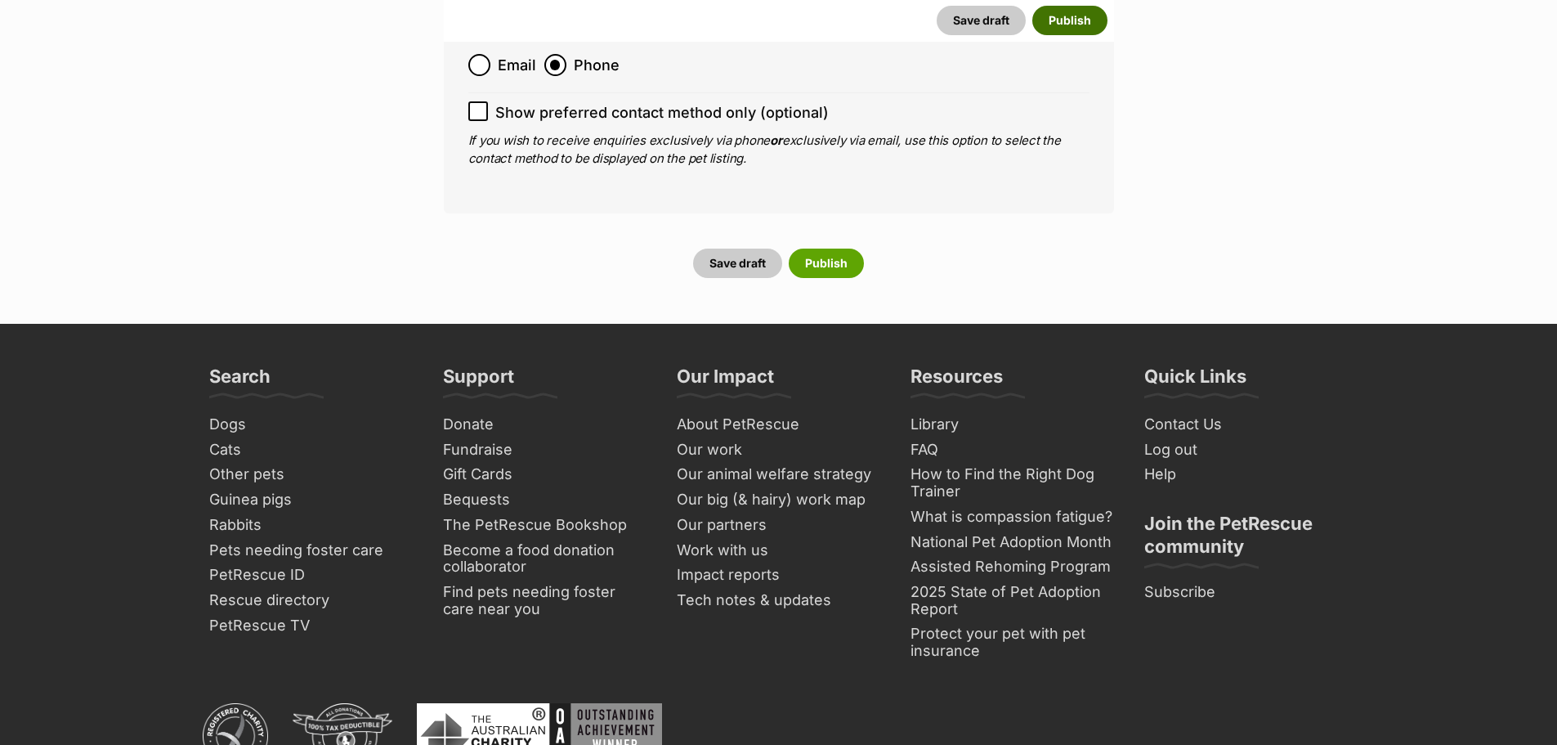
click at [1080, 16] on button "Publish" at bounding box center [1069, 20] width 75 height 29
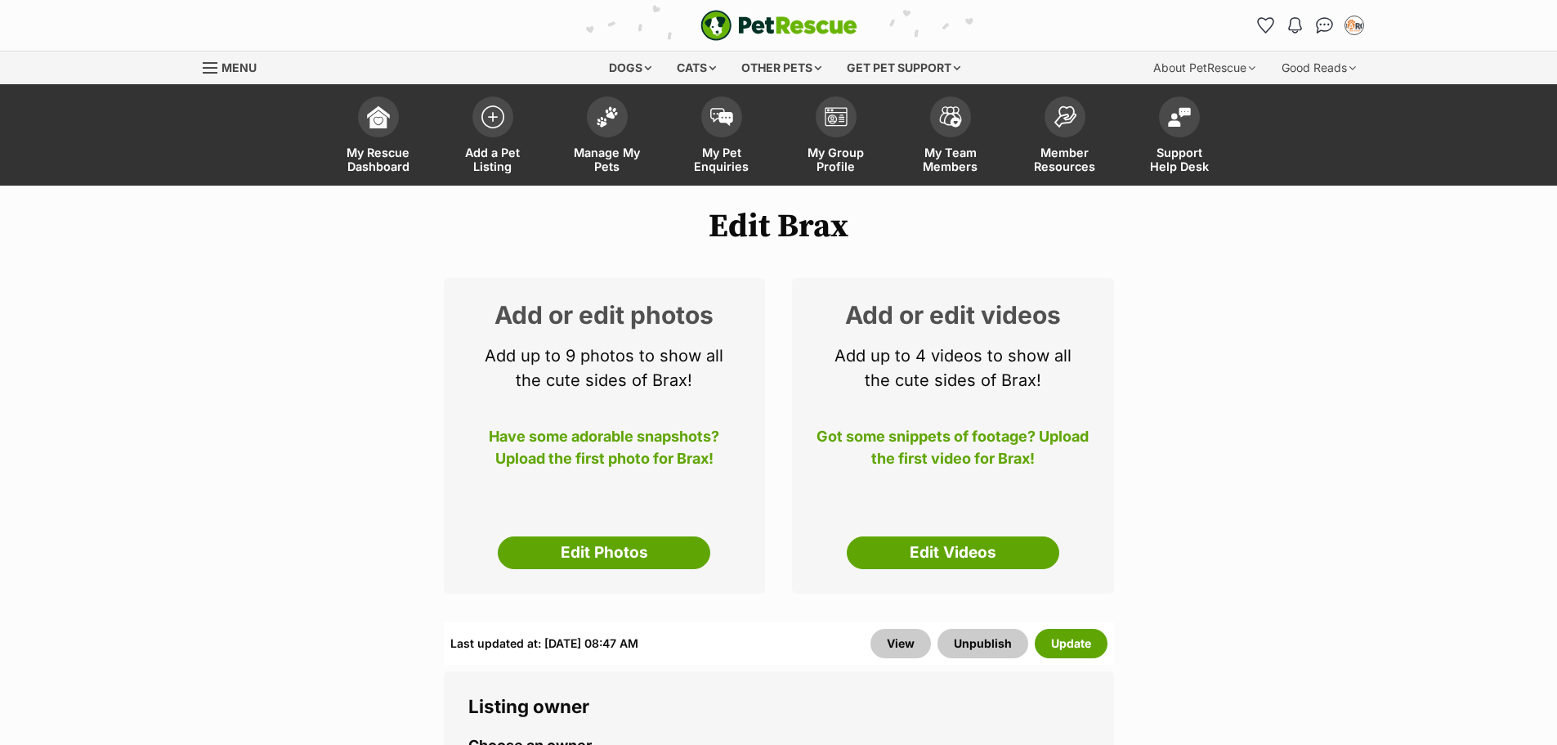
click at [615, 569] on div "Add or edit photos Add up to 9 photos to show all the cute sides of Brax! Have …" at bounding box center [605, 435] width 322 height 315
click at [687, 552] on link "Edit Photos" at bounding box center [604, 552] width 213 height 33
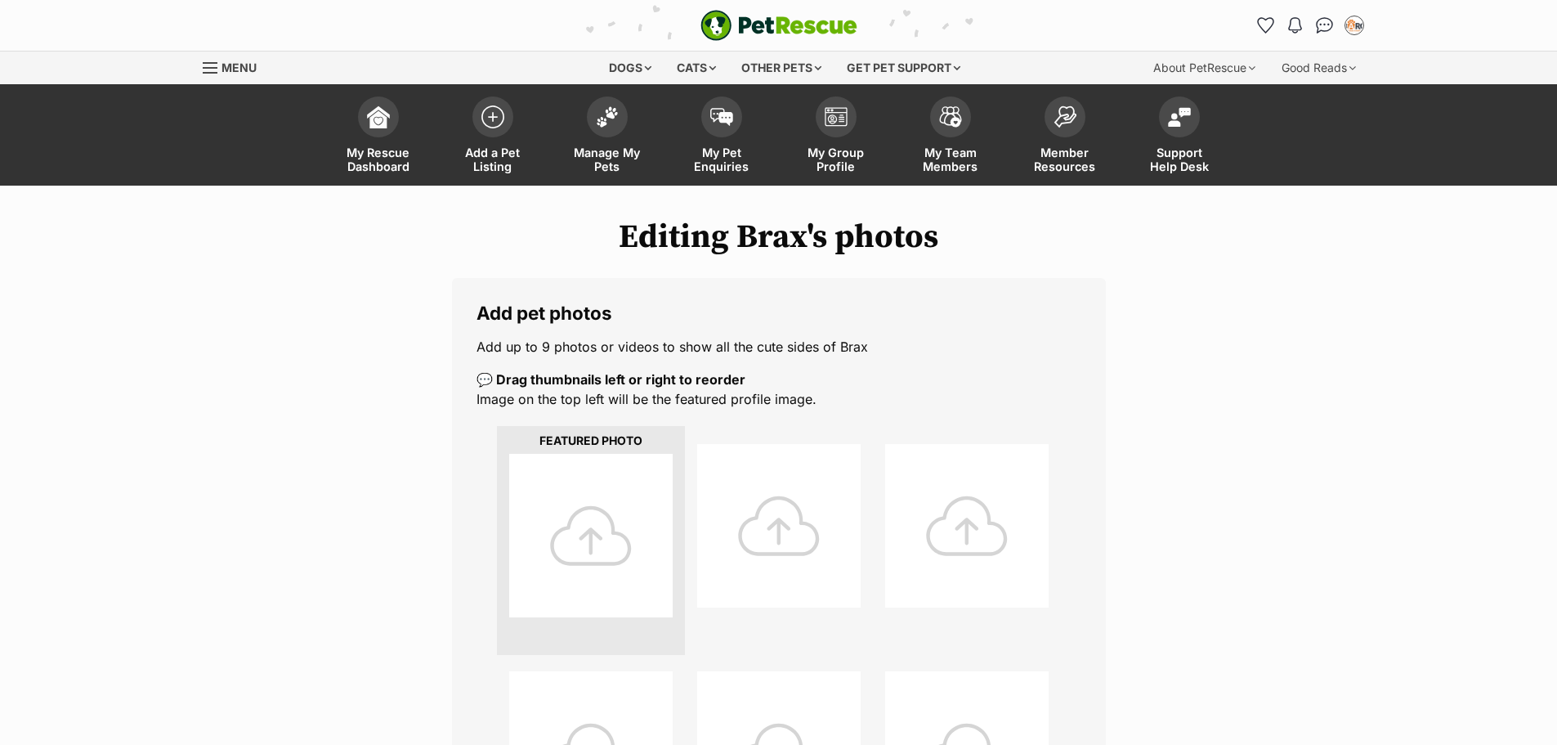
click at [667, 525] on div at bounding box center [590, 535] width 163 height 163
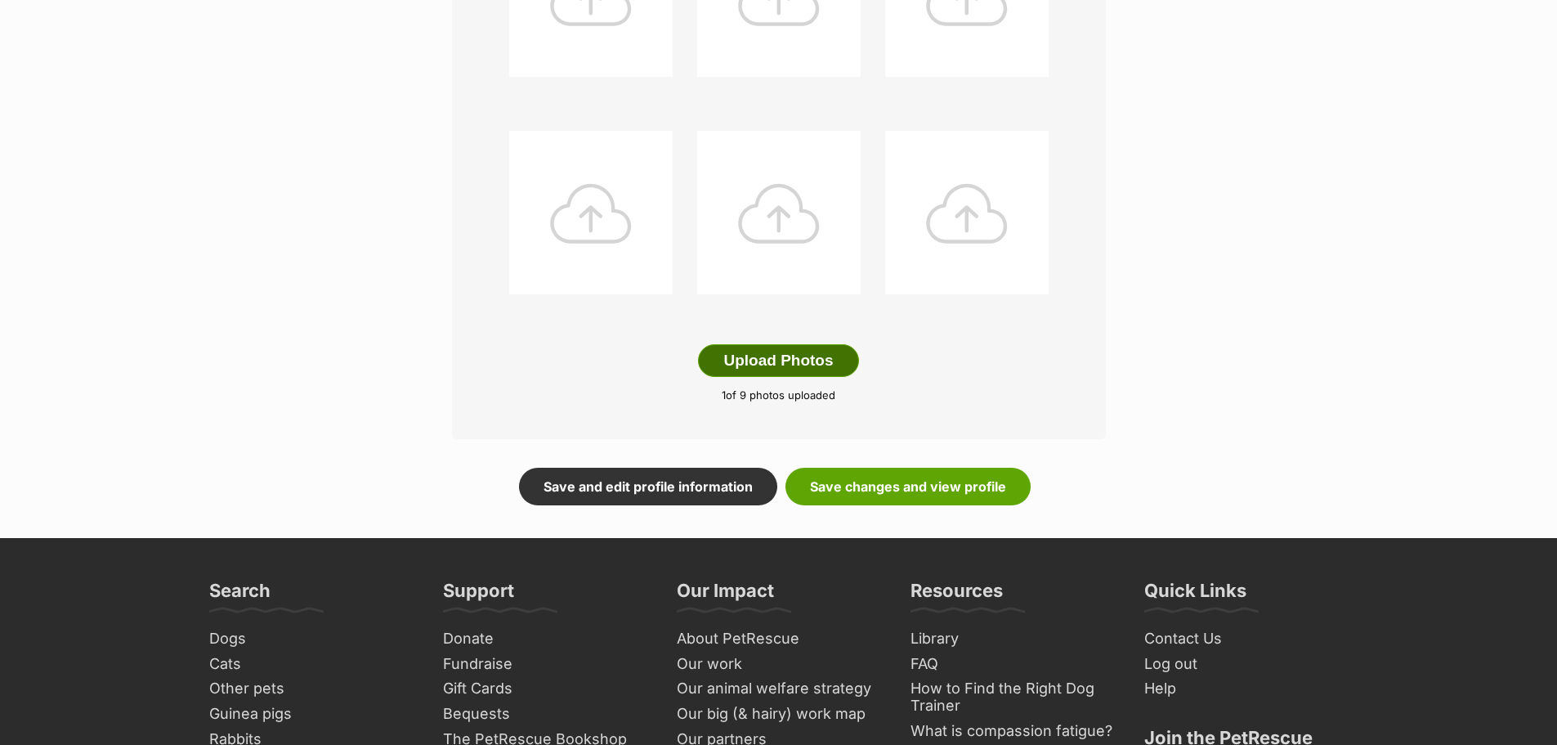
scroll to position [1144, 0]
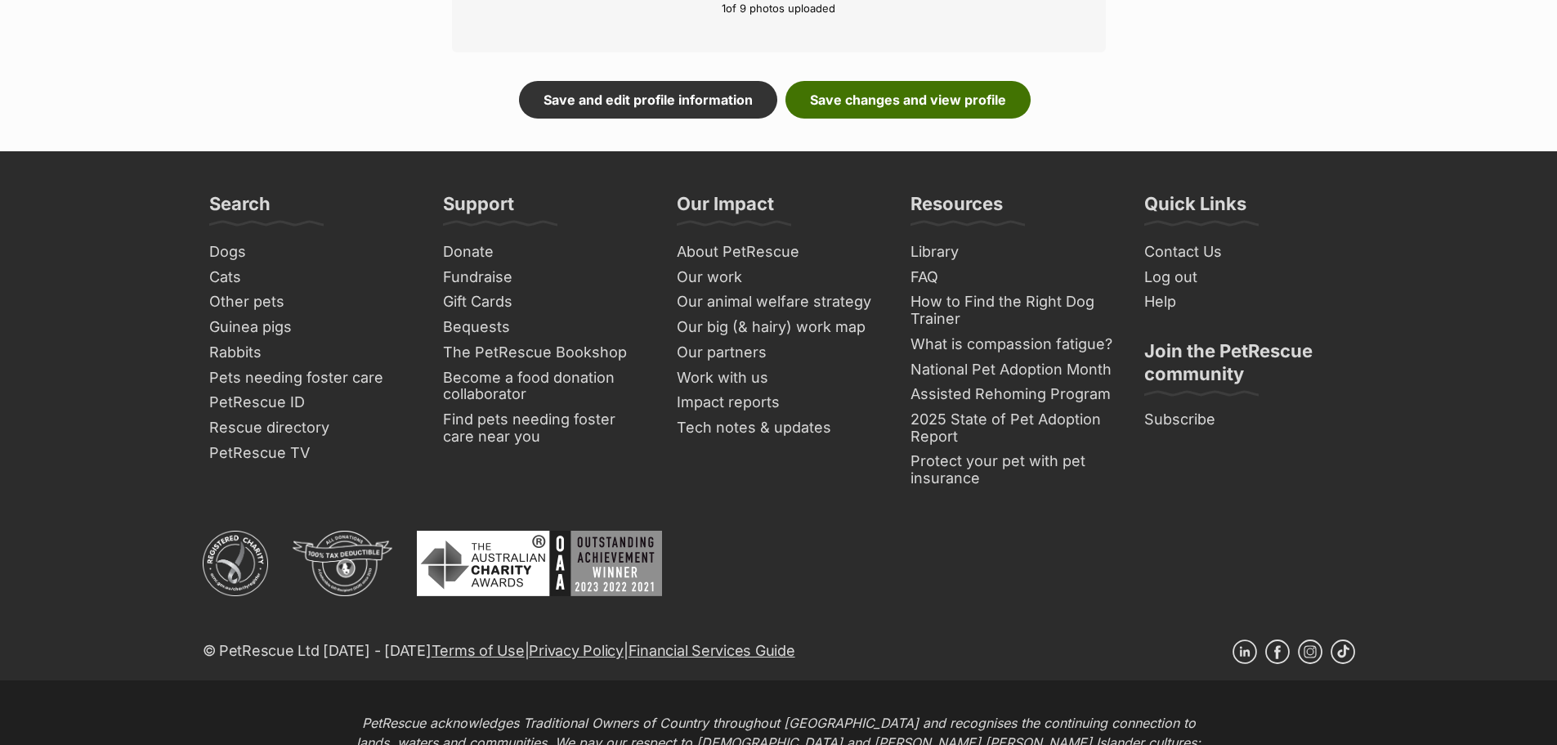
click at [897, 89] on link "Save changes and view profile" at bounding box center [907, 100] width 245 height 38
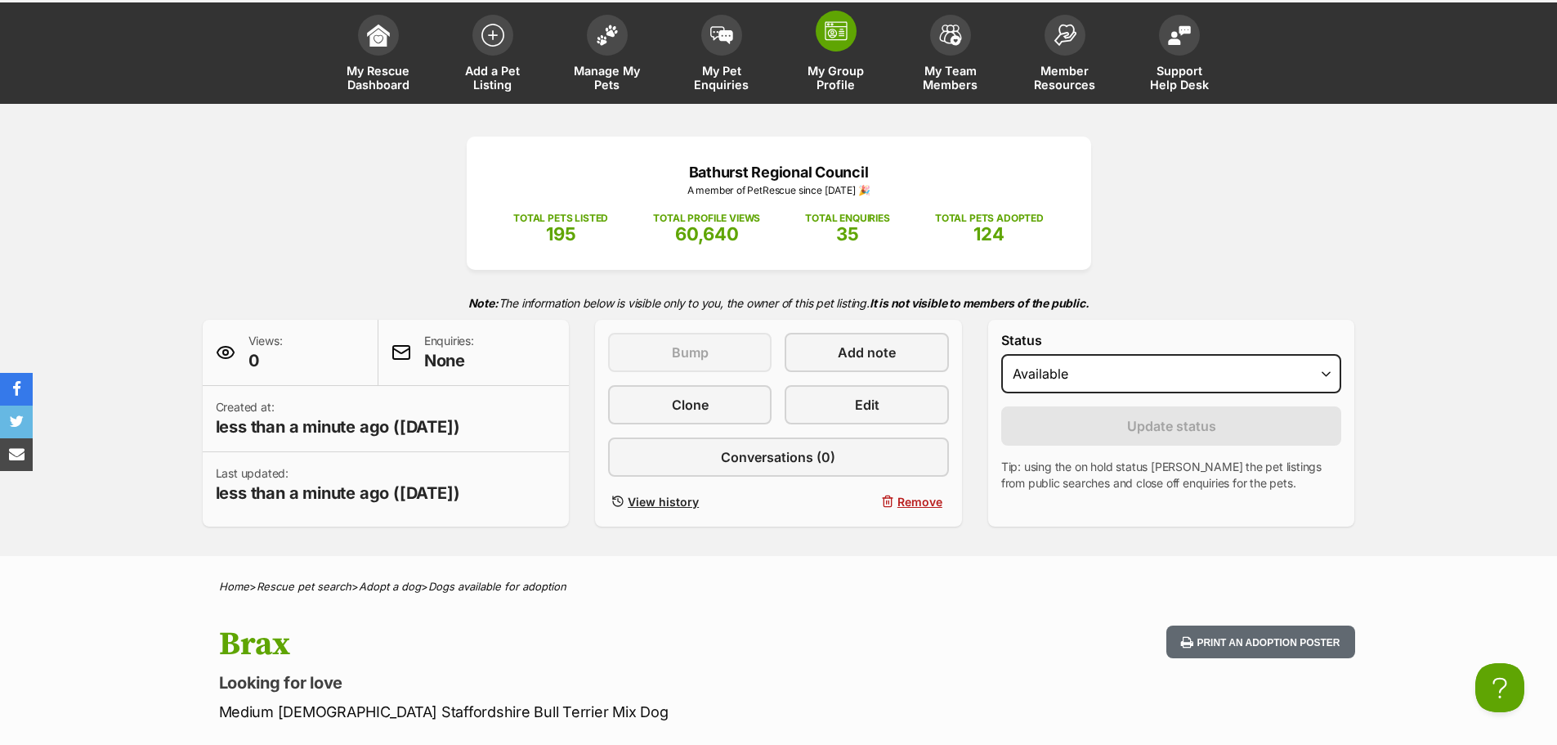
click at [857, 47] on link "My Group Profile" at bounding box center [836, 55] width 114 height 97
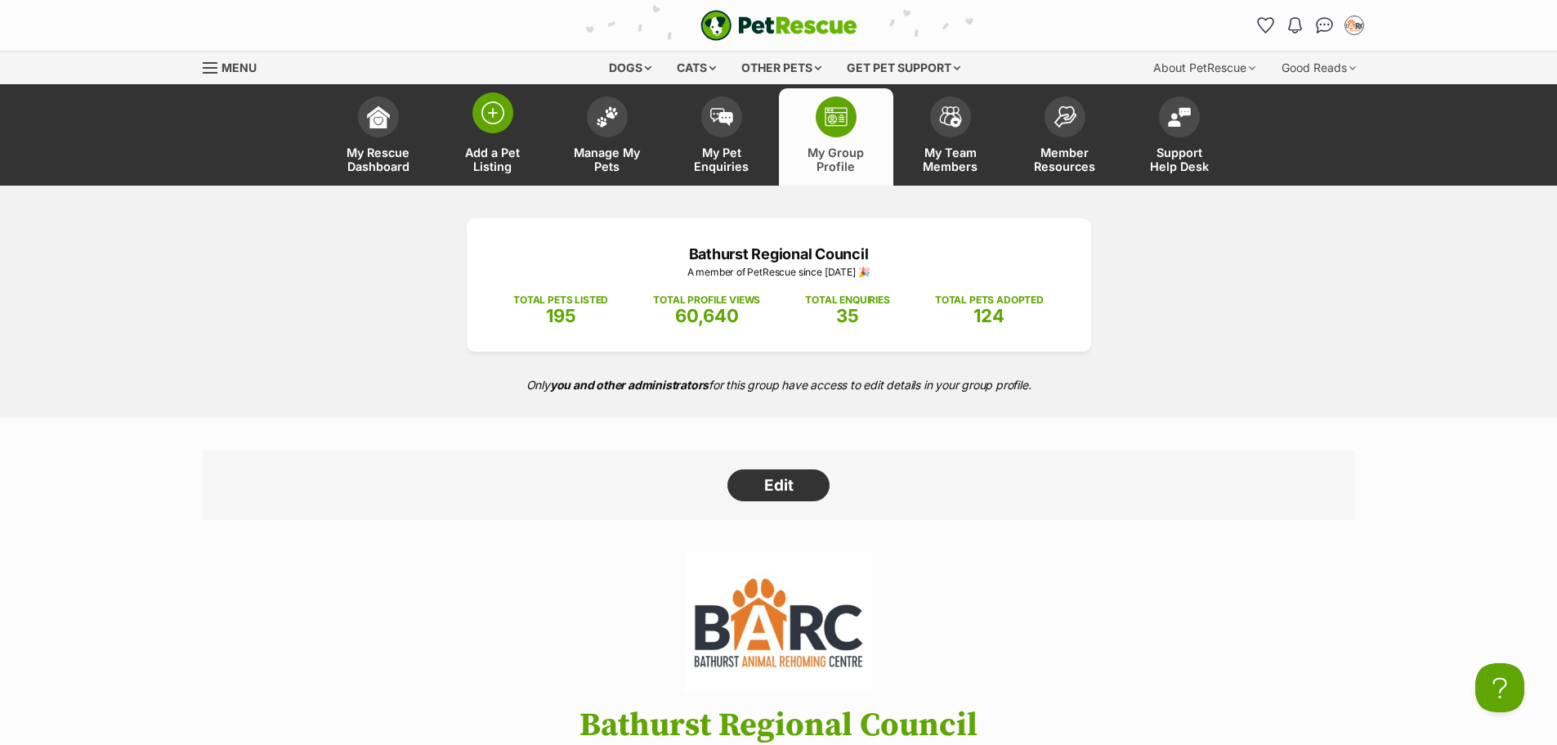
click at [489, 129] on span at bounding box center [492, 112] width 41 height 41
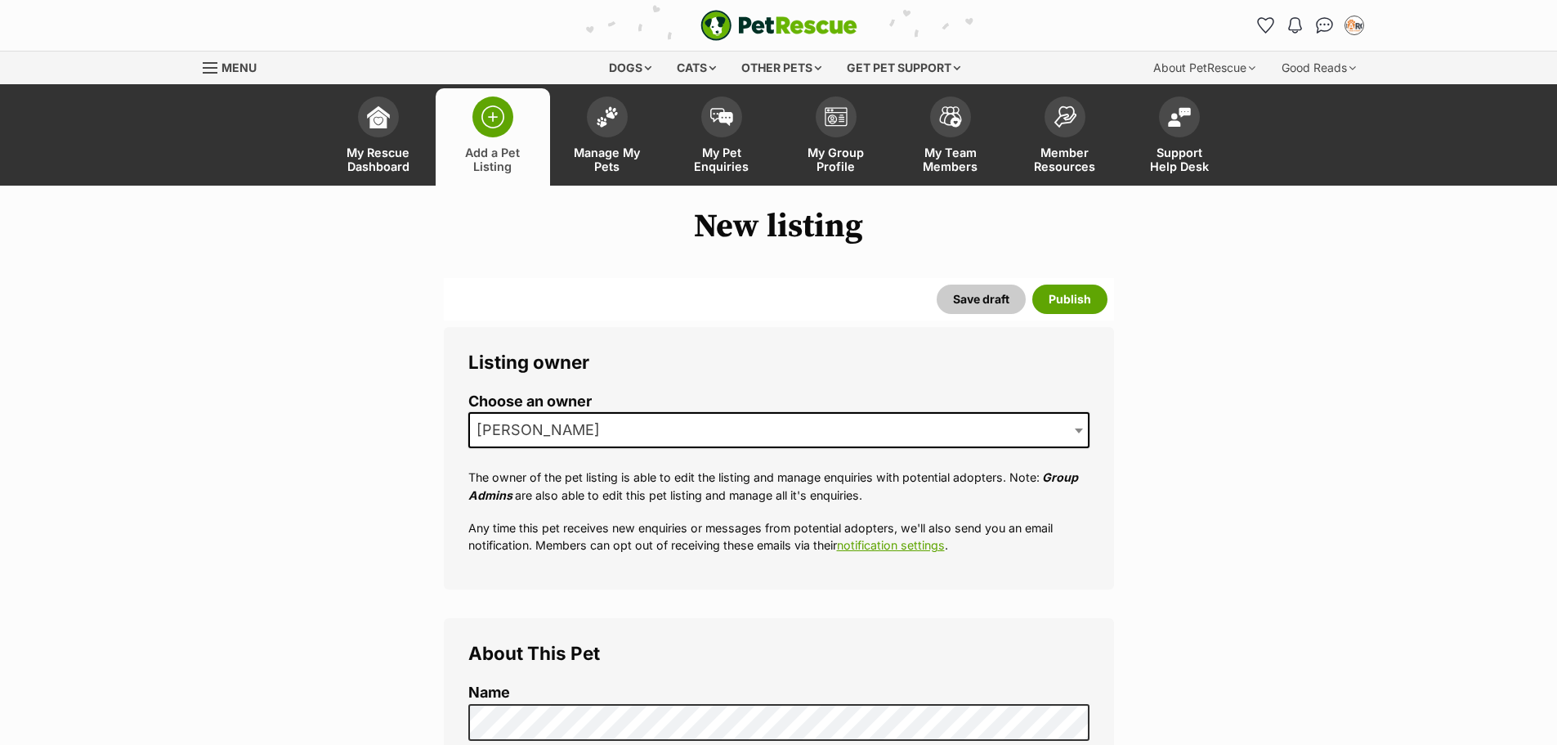
click at [783, 445] on span "[PERSON_NAME]" at bounding box center [778, 430] width 621 height 36
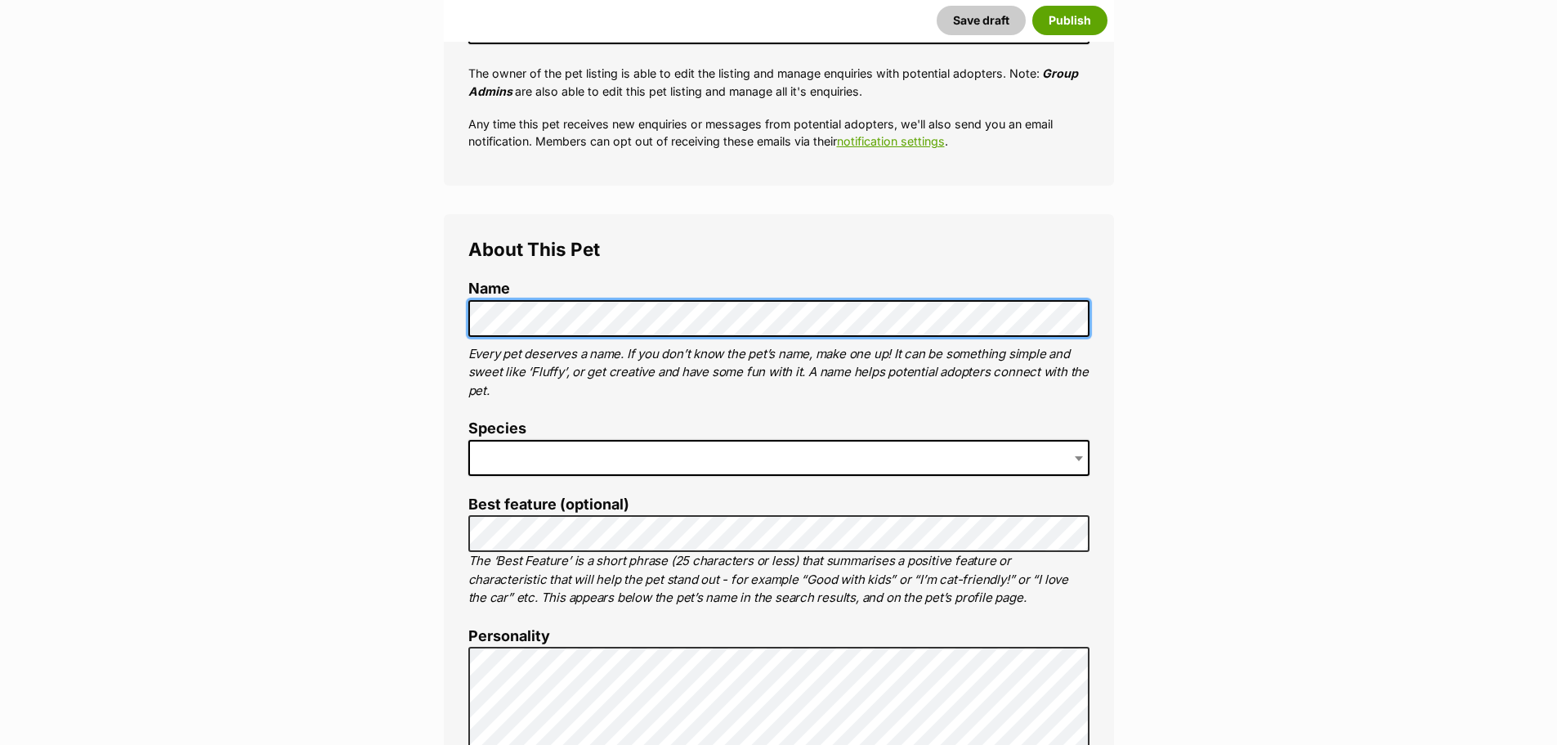
scroll to position [409, 0]
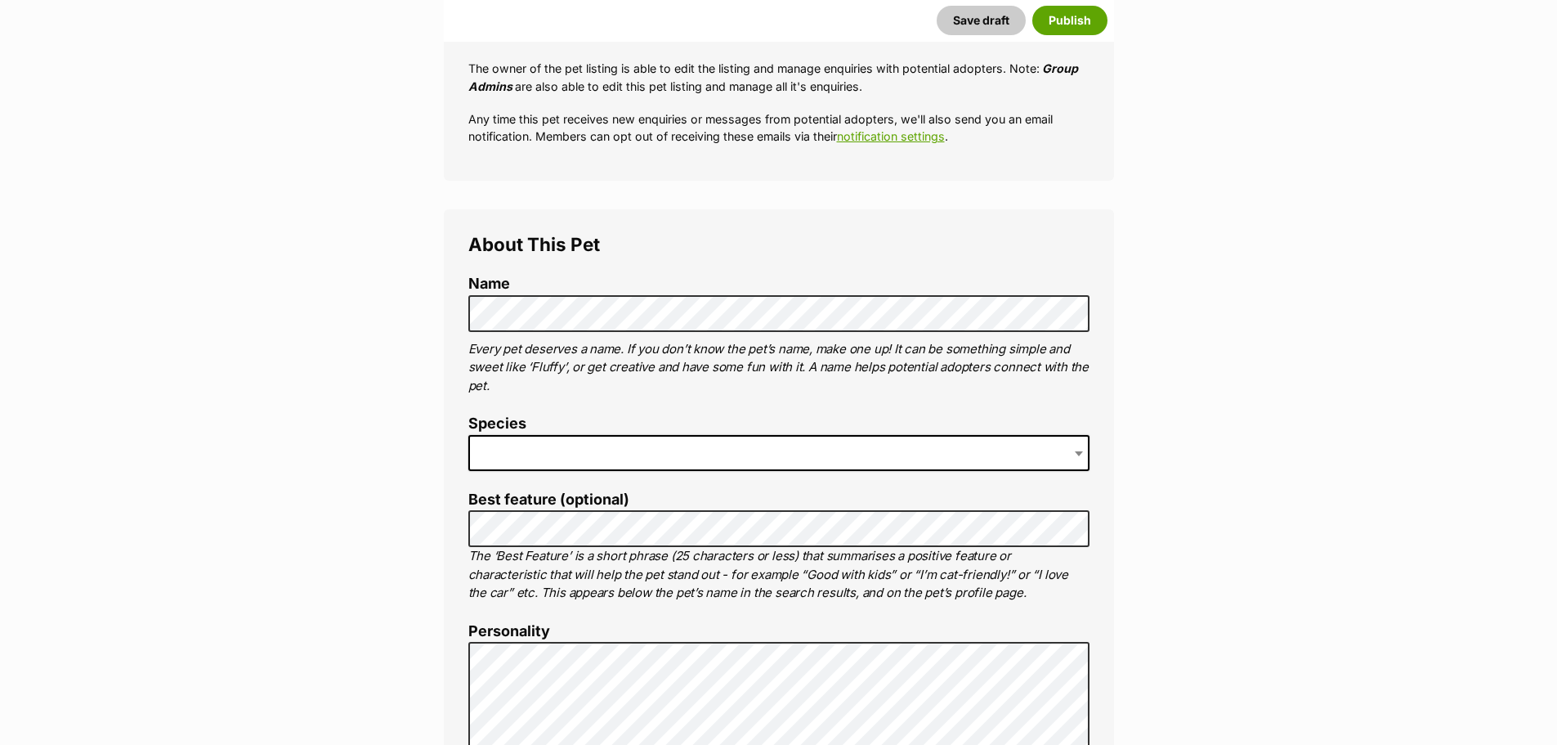
click at [499, 428] on label "Species" at bounding box center [778, 423] width 621 height 17
click at [520, 479] on li "Species" at bounding box center [778, 449] width 621 height 68
click at [539, 452] on span at bounding box center [778, 453] width 621 height 36
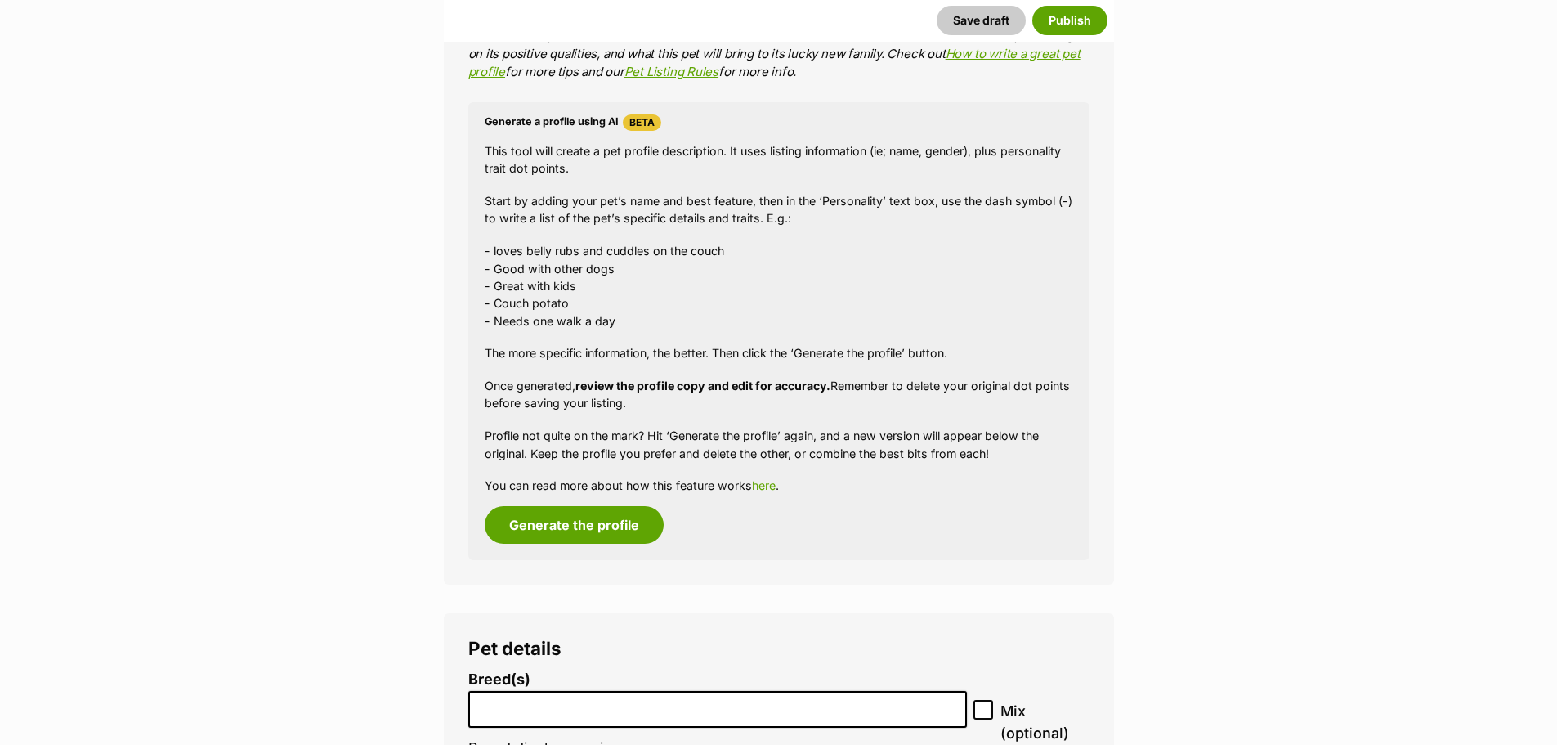
scroll to position [1471, 0]
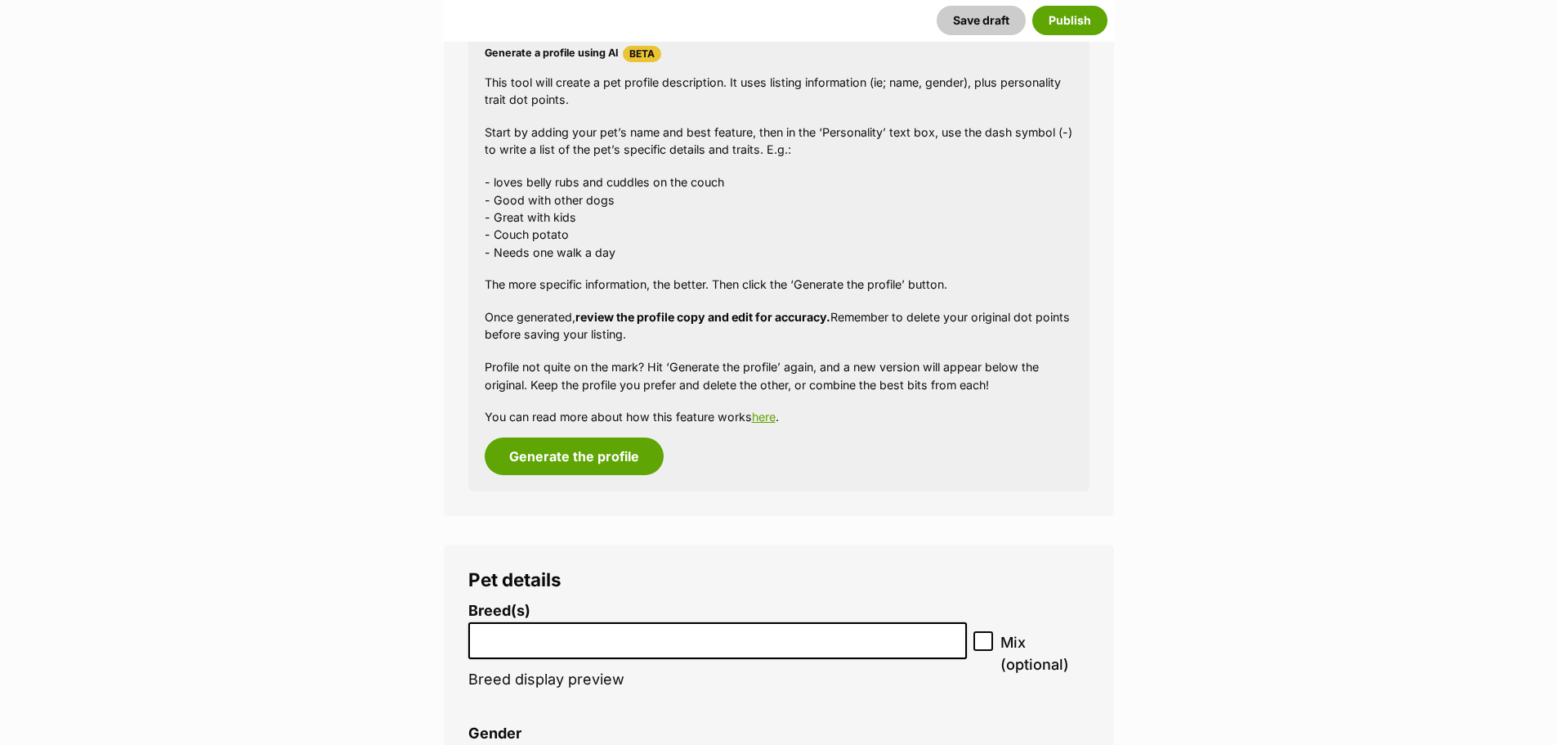
click at [630, 641] on input "search" at bounding box center [718, 636] width 488 height 17
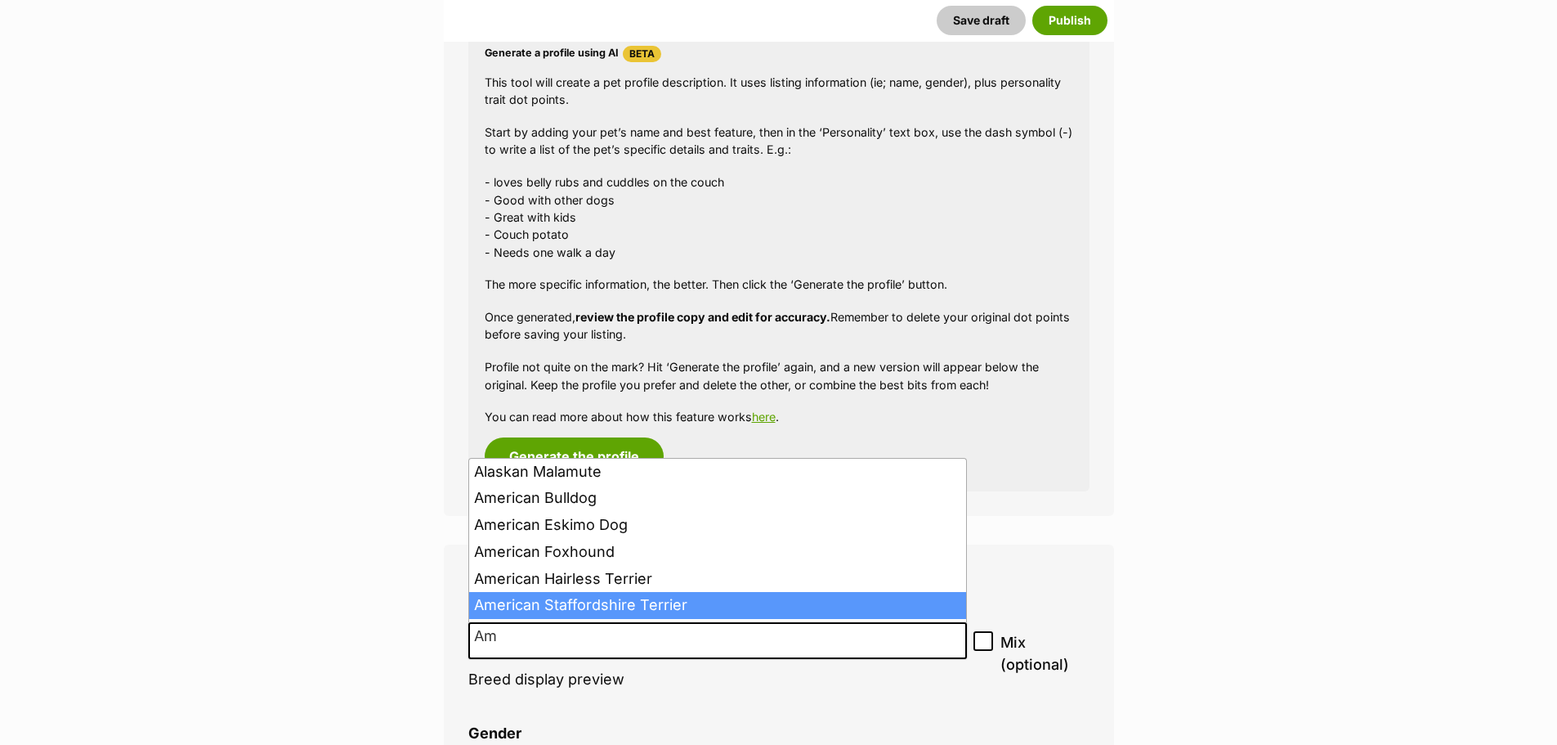
type input "Am"
select select "9"
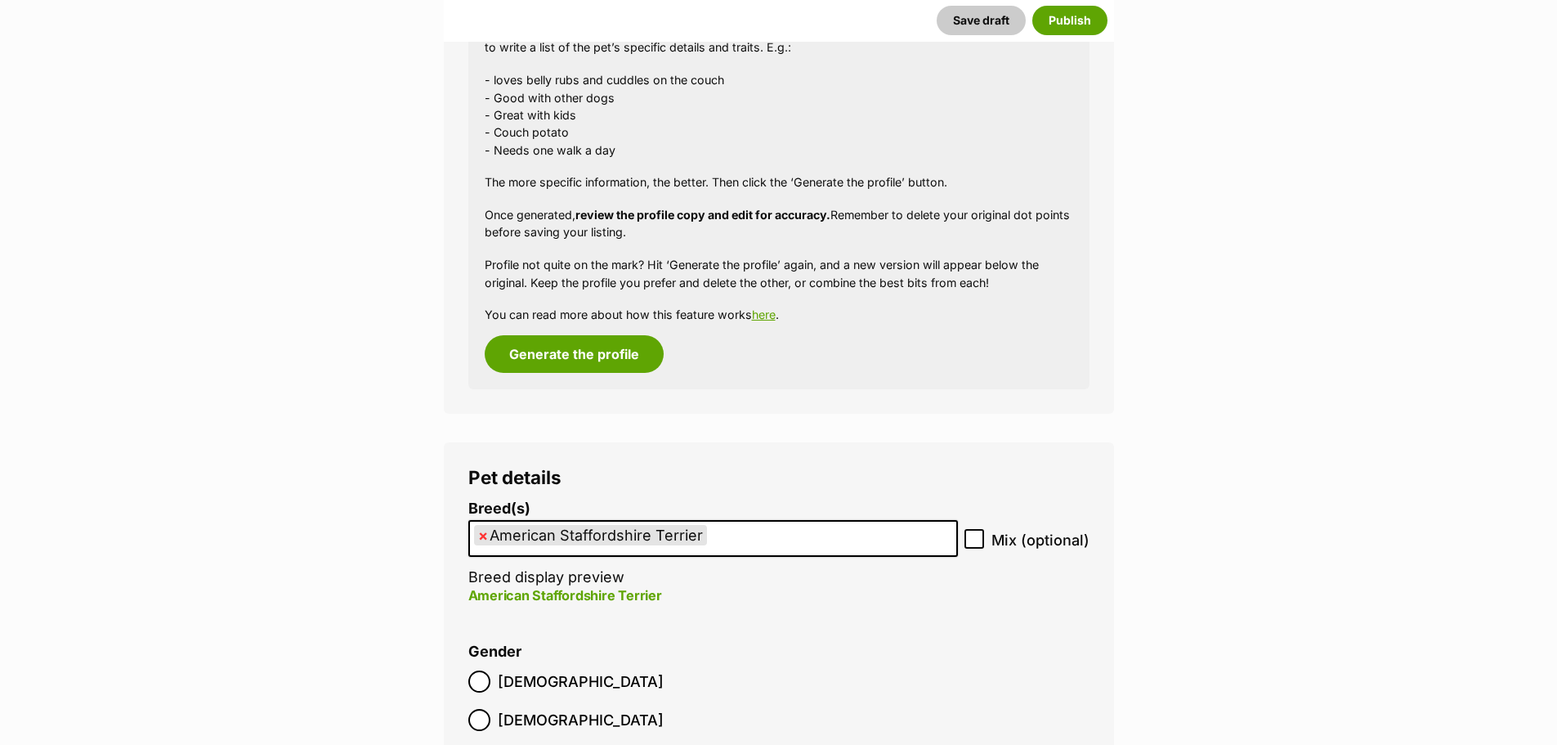
scroll to position [1880, 0]
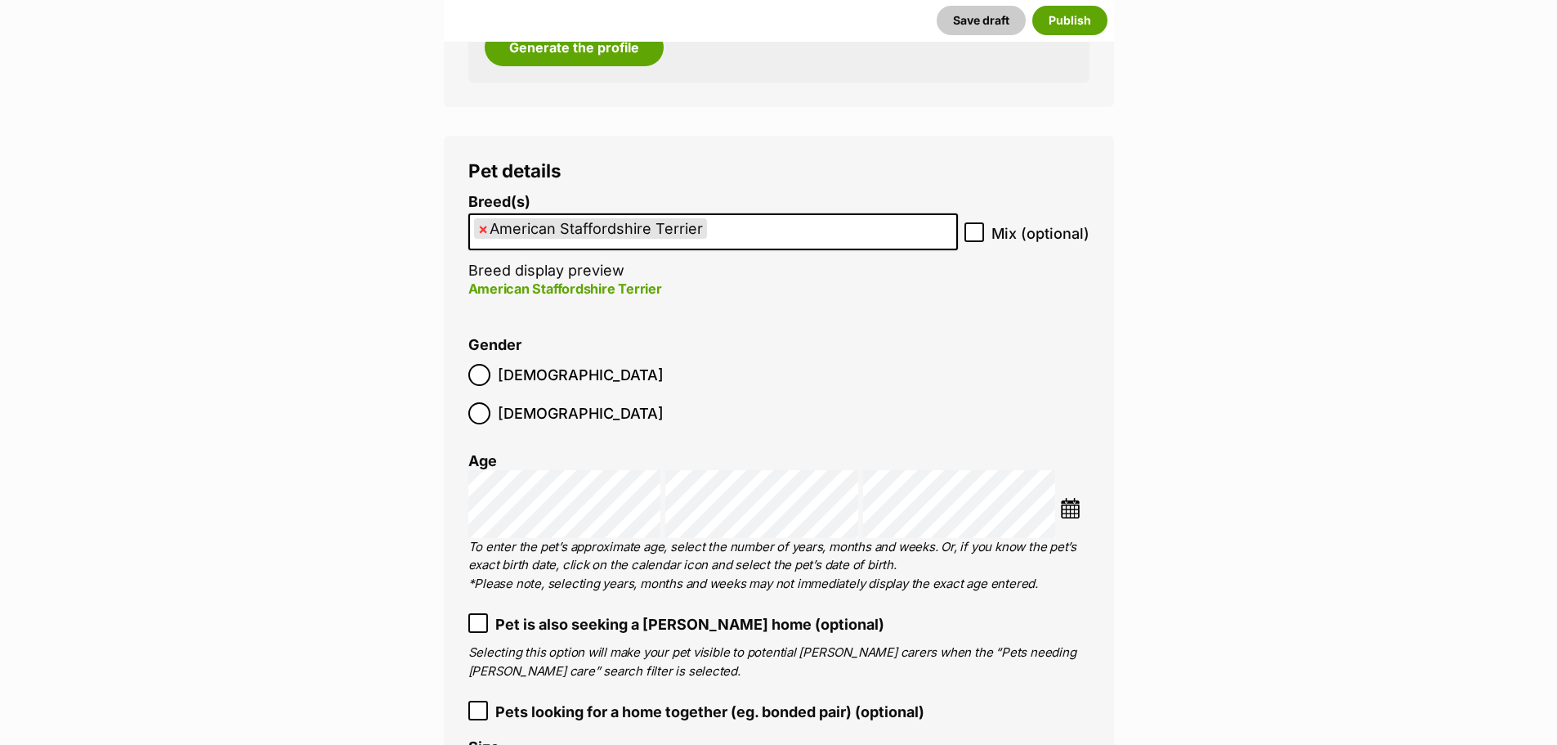
click at [496, 374] on label "[DEMOGRAPHIC_DATA]" at bounding box center [565, 375] width 195 height 22
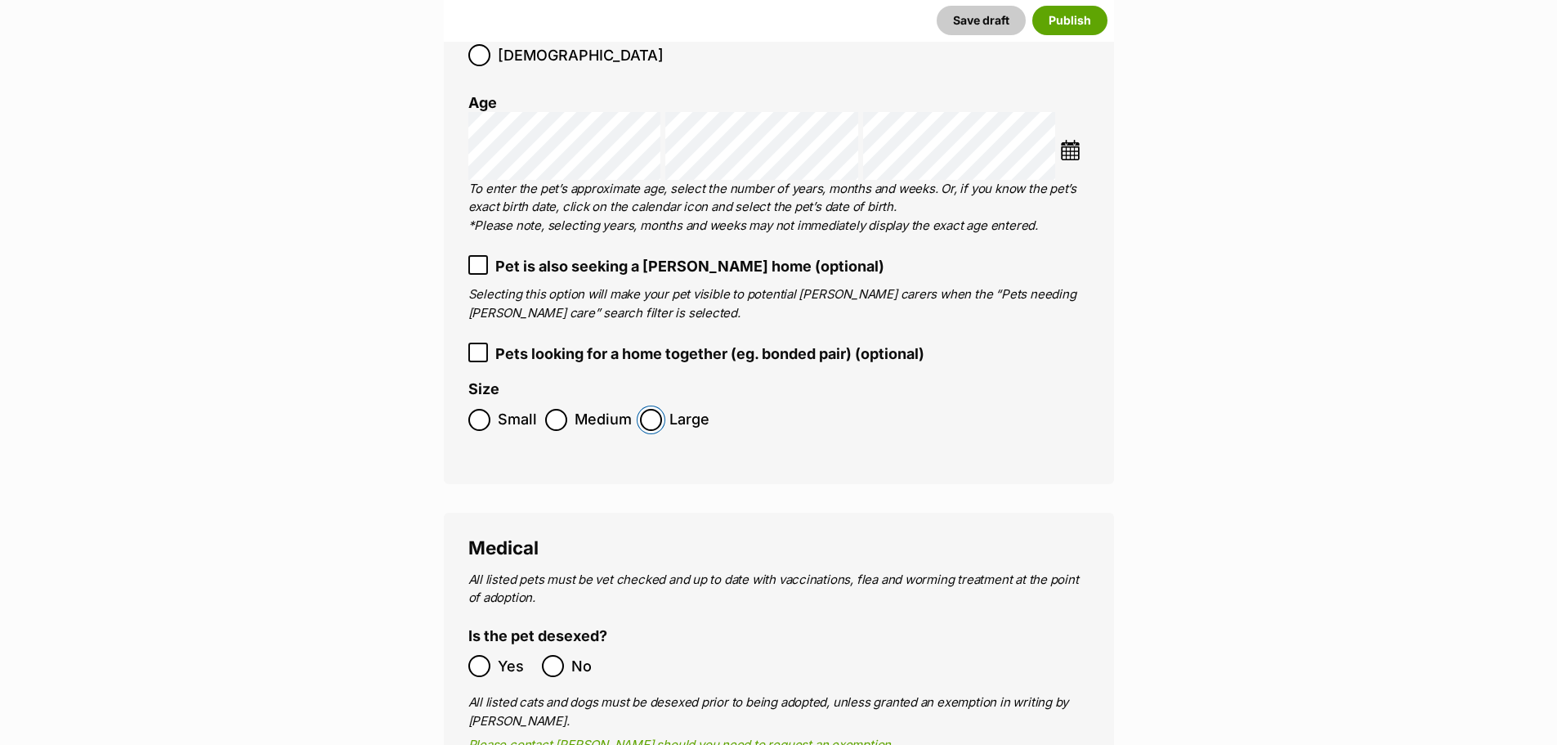
scroll to position [2370, 0]
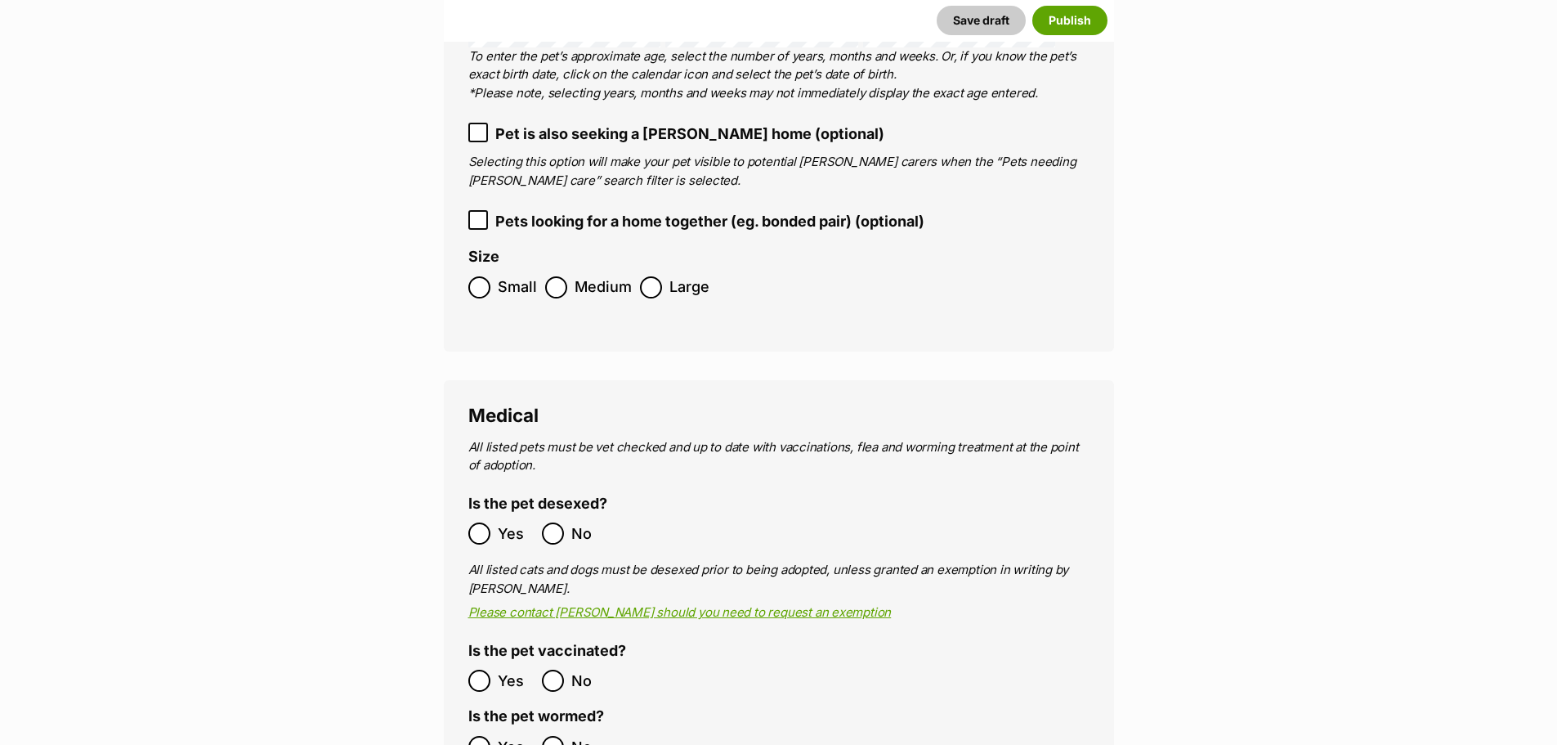
click at [477, 642] on label "Is the pet vaccinated?" at bounding box center [547, 650] width 158 height 17
click at [485, 661] on ol "Yes No" at bounding box center [623, 680] width 311 height 38
click at [490, 736] on label "Yes" at bounding box center [500, 747] width 65 height 22
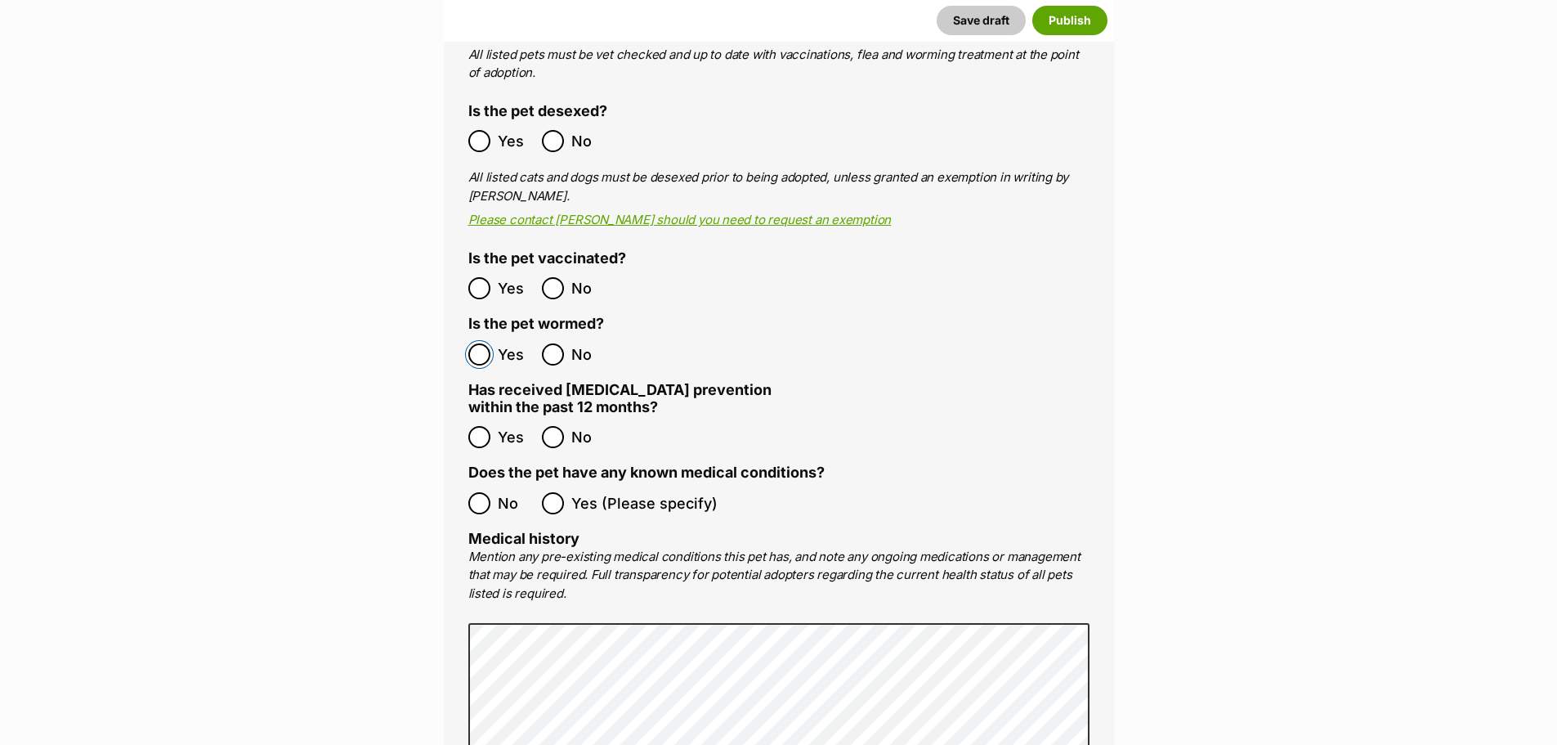
scroll to position [2779, 0]
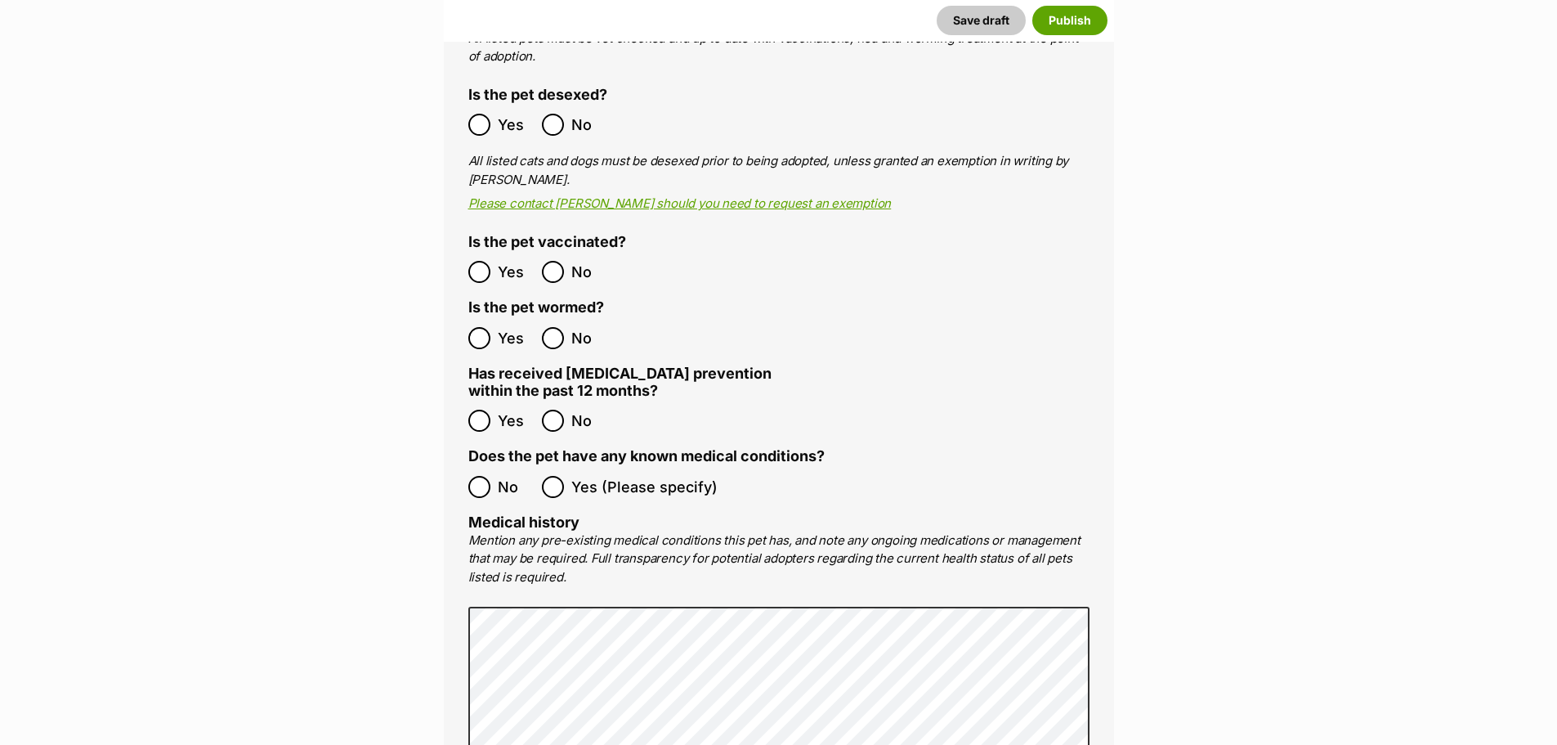
click at [492, 468] on ol "No Yes (Please specify)" at bounding box center [778, 487] width 621 height 38
click at [499, 476] on span "No" at bounding box center [516, 487] width 36 height 22
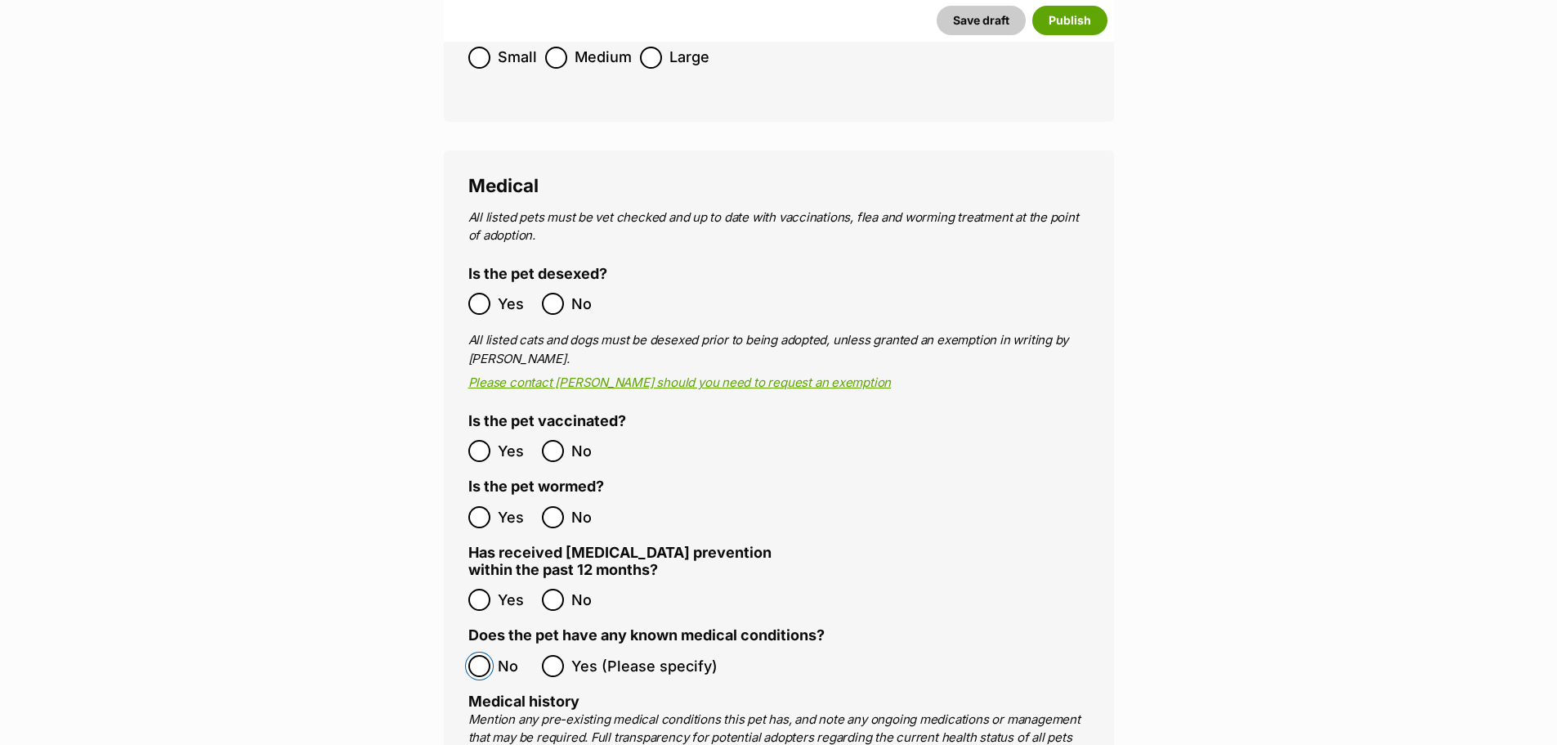
scroll to position [2452, 0]
